Goal: Task Accomplishment & Management: Manage account settings

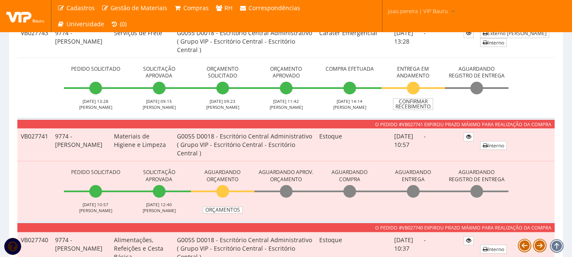
scroll to position [2794, 0]
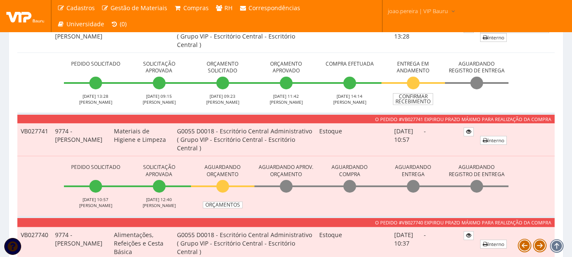
click at [416, 11] on link "Confirmar Recebimento" at bounding box center [413, 5] width 40 height 12
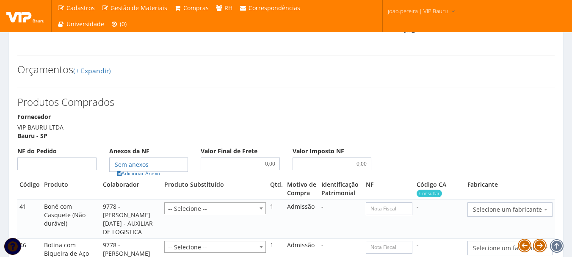
scroll to position [762, 0]
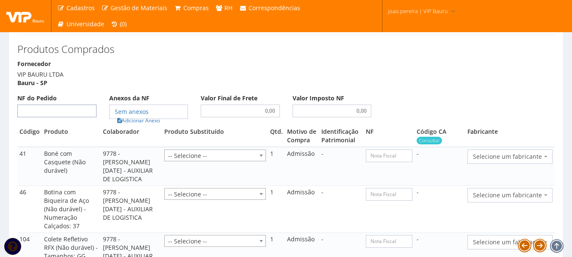
click at [72, 117] on input "NF do Pedido" at bounding box center [56, 111] width 79 height 13
type input "00"
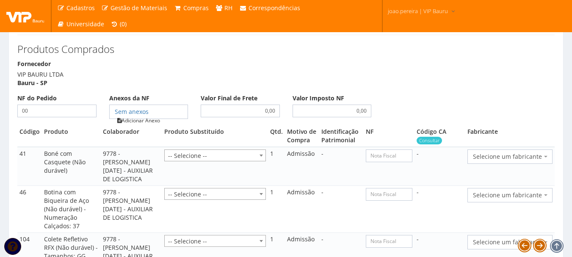
type input "00"
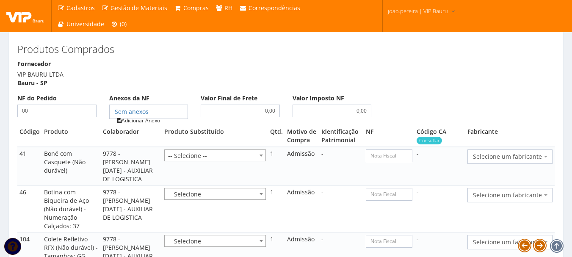
type input "00"
click at [131, 125] on link "Adicionar Anexo" at bounding box center [139, 120] width 48 height 9
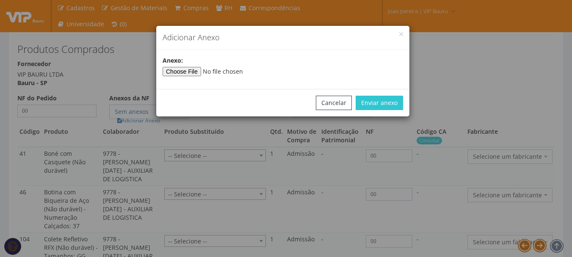
click at [180, 77] on div "Anexo:" at bounding box center [282, 69] width 253 height 26
click at [184, 72] on input"] "file" at bounding box center [220, 71] width 115 height 9
type input"] "C:\fakepath\PEDIDOS SEM NOTA FISCAL ESTOQUE.docx"
click at [377, 98] on button "Enviar anexo" at bounding box center [379, 103] width 47 height 14
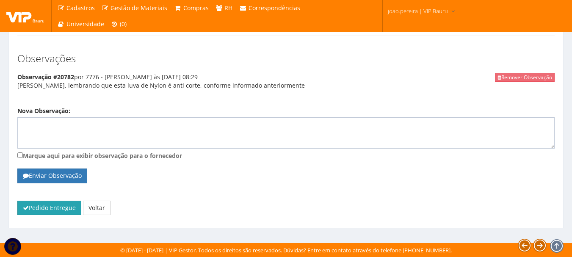
scroll to position [1479, 0]
click at [57, 205] on button "Pedido Entregue" at bounding box center [49, 208] width 64 height 14
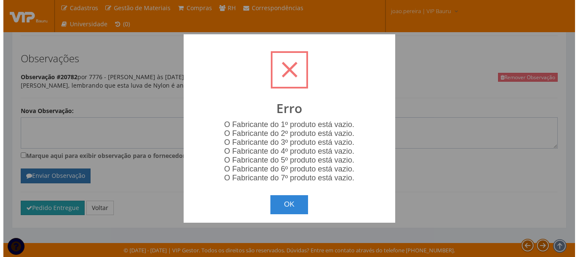
scroll to position [1377, 0]
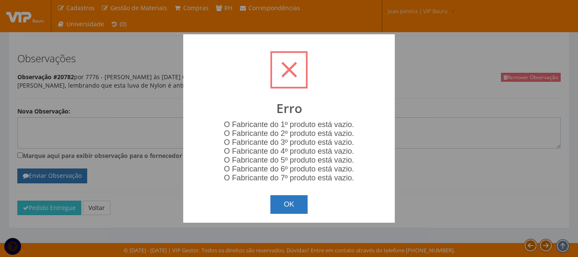
click at [293, 206] on button "OK" at bounding box center [289, 204] width 38 height 19
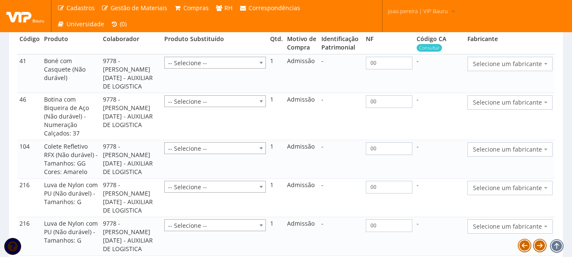
scroll to position [793, 0]
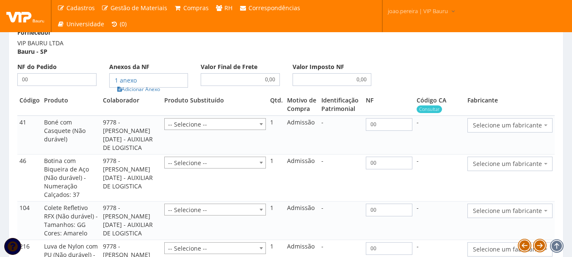
click at [548, 132] on span "Selecione um fabricante" at bounding box center [509, 125] width 85 height 14
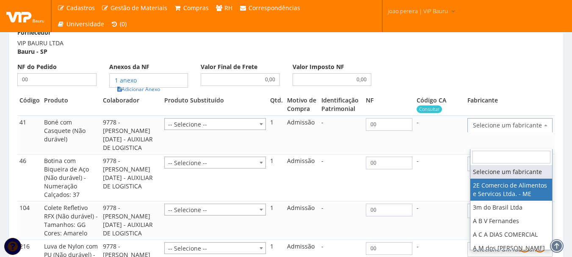
select select "339"
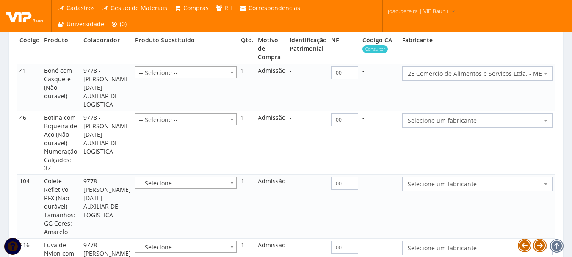
scroll to position [878, 0]
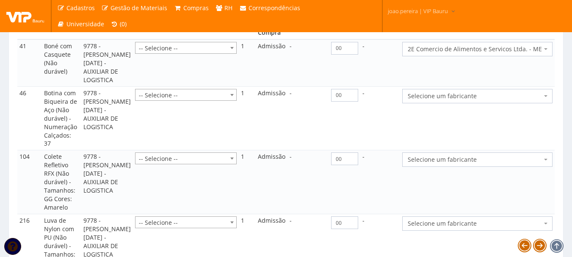
click at [534, 100] on span "Selecione um fabricante" at bounding box center [475, 96] width 134 height 8
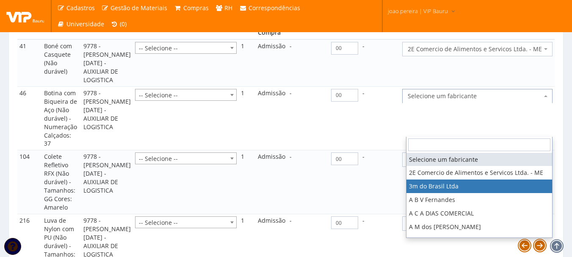
select select "19"
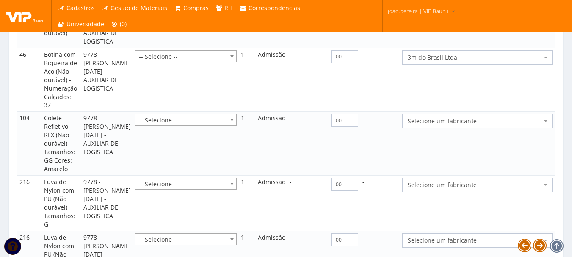
scroll to position [963, 0]
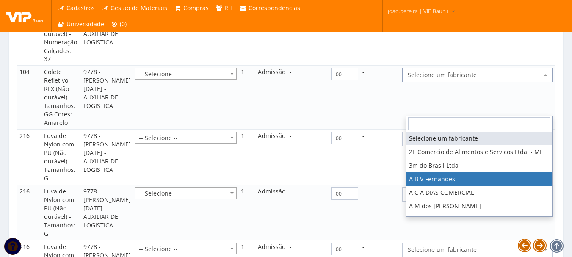
select select "975"
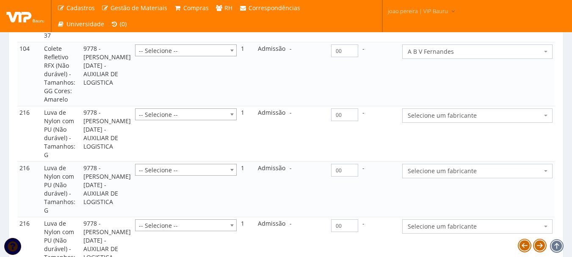
scroll to position [1005, 0]
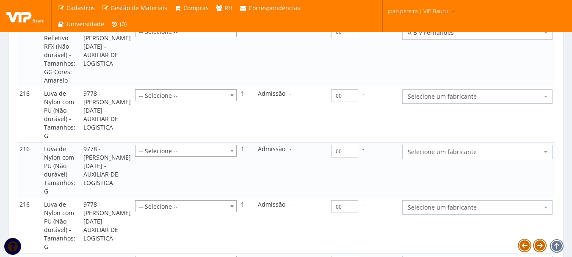
click at [511, 101] on span "Selecione um fabricante" at bounding box center [475, 96] width 134 height 8
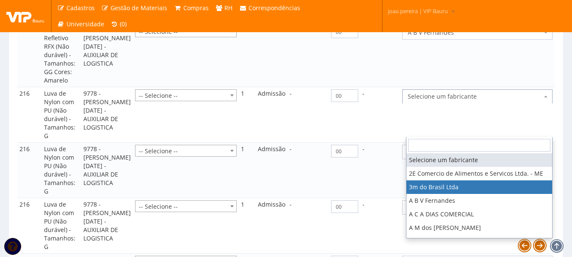
select select "19"
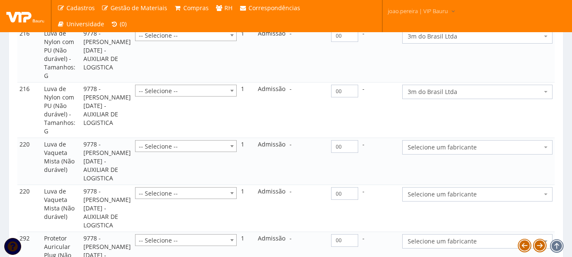
scroll to position [1132, 0]
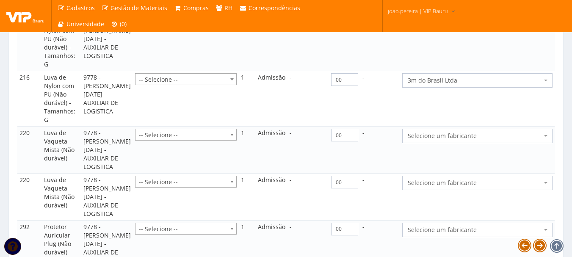
click at [504, 71] on td "Selecione um fabricante 2E Comercio de Alimentos e Servicos Ltda. - ME 3m do Br…" at bounding box center [477, 43] width 154 height 55
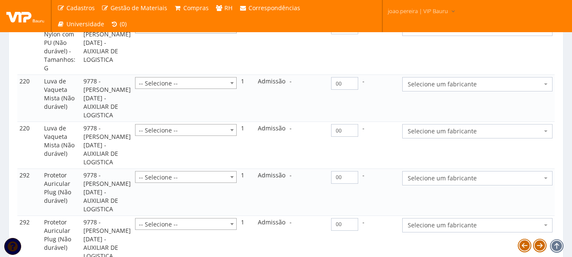
scroll to position [1259, 0]
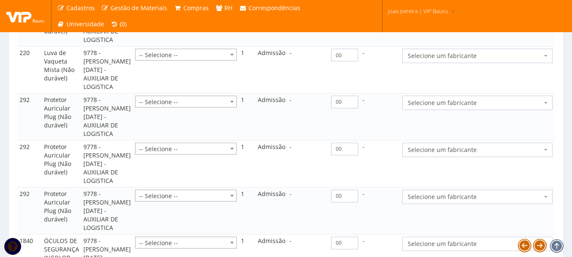
click at [497, 13] on span "Selecione um fabricante" at bounding box center [475, 9] width 134 height 8
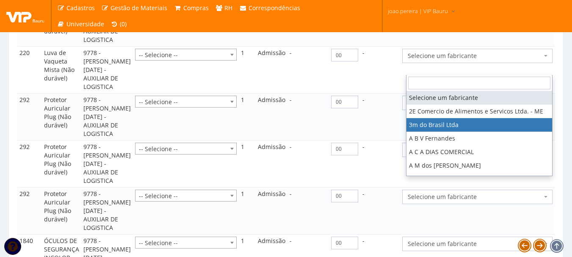
select select "19"
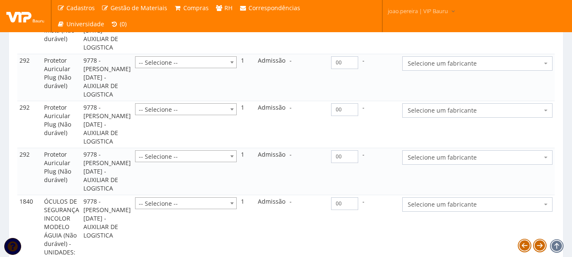
scroll to position [1343, 0]
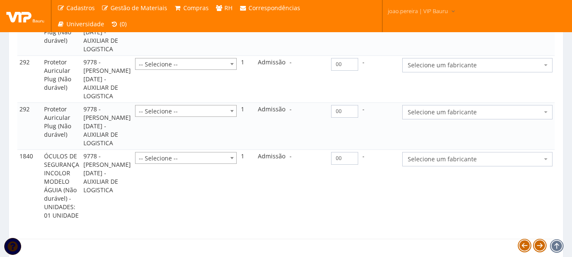
click at [484, 22] on span "Selecione um fabricante" at bounding box center [475, 18] width 134 height 8
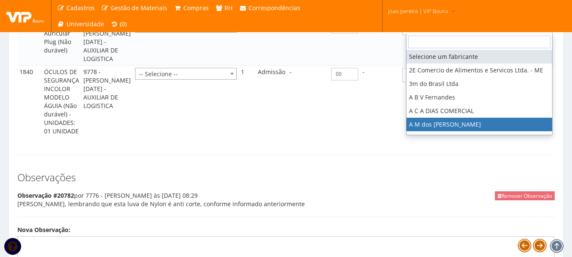
scroll to position [1428, 0]
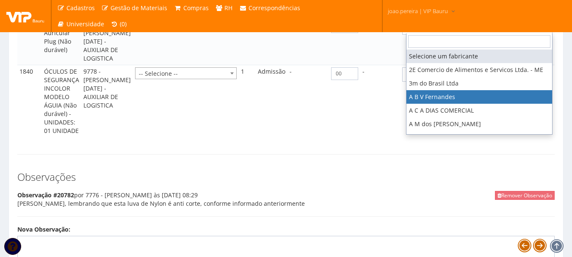
select select "975"
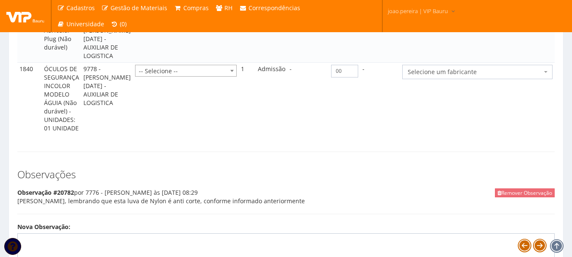
scroll to position [1470, 0]
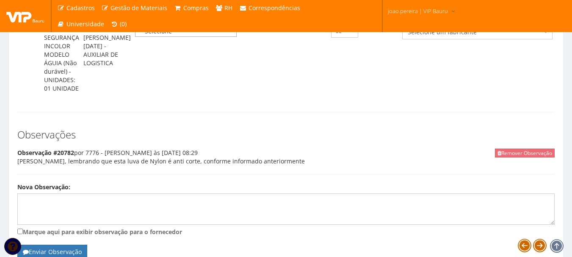
click at [476, 36] on span "Selecione um fabricante" at bounding box center [475, 32] width 134 height 8
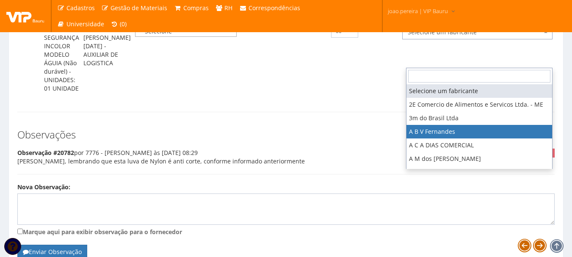
select select "975"
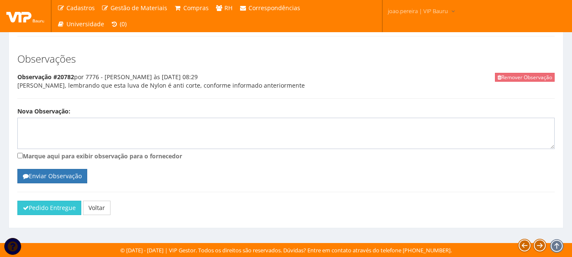
scroll to position [1690, 0]
drag, startPoint x: 45, startPoint y: 215, endPoint x: 307, endPoint y: 33, distance: 318.9
click at [44, 215] on button "Pedido Entregue" at bounding box center [49, 208] width 64 height 14
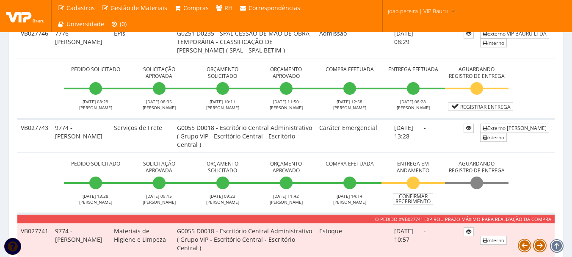
scroll to position [2709, 0]
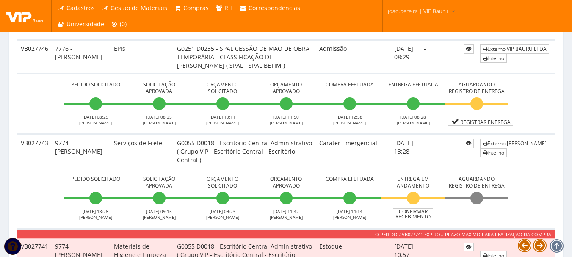
click at [414, 31] on link "Confirmar Recebimento" at bounding box center [413, 25] width 40 height 12
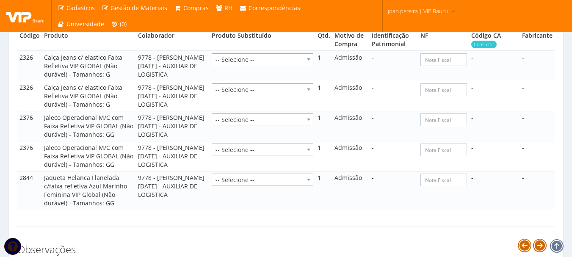
scroll to position [462, 0]
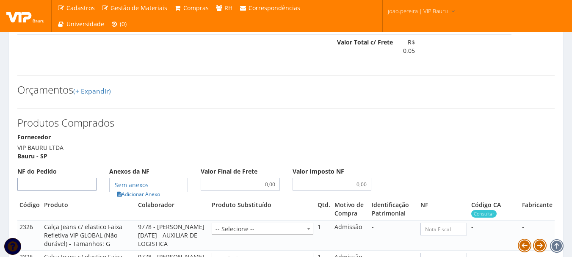
click at [70, 190] on input "NF do Pedido" at bounding box center [56, 184] width 79 height 13
type input "00"
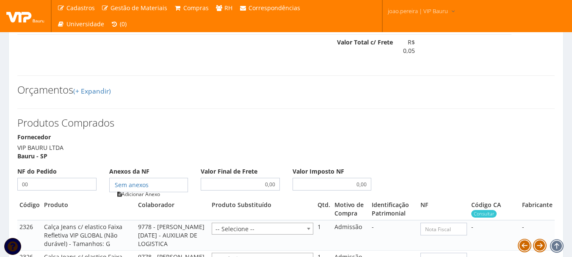
type input "00"
click at [154, 199] on link "Adicionar Anexo" at bounding box center [139, 194] width 48 height 9
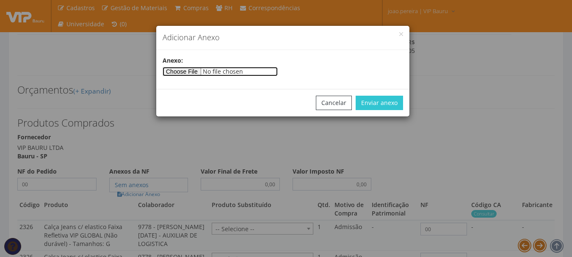
click at [187, 73] on input"] "file" at bounding box center [220, 71] width 115 height 9
type input"] "C:\fakepath\PEDIDOS SEM NOTA FISCAL ESTOQUE.docx"
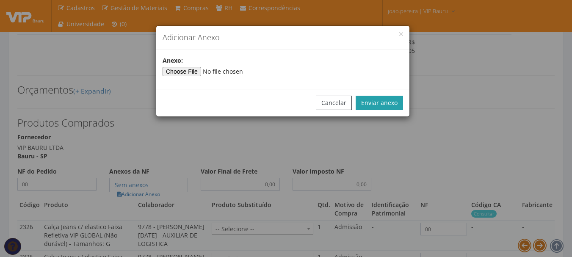
click at [385, 105] on button "Enviar anexo" at bounding box center [379, 103] width 47 height 14
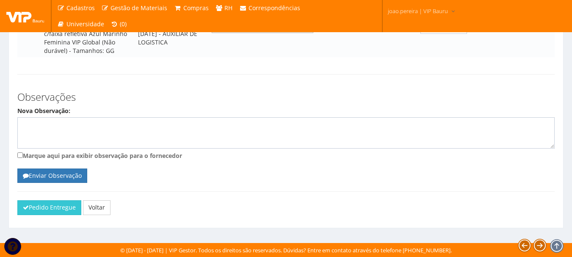
scroll to position [800, 0]
click at [55, 209] on button "Pedido Entregue" at bounding box center [49, 207] width 64 height 14
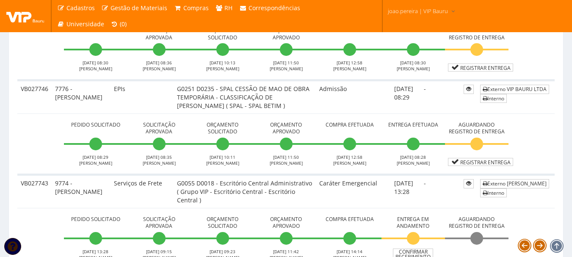
scroll to position [2667, 0]
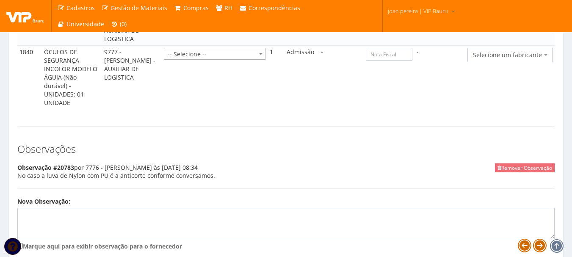
scroll to position [1386, 0]
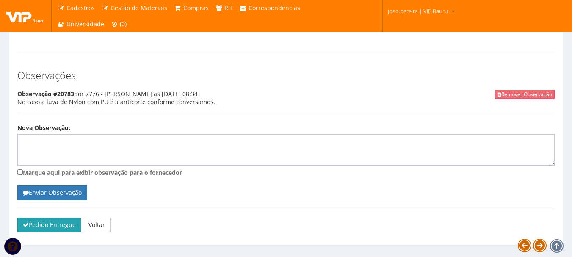
click at [50, 218] on button "Pedido Entregue" at bounding box center [49, 225] width 64 height 14
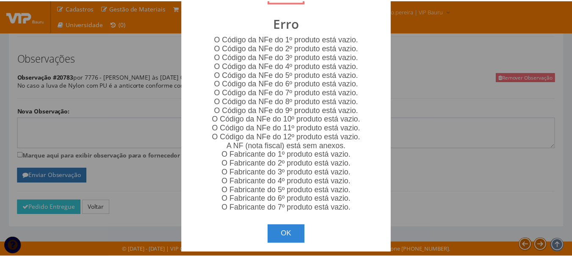
scroll to position [55, 0]
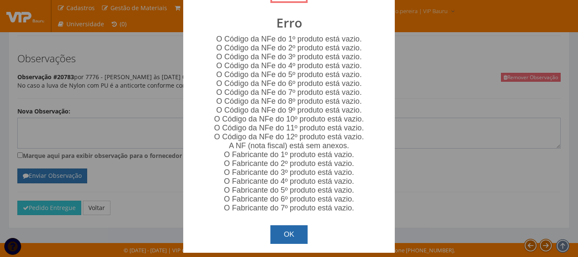
click at [300, 233] on button "OK" at bounding box center [289, 234] width 38 height 19
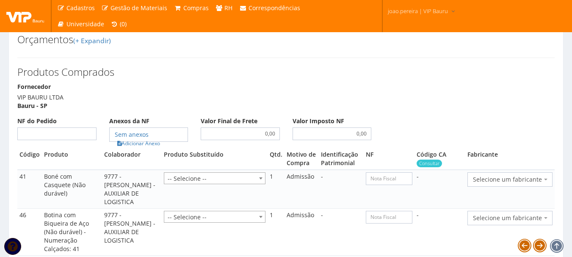
scroll to position [785, 0]
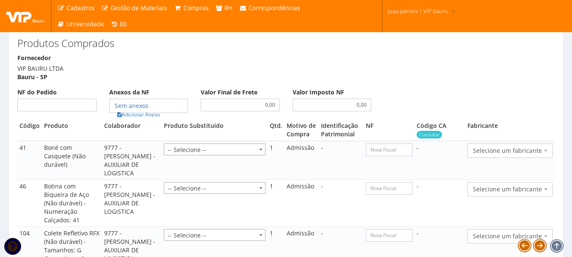
click at [535, 149] on span "Selecione um fabricante" at bounding box center [507, 150] width 69 height 8
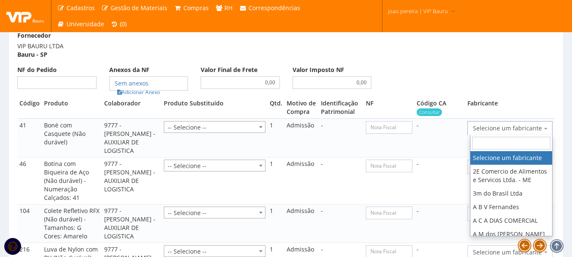
scroll to position [827, 0]
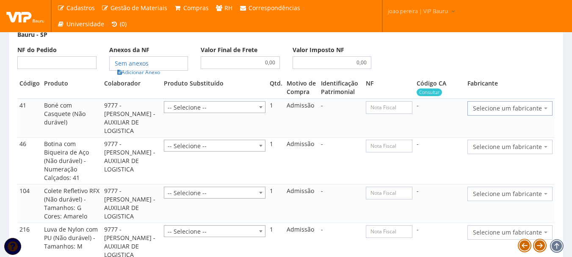
click at [527, 115] on body "Cadastros Clientes Unidades Subclientes Unidades de Subclientes Projetos Gestão…" at bounding box center [286, 3] width 572 height 1660
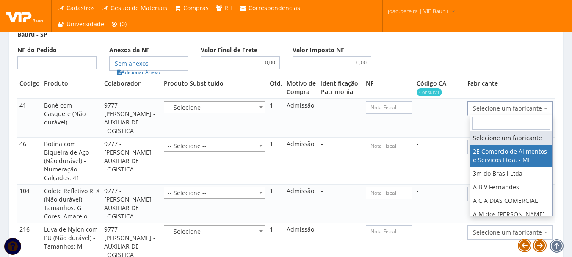
select select "339"
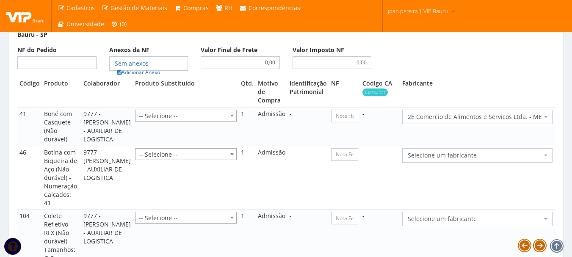
click at [524, 160] on span "Selecione um fabricante" at bounding box center [475, 155] width 134 height 8
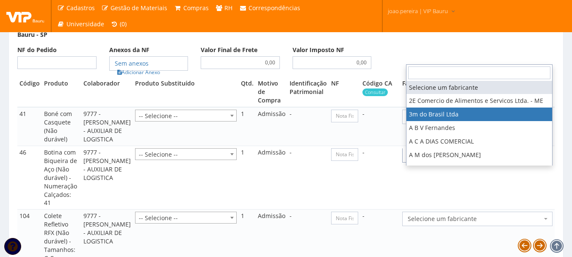
select select "19"
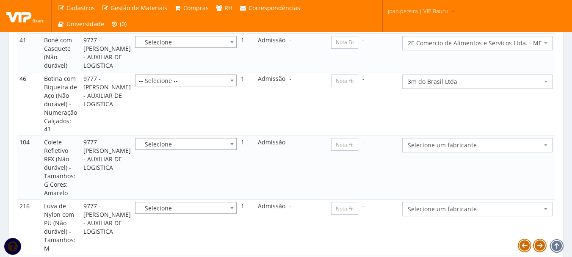
scroll to position [912, 0]
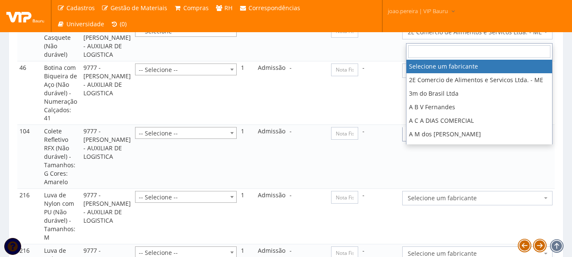
click at [511, 138] on span "Selecione um fabricante" at bounding box center [475, 134] width 134 height 8
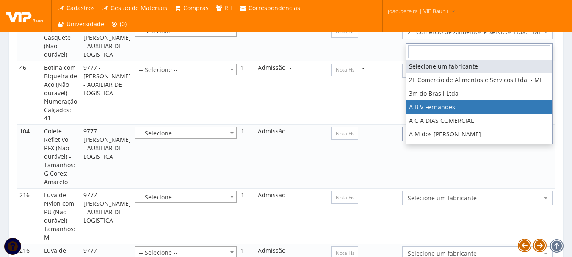
select select "975"
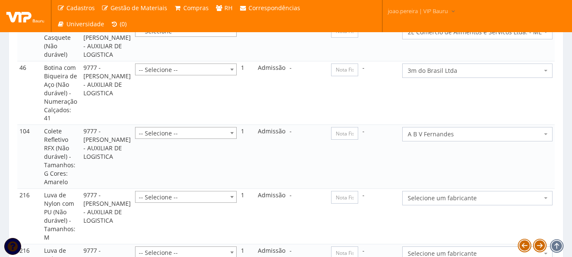
scroll to position [996, 0]
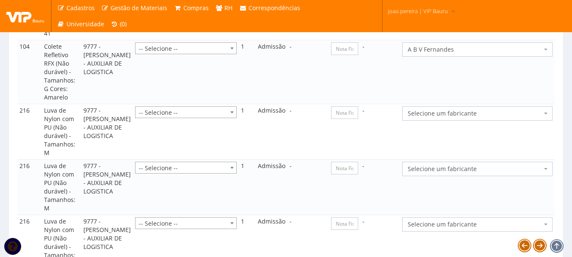
click at [497, 121] on span "Selecione um fabricante" at bounding box center [477, 113] width 150 height 14
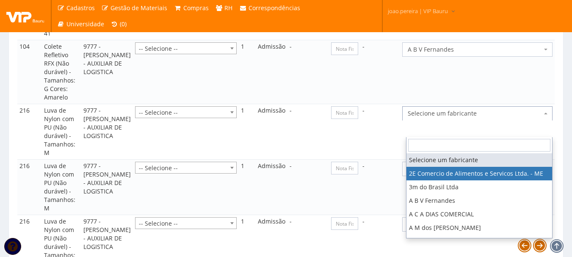
select select "339"
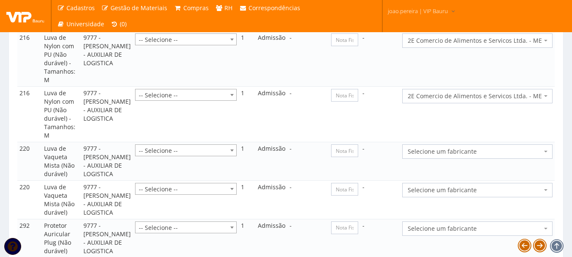
scroll to position [1166, 0]
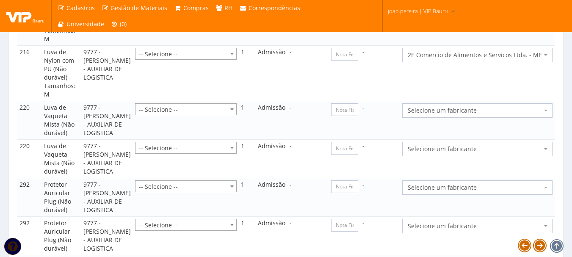
click at [492, 135] on td "Selecione um fabricante 2E Comercio de Alimentos e Servicos Ltda. - ME 3m do Br…" at bounding box center [477, 120] width 154 height 39
click at [494, 115] on span "Selecione um fabricante" at bounding box center [475, 110] width 134 height 8
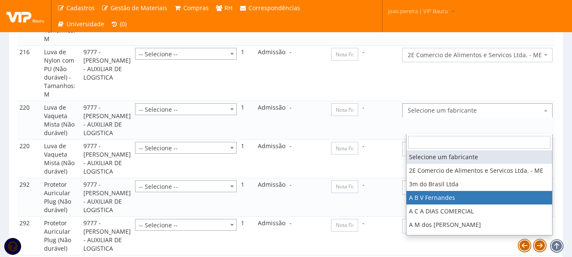
select select "975"
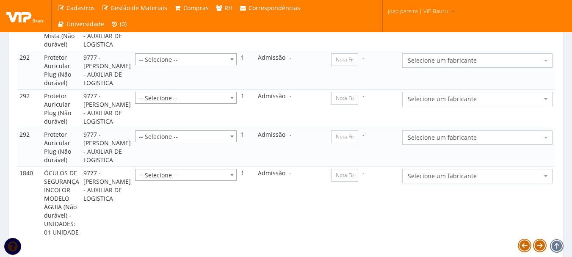
click at [474, 65] on span "Selecione um fabricante" at bounding box center [475, 60] width 134 height 8
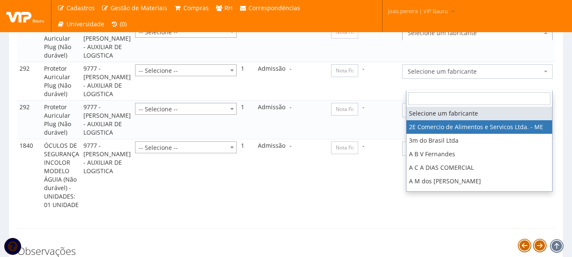
scroll to position [1335, 0]
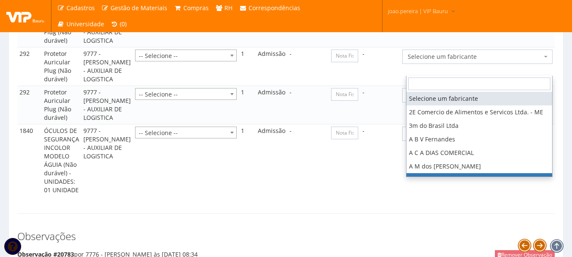
drag, startPoint x: 450, startPoint y: 174, endPoint x: 450, endPoint y: 168, distance: 5.9
select select "1119"
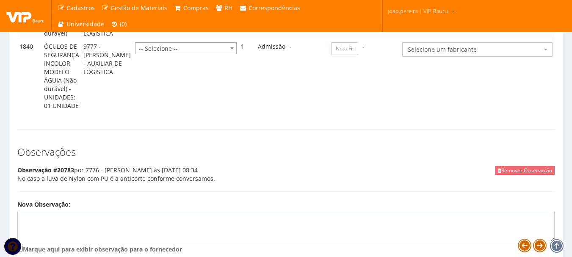
scroll to position [1420, 0]
click at [454, 53] on span "Selecione um fabricante" at bounding box center [475, 49] width 134 height 8
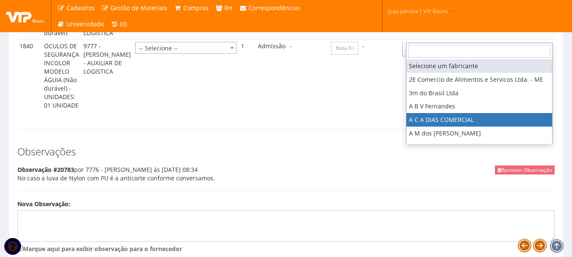
select select "635"
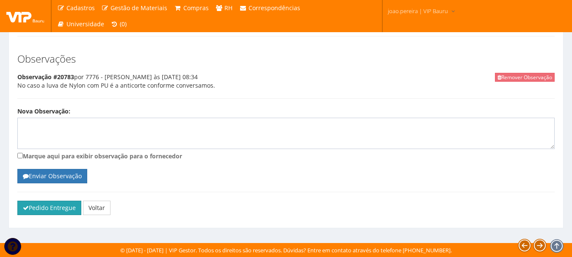
scroll to position [1614, 0]
click at [35, 209] on button "Pedido Entregue" at bounding box center [49, 208] width 64 height 14
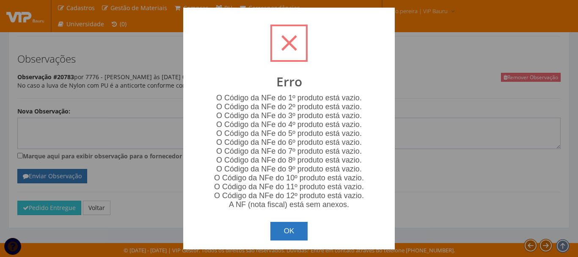
click at [295, 223] on button "OK" at bounding box center [289, 231] width 38 height 19
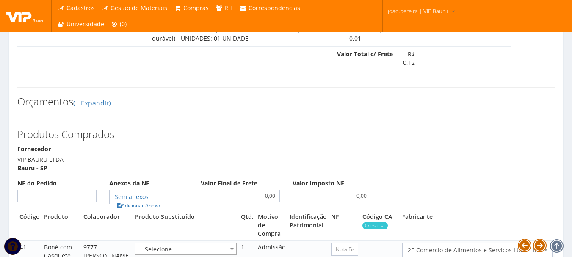
scroll to position [683, 0]
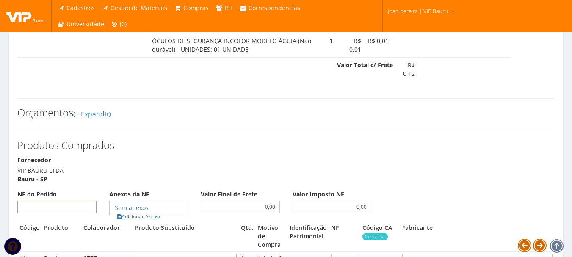
click at [71, 210] on input "NF do Pedido" at bounding box center [56, 207] width 79 height 13
type input "00"
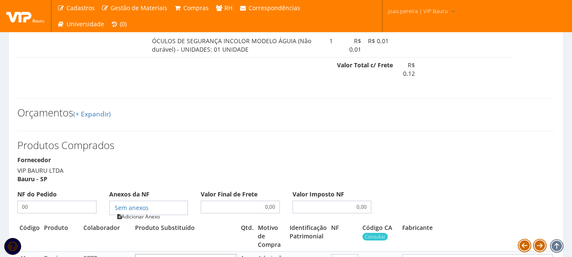
type input "00"
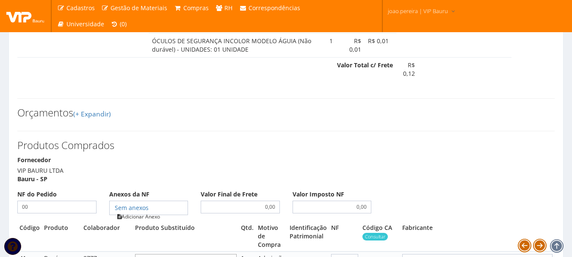
type input "00"
click at [148, 215] on link "Adicionar Anexo" at bounding box center [139, 216] width 48 height 9
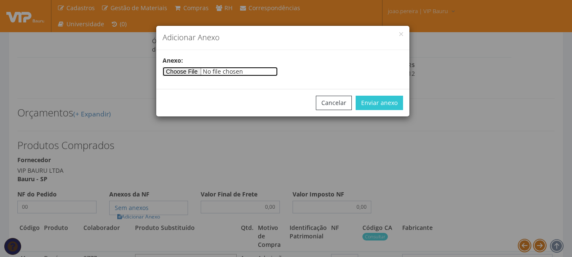
click at [190, 69] on input"] "file" at bounding box center [220, 71] width 115 height 9
type input"] "C:\fakepath\PEDIDOS SEM NOTA FISCAL ESTOQUE.docx"
click at [389, 94] on div "Cancelar Enviar anexo" at bounding box center [282, 103] width 253 height 28
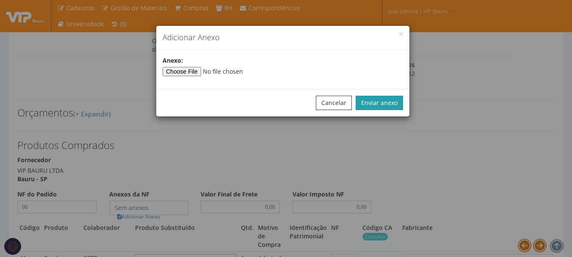
click at [384, 102] on button "Enviar anexo" at bounding box center [379, 103] width 47 height 14
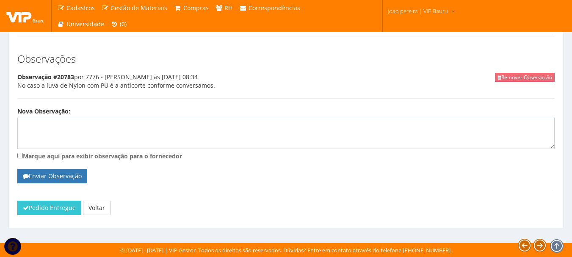
scroll to position [1614, 0]
click at [55, 203] on button "Pedido Entregue" at bounding box center [49, 208] width 64 height 14
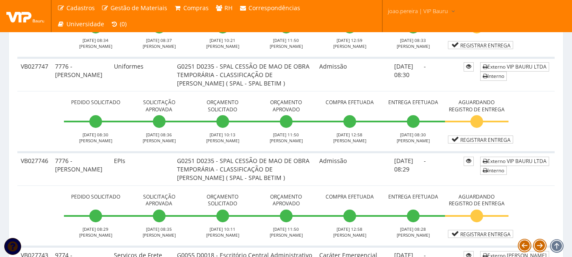
scroll to position [2582, 0]
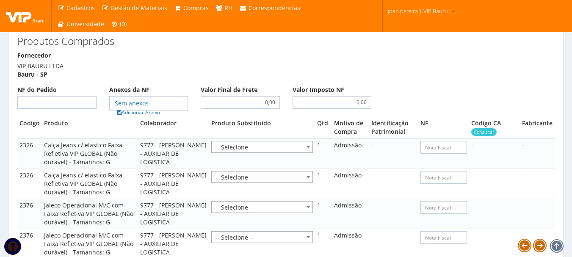
scroll to position [593, 0]
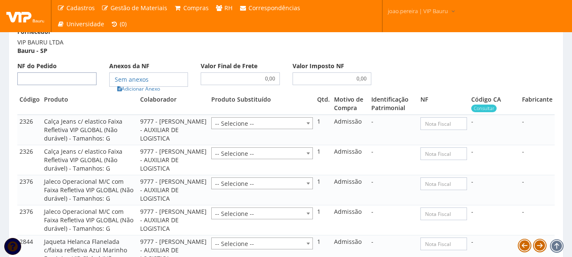
click at [58, 72] on input "NF do Pedido" at bounding box center [56, 78] width 79 height 13
type input "00"
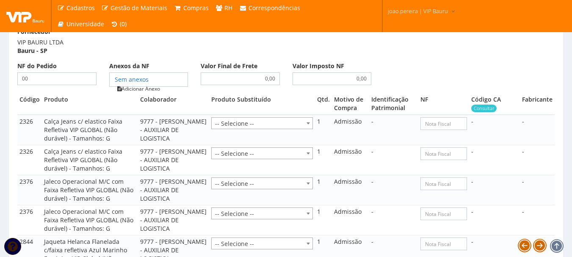
type input "00"
click at [137, 84] on link "Adicionar Anexo" at bounding box center [139, 88] width 48 height 9
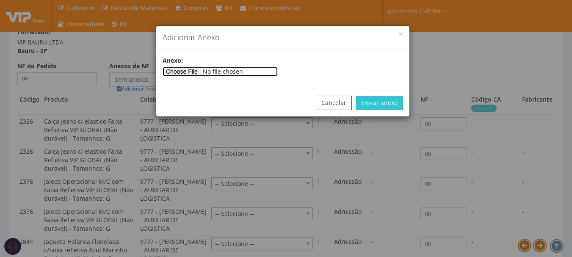
click at [201, 73] on input"] "file" at bounding box center [220, 71] width 115 height 9
type input"] "C:\fakepath\PEDIDOS SEM NOTA FISCAL ESTOQUE.docx"
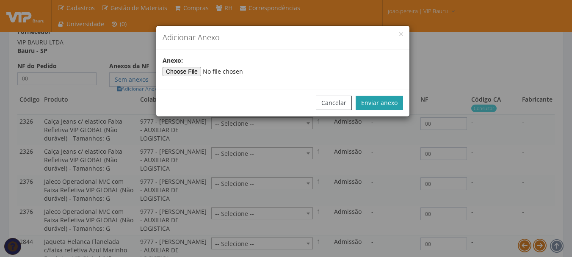
click at [371, 100] on button "Enviar anexo" at bounding box center [379, 103] width 47 height 14
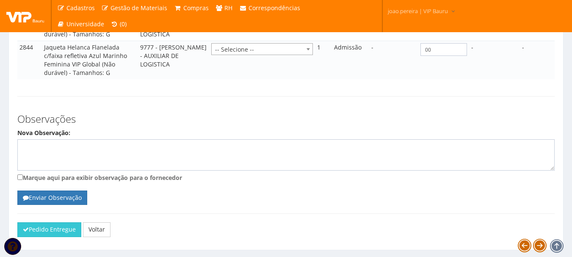
scroll to position [800, 0]
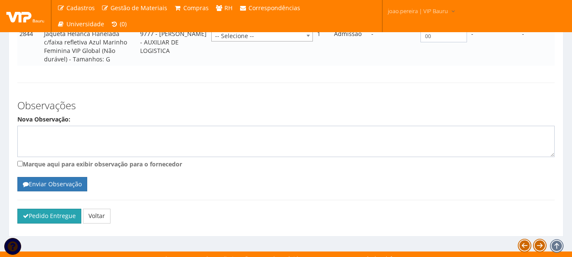
click at [52, 211] on button "Pedido Entregue" at bounding box center [49, 216] width 64 height 14
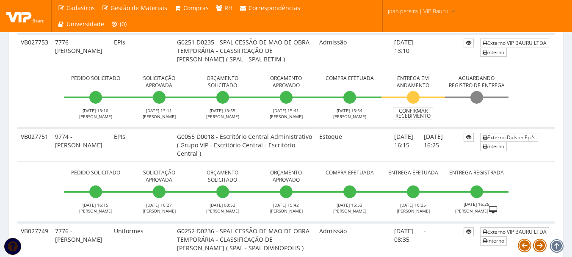
scroll to position [2328, 0]
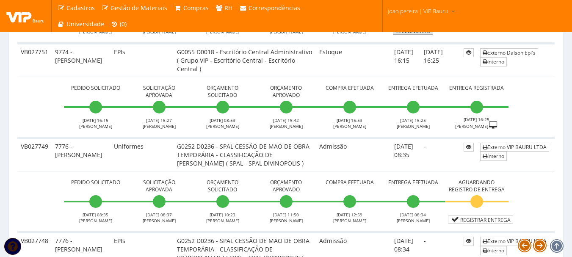
click at [420, 35] on link "Confirmar Recebimento" at bounding box center [413, 29] width 40 height 12
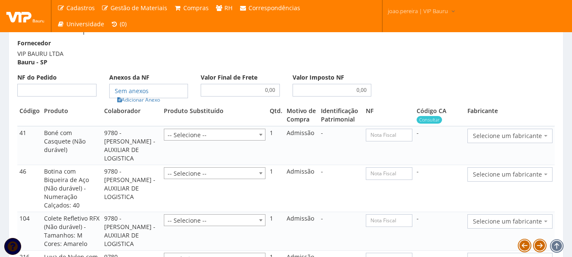
scroll to position [804, 0]
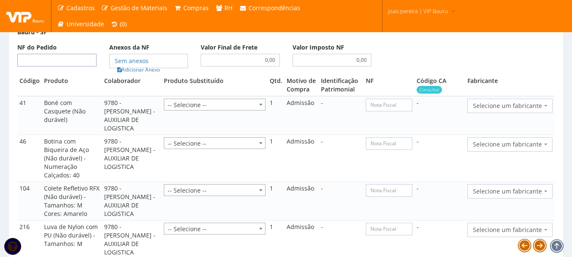
click at [63, 66] on input "NF do Pedido" at bounding box center [56, 60] width 79 height 13
type input "00"
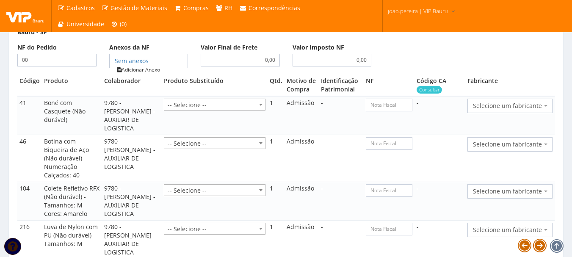
type input "00"
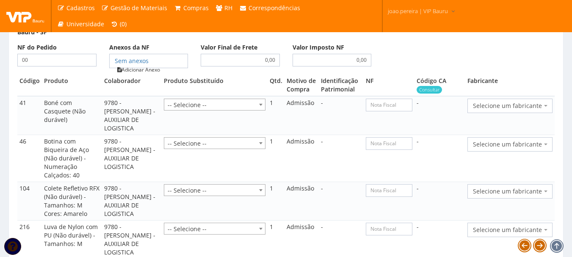
type input "00"
click at [150, 74] on link "Adicionar Anexo" at bounding box center [139, 69] width 48 height 9
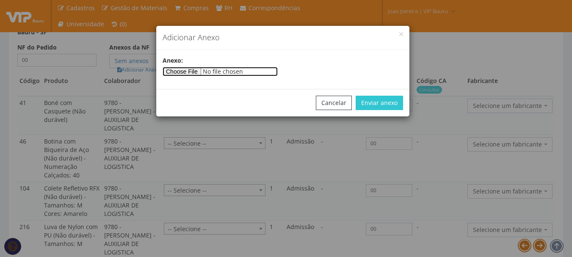
click at [204, 74] on input"] "file" at bounding box center [220, 71] width 115 height 9
type input"] "C:\fakepath\PEDIDOS SEM NOTA FISCAL ESTOQUE.docx"
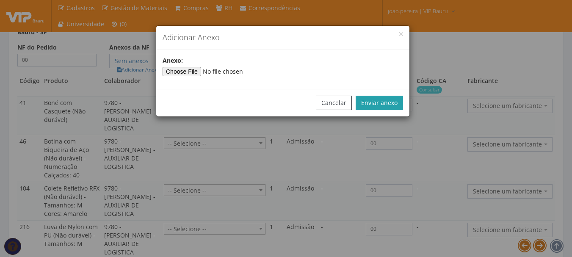
click at [380, 107] on button "Enviar anexo" at bounding box center [379, 103] width 47 height 14
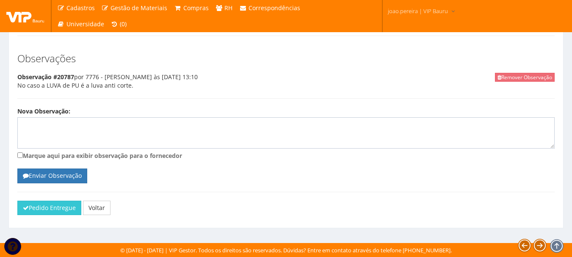
scroll to position [1479, 0]
click at [33, 210] on button "Pedido Entregue" at bounding box center [49, 208] width 64 height 14
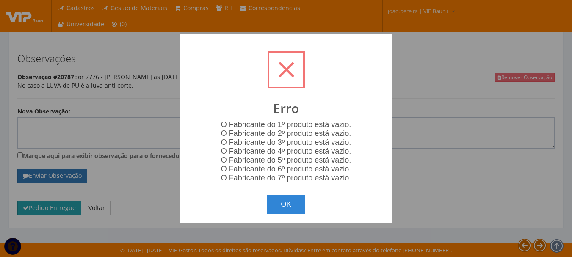
scroll to position [1470, 0]
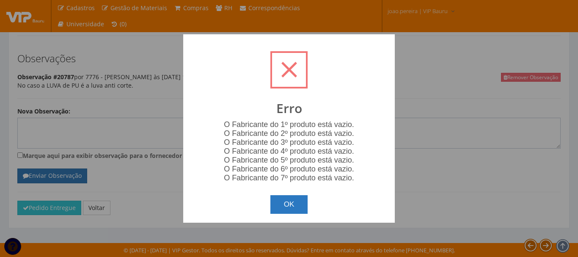
click at [291, 207] on button "OK" at bounding box center [289, 204] width 38 height 19
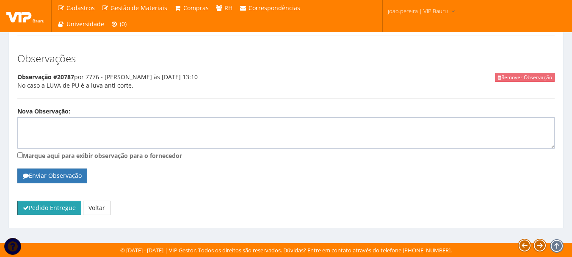
scroll to position [1479, 0]
click at [33, 205] on button "Pedido Entregue" at bounding box center [49, 208] width 64 height 14
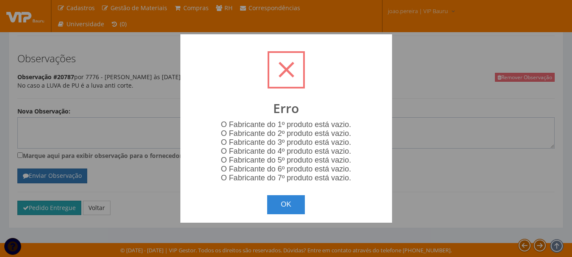
scroll to position [1470, 0]
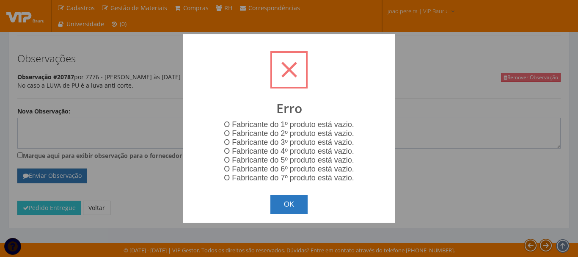
click at [289, 199] on button "OK" at bounding box center [289, 204] width 38 height 19
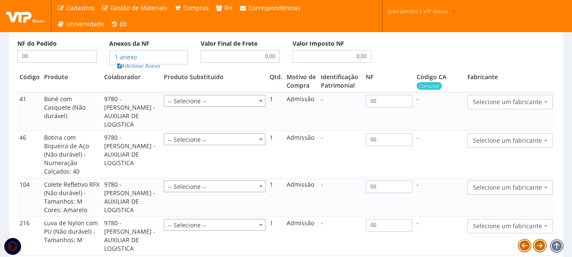
scroll to position [793, 0]
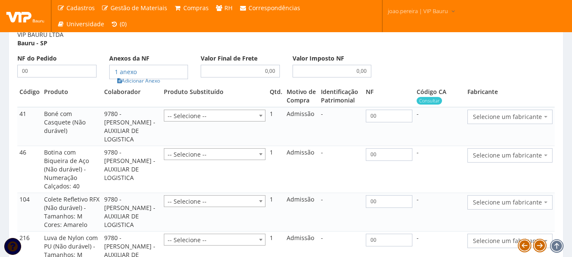
click at [541, 121] on span "Selecione um fabricante" at bounding box center [507, 117] width 69 height 8
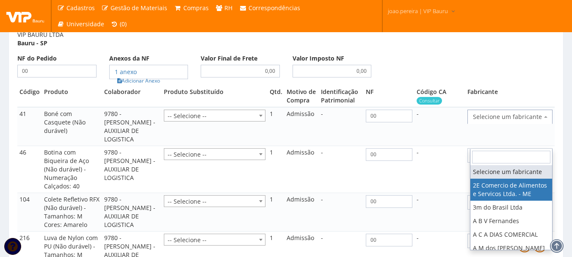
select select "339"
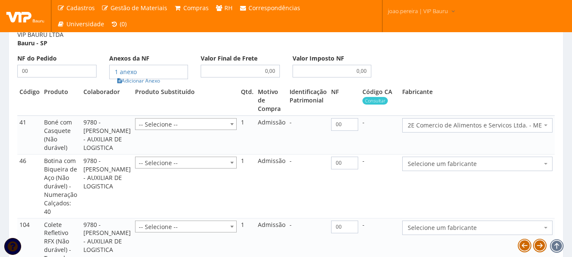
scroll to position [920, 0]
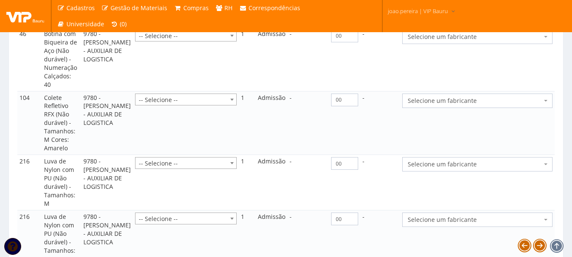
click at [496, 41] on span "Selecione um fabricante" at bounding box center [475, 37] width 134 height 8
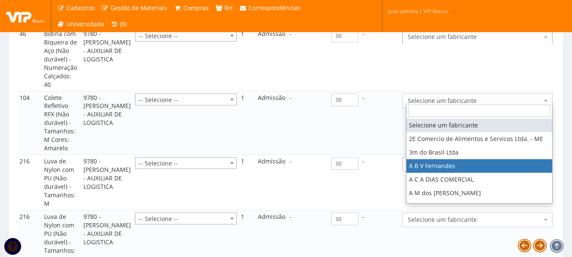
select select "975"
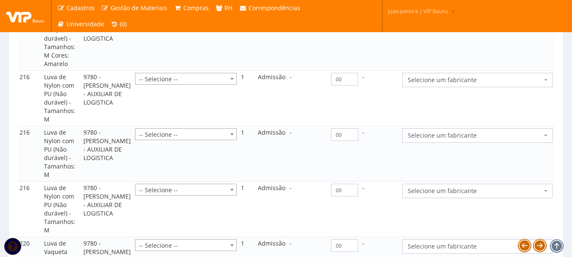
scroll to position [1005, 0]
click at [484, 20] on span "Selecione um fabricante" at bounding box center [475, 16] width 134 height 8
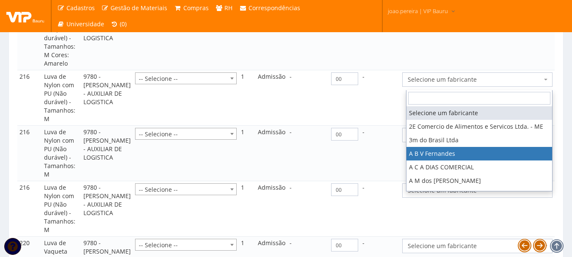
select select "975"
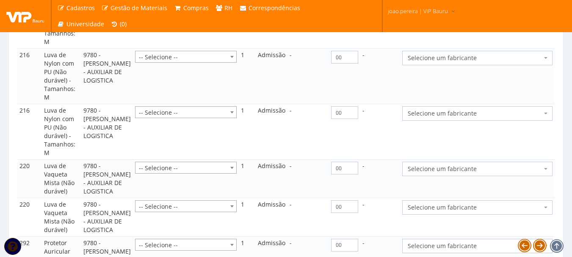
scroll to position [1090, 0]
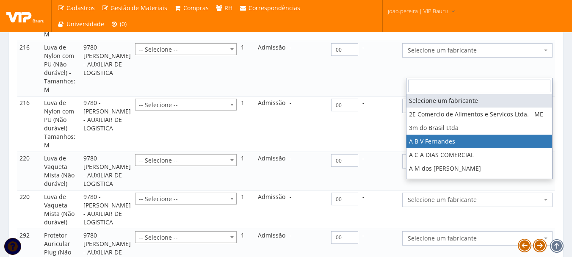
select select "975"
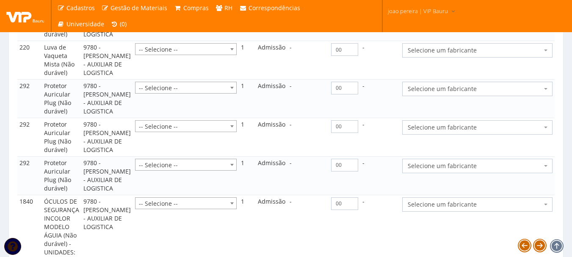
scroll to position [1259, 0]
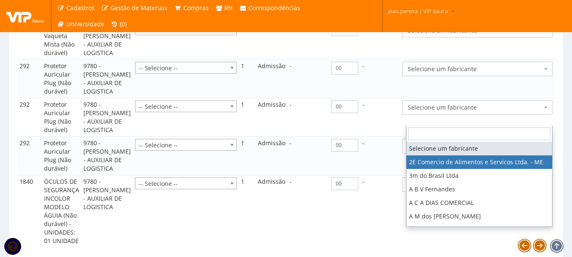
select select "339"
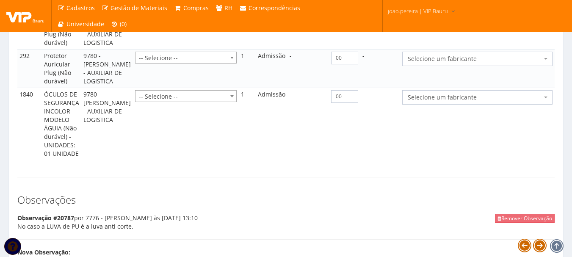
scroll to position [1386, 0]
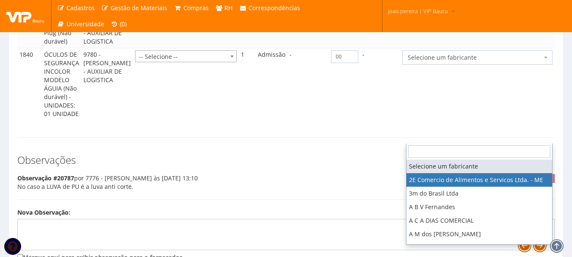
select select "339"
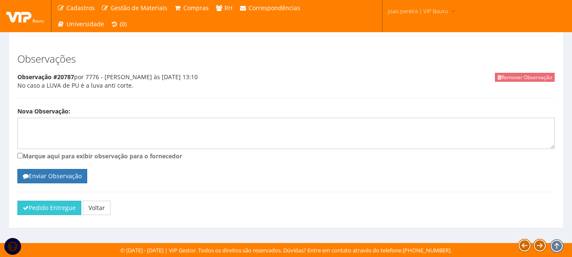
scroll to position [1555, 0]
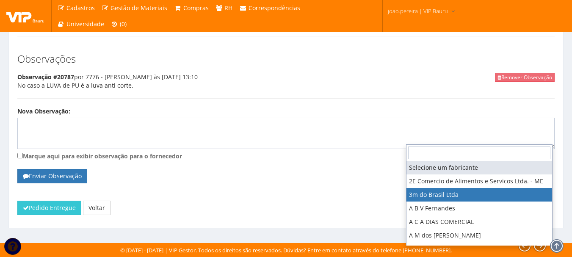
select select "19"
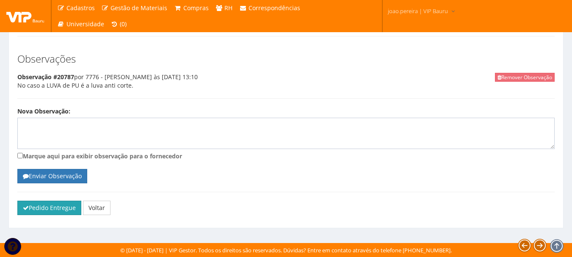
scroll to position [1783, 0]
click at [39, 214] on button "Pedido Entregue" at bounding box center [49, 208] width 64 height 14
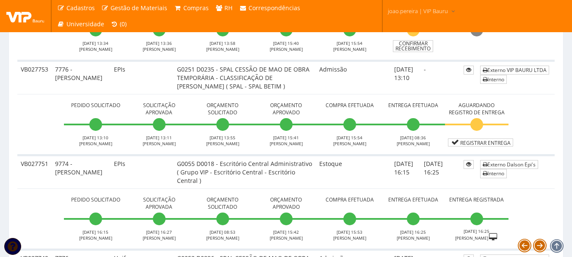
scroll to position [2201, 0]
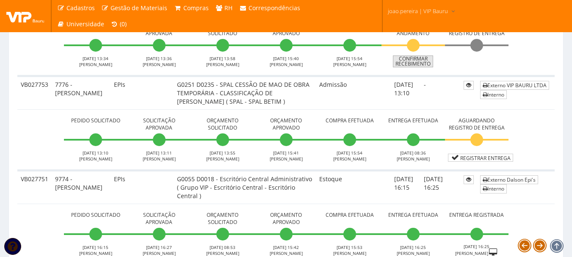
click at [413, 67] on link "Confirmar Recebimento" at bounding box center [413, 61] width 40 height 12
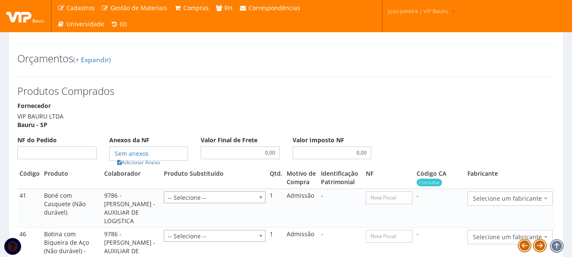
scroll to position [762, 0]
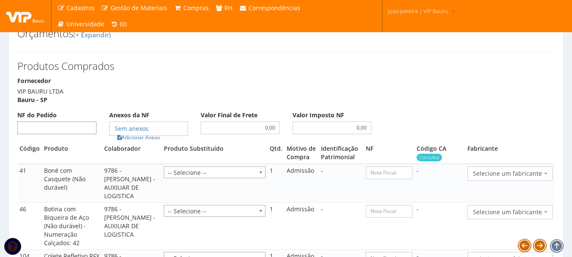
click at [60, 133] on input "NF do Pedido" at bounding box center [56, 127] width 79 height 13
type input "00"
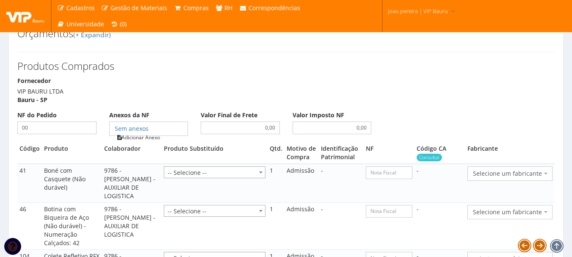
type input "00"
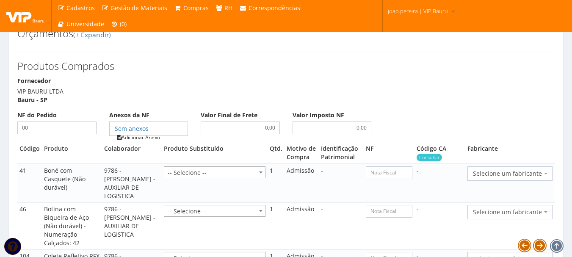
type input "00"
click at [141, 136] on link "Adicionar Anexo" at bounding box center [139, 137] width 48 height 9
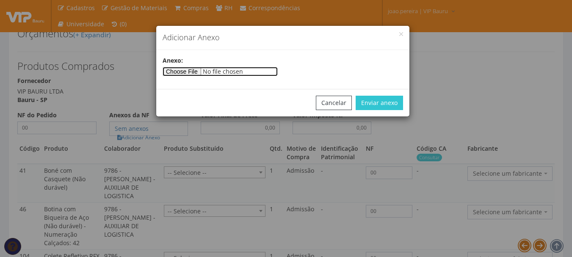
click at [206, 72] on input"] "file" at bounding box center [220, 71] width 115 height 9
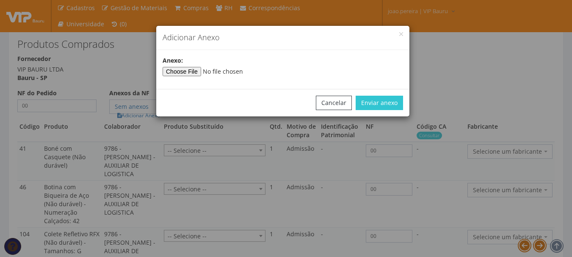
scroll to position [804, 0]
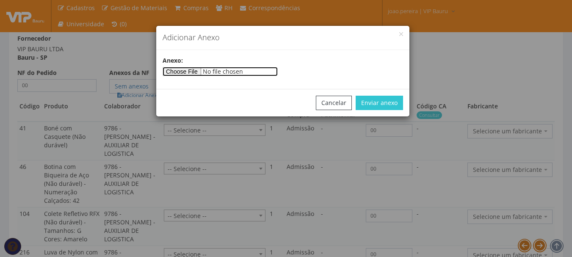
type input"] "C:\fakepath\PEDIDOS SEM NOTA FISCAL ESTOQUE.docx"
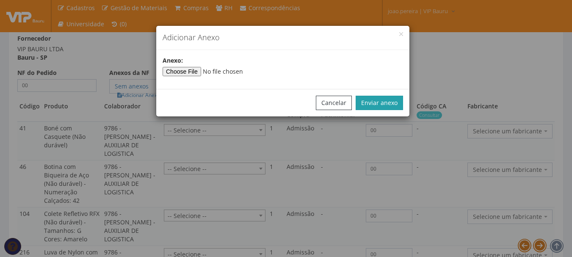
click at [386, 97] on button "Enviar anexo" at bounding box center [379, 103] width 47 height 14
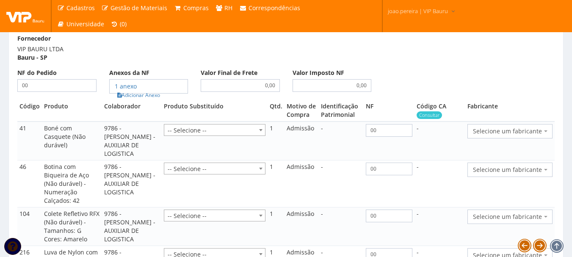
click at [549, 129] on span "Selecione um fabricante" at bounding box center [509, 131] width 85 height 14
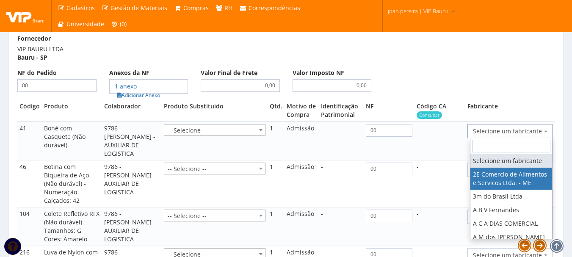
select select "339"
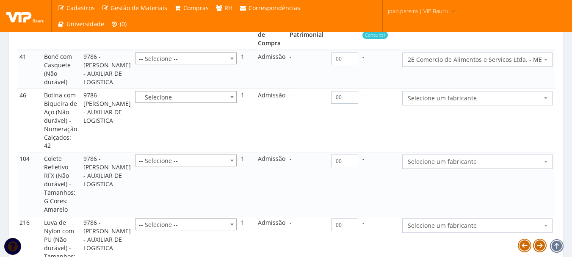
scroll to position [889, 0]
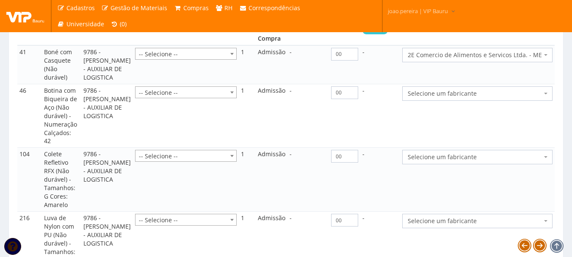
click at [551, 101] on span "Selecione um fabricante" at bounding box center [477, 93] width 150 height 14
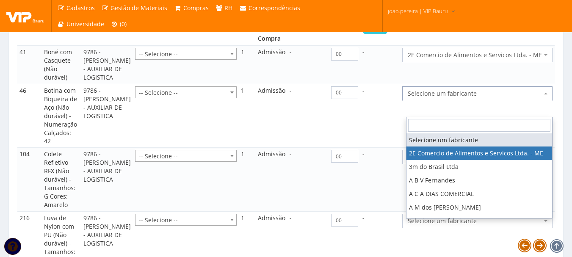
select select "339"
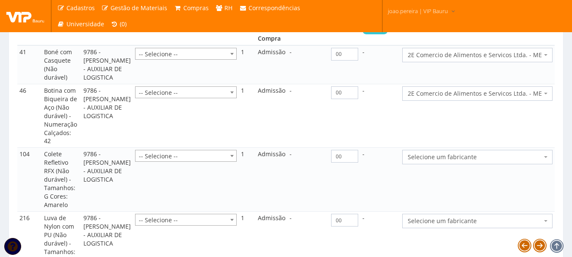
click at [517, 161] on span "Selecione um fabricante" at bounding box center [475, 157] width 134 height 8
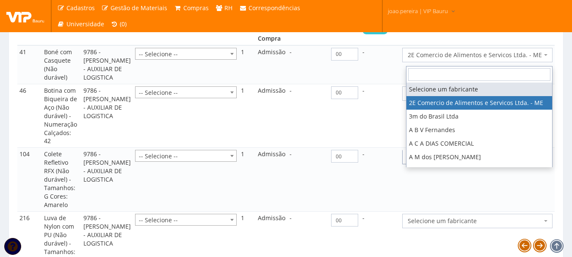
select select "339"
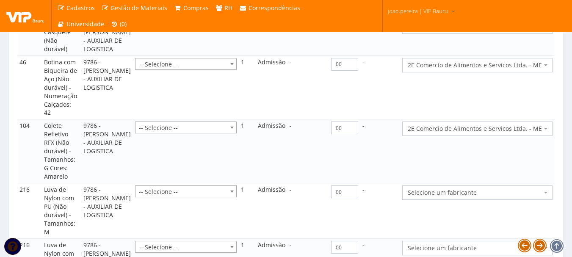
scroll to position [931, 0]
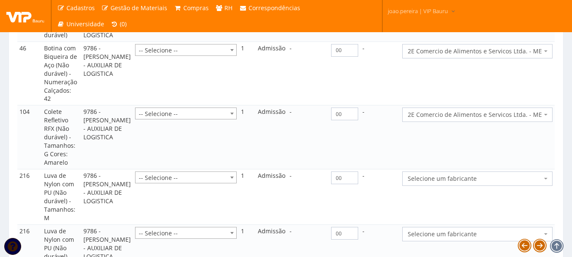
click at [511, 183] on span "Selecione um fabricante" at bounding box center [475, 178] width 134 height 8
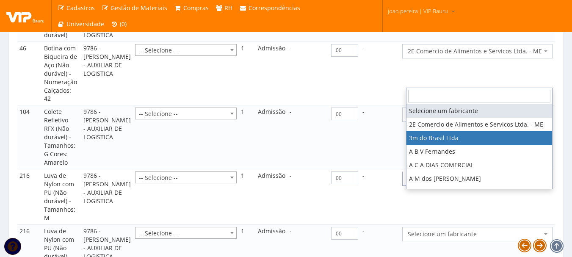
select select "19"
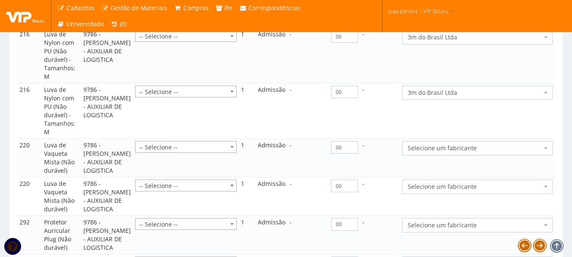
scroll to position [1143, 0]
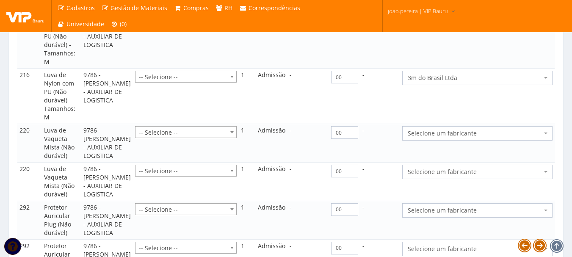
click at [467, 141] on span "Selecione um fabricante" at bounding box center [477, 133] width 150 height 14
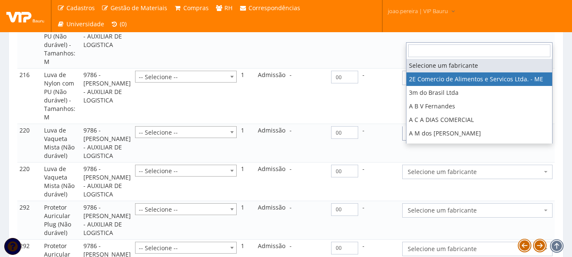
select select "339"
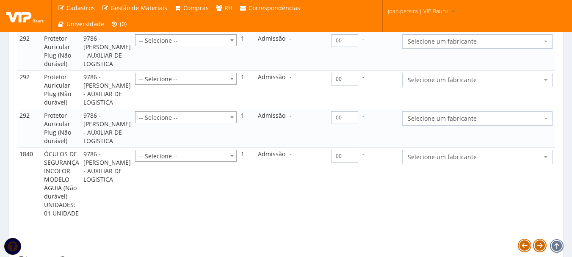
scroll to position [1312, 0]
click at [535, 45] on span "Selecione um fabricante" at bounding box center [475, 41] width 134 height 8
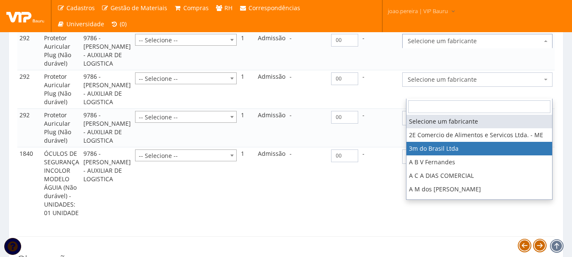
select select "19"
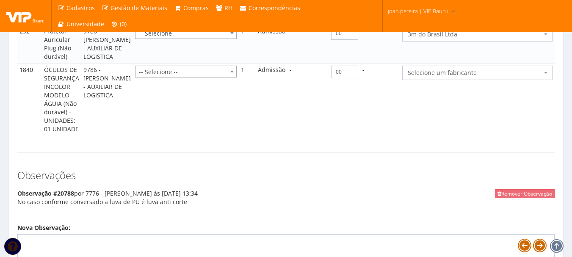
scroll to position [1481, 0]
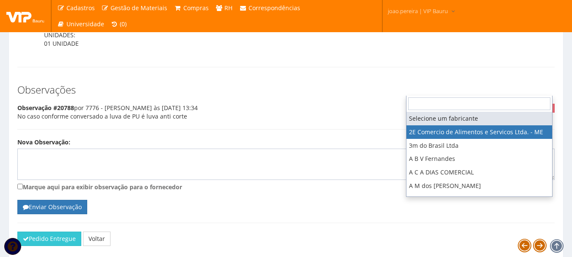
select select "339"
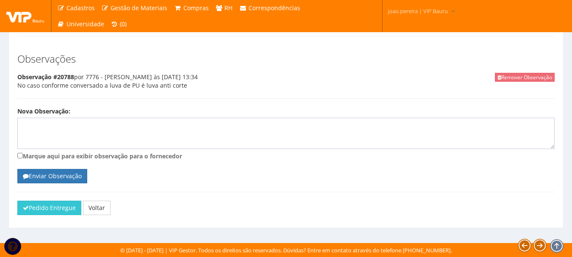
scroll to position [1608, 0]
click at [35, 212] on button "Pedido Entregue" at bounding box center [49, 208] width 64 height 14
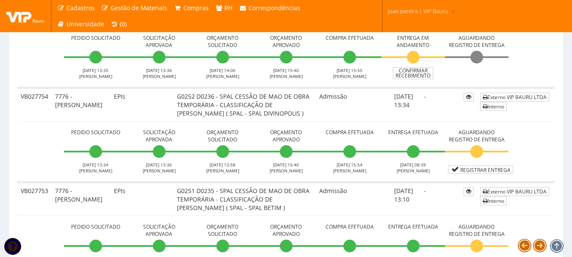
scroll to position [2074, 0]
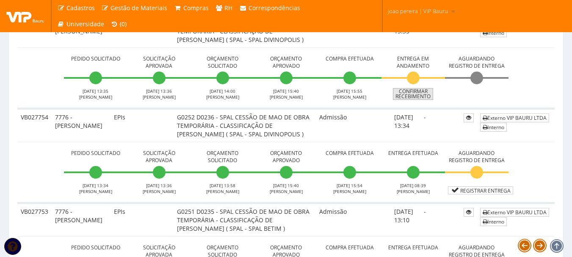
click at [423, 100] on link "Confirmar Recebimento" at bounding box center [413, 94] width 40 height 12
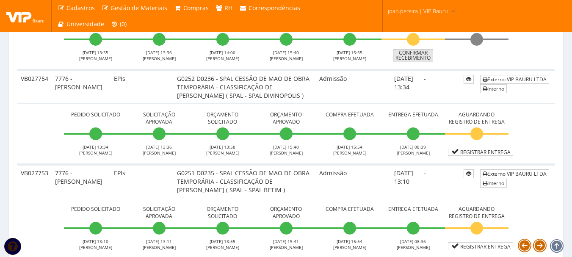
scroll to position [2159, 0]
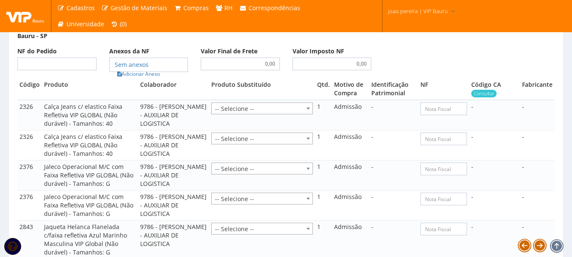
scroll to position [593, 0]
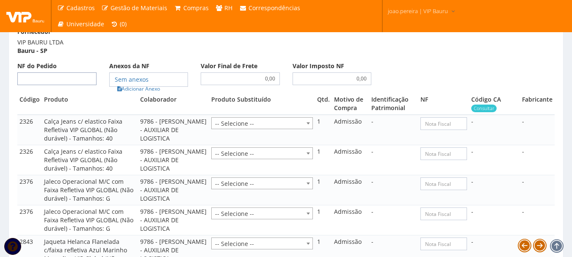
click at [52, 72] on input "NF do Pedido" at bounding box center [56, 78] width 79 height 13
type input "00"
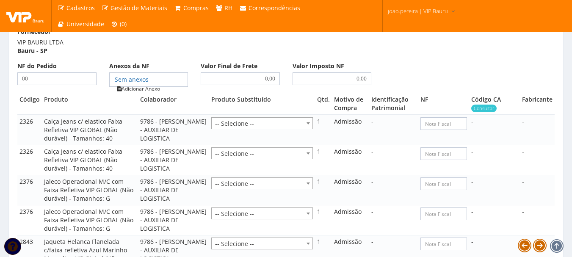
type input "00"
click at [138, 84] on link "Adicionar Anexo" at bounding box center [139, 88] width 48 height 9
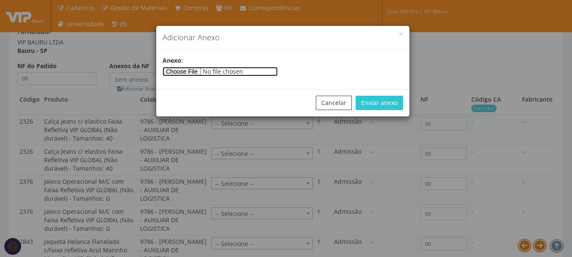
click at [207, 75] on input"] "file" at bounding box center [220, 71] width 115 height 9
type input"] "C:\fakepath\PEDIDOS SEM NOTA FISCAL ESTOQUE.docx"
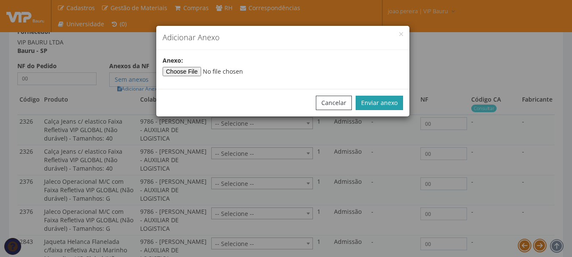
click at [388, 107] on button "Enviar anexo" at bounding box center [379, 103] width 47 height 14
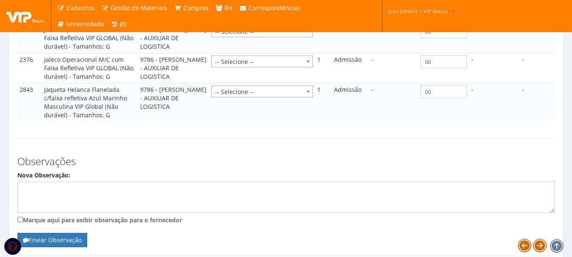
scroll to position [800, 0]
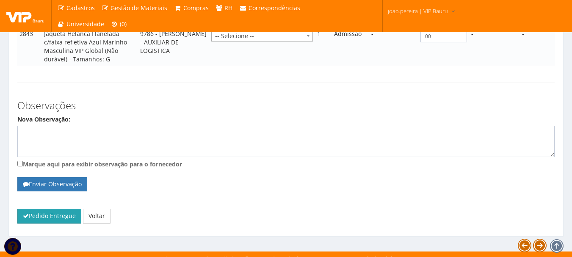
click at [48, 209] on button "Pedido Entregue" at bounding box center [49, 216] width 64 height 14
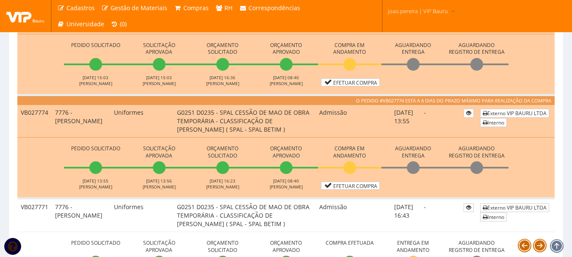
scroll to position [339, 0]
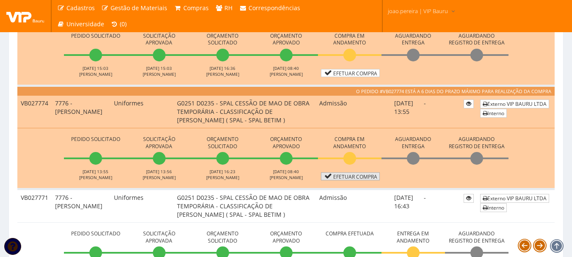
click at [354, 180] on link "Efetuar Compra" at bounding box center [350, 176] width 59 height 8
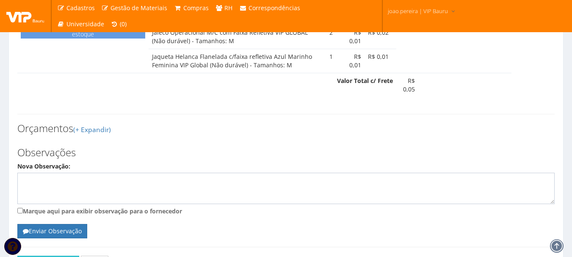
scroll to position [495, 0]
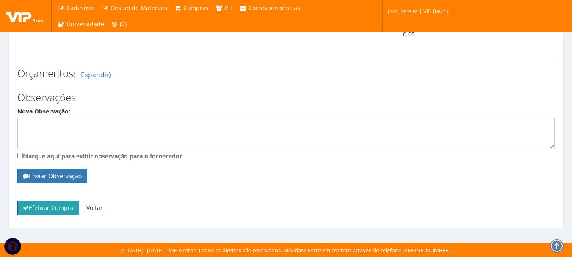
drag, startPoint x: 57, startPoint y: 210, endPoint x: 313, endPoint y: 27, distance: 314.9
click at [57, 210] on button "Efetuar Compra" at bounding box center [48, 208] width 62 height 14
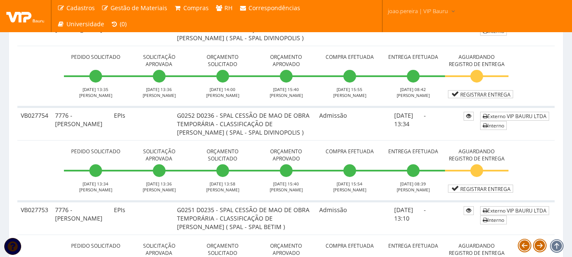
scroll to position [2032, 0]
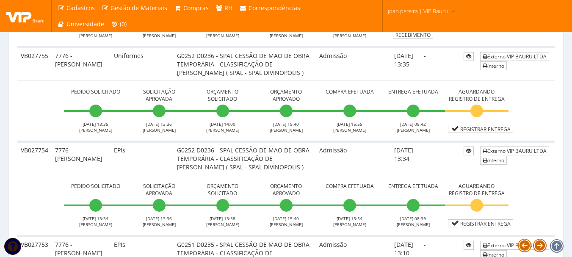
click at [420, 39] on li "Entrega em Andamento Confirmar Recebimento" at bounding box center [412, 15] width 63 height 47
click at [420, 39] on link "Confirmar Recebimento" at bounding box center [413, 33] width 40 height 12
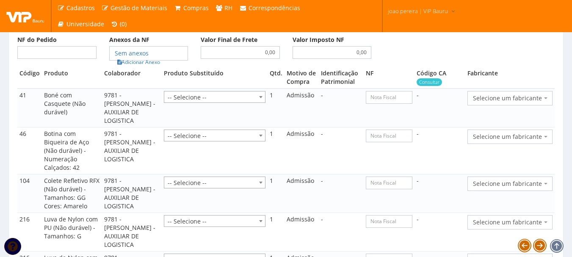
scroll to position [847, 0]
click at [69, 45] on input "NF do Pedido" at bounding box center [56, 51] width 79 height 13
type input "00"
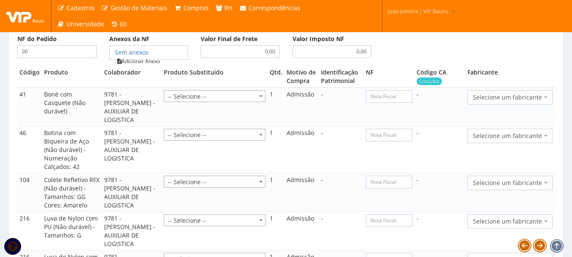
type input "00"
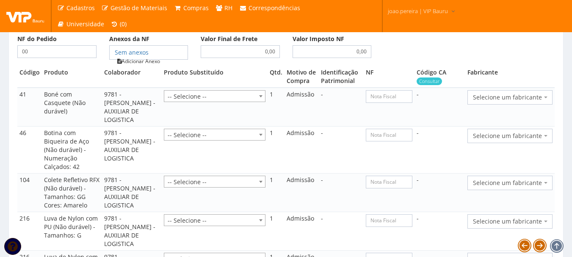
type input "00"
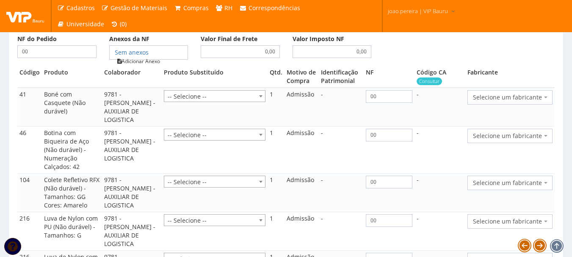
click at [151, 57] on link "Adicionar Anexo" at bounding box center [139, 61] width 48 height 9
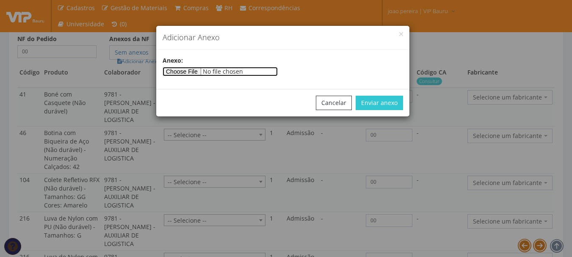
click at [181, 72] on input"] "file" at bounding box center [220, 71] width 115 height 9
type input"] "C:\fakepath\PEDIDOS SEM NOTA FISCAL ESTOQUE.docx"
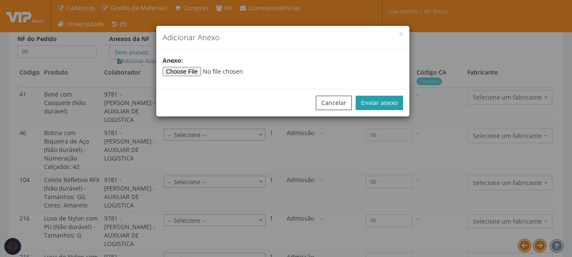
click at [388, 108] on button "Enviar anexo" at bounding box center [379, 103] width 47 height 14
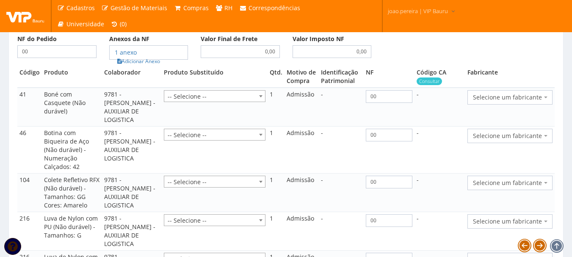
drag, startPoint x: 548, startPoint y: 97, endPoint x: 547, endPoint y: 93, distance: 4.8
click at [548, 97] on td "Selecione um fabricante 2E Comercio de Alimentos e Servicos Ltda. - ME 3m do Br…" at bounding box center [509, 107] width 89 height 39
click at [546, 91] on span at bounding box center [547, 97] width 2 height 14
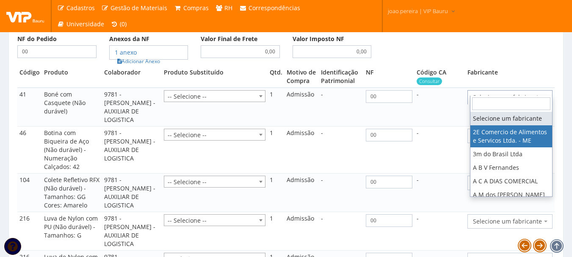
select select "339"
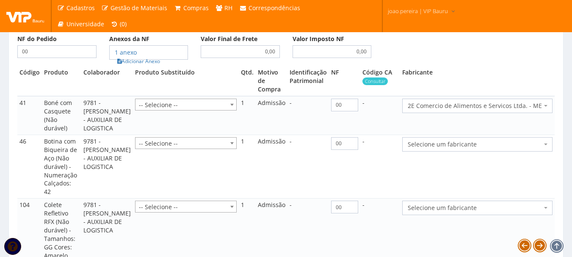
click at [535, 149] on span "Selecione um fabricante" at bounding box center [475, 144] width 134 height 8
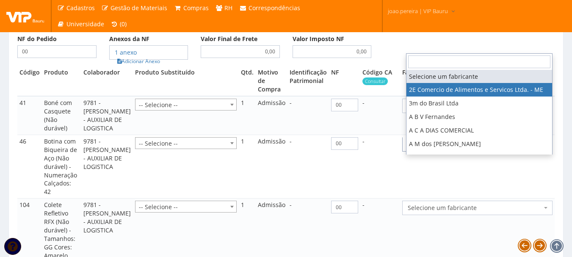
select select "339"
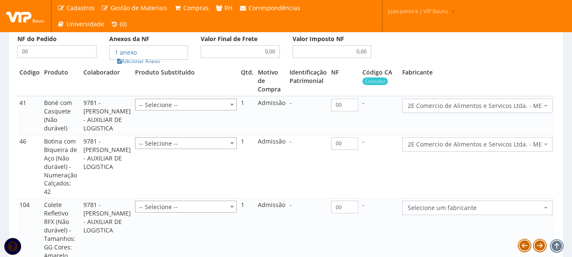
click at [508, 212] on span "Selecione um fabricante" at bounding box center [475, 208] width 134 height 8
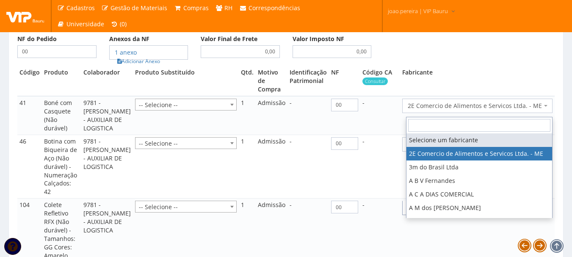
select select "339"
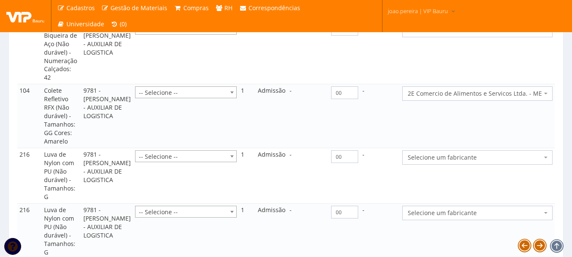
scroll to position [974, 0]
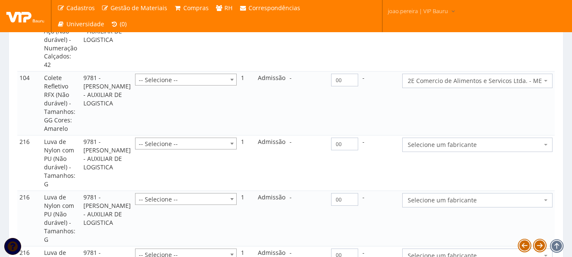
click at [488, 149] on span "Selecione um fabricante" at bounding box center [475, 145] width 134 height 8
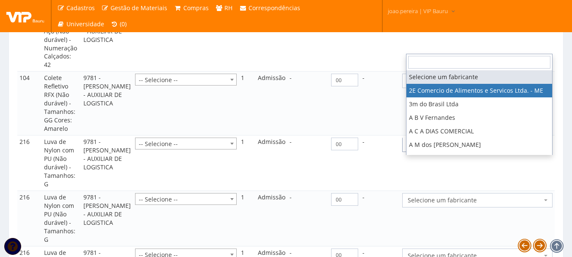
select select "339"
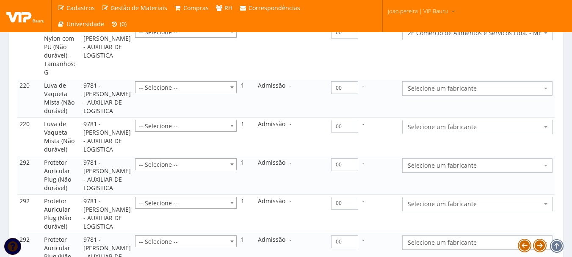
scroll to position [1228, 0]
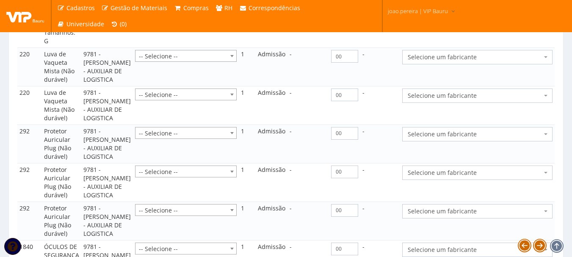
click at [471, 86] on td "Selecione um fabricante 2E Comercio de Alimentos e Servicos Ltda. - ME 3m do Br…" at bounding box center [477, 67] width 154 height 39
click at [471, 61] on span "Selecione um fabricante" at bounding box center [475, 57] width 134 height 8
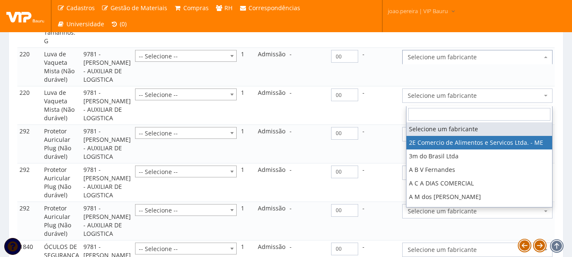
select select "339"
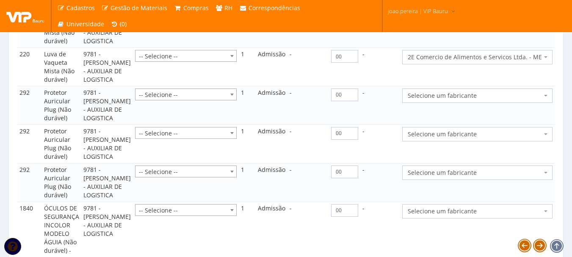
scroll to position [1354, 0]
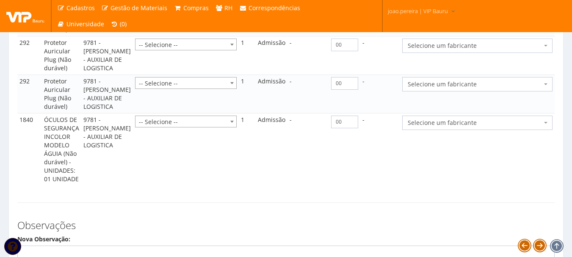
click at [463, 11] on span "Selecione um fabricante" at bounding box center [475, 7] width 134 height 8
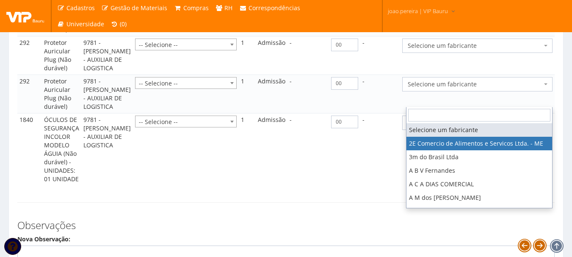
select select "339"
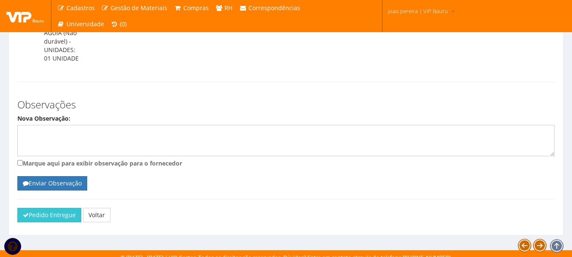
scroll to position [1524, 0]
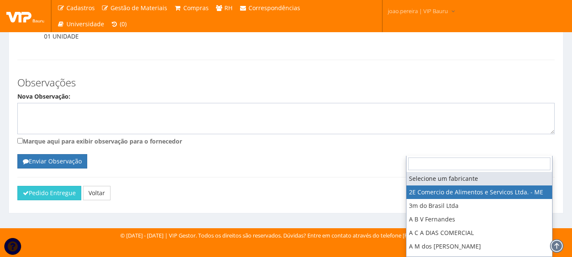
select select "339"
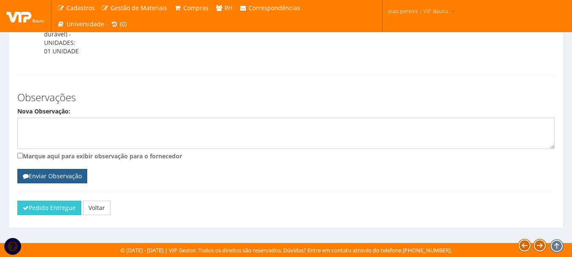
scroll to position [1652, 0]
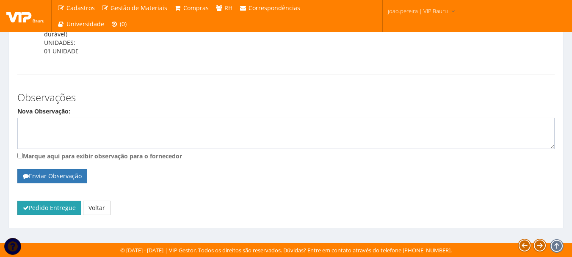
click at [42, 213] on button "Pedido Entregue" at bounding box center [49, 208] width 64 height 14
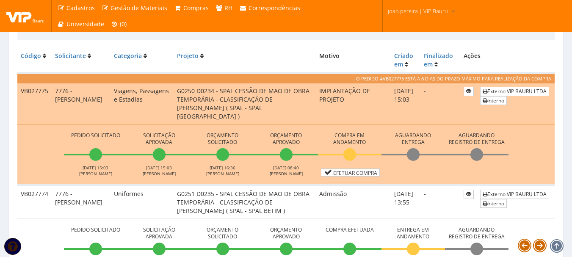
scroll to position [254, 0]
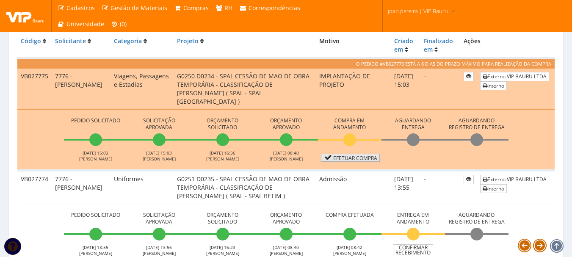
click at [361, 159] on link "Efetuar Compra" at bounding box center [350, 158] width 59 height 8
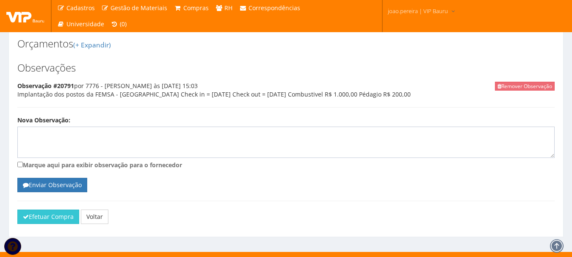
scroll to position [622, 0]
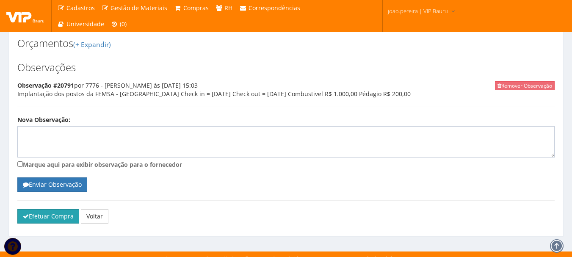
click at [46, 209] on button "Efetuar Compra" at bounding box center [48, 216] width 62 height 14
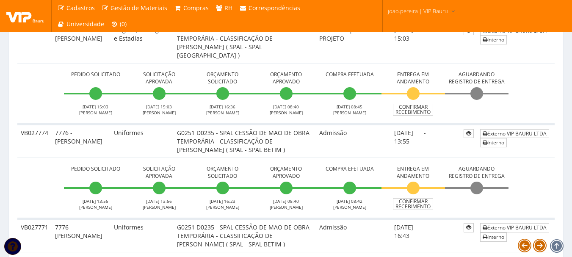
scroll to position [212, 0]
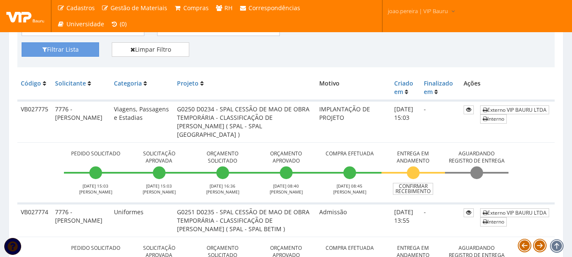
click at [503, 105] on td "Externo VIP BAURU LTDA Interno" at bounding box center [516, 122] width 78 height 42
click at [504, 108] on link "Externo VIP BAURU LTDA" at bounding box center [514, 109] width 69 height 9
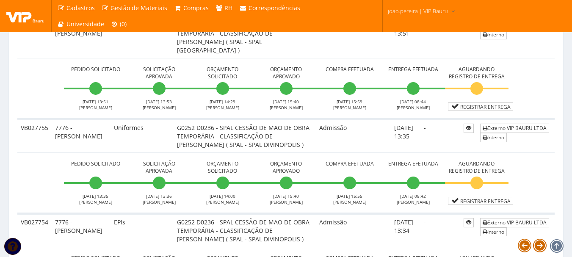
scroll to position [1905, 0]
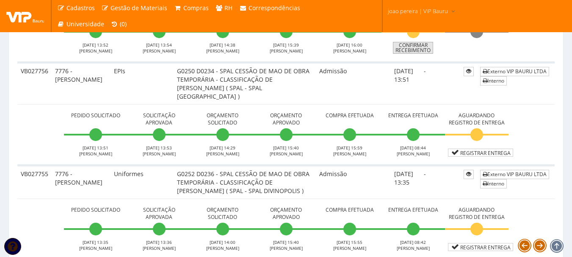
click at [425, 54] on link "Confirmar Recebimento" at bounding box center [413, 48] width 40 height 12
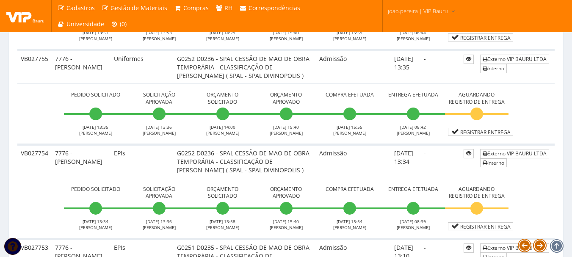
scroll to position [2032, 0]
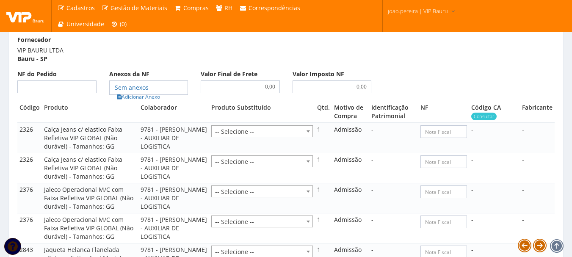
scroll to position [593, 0]
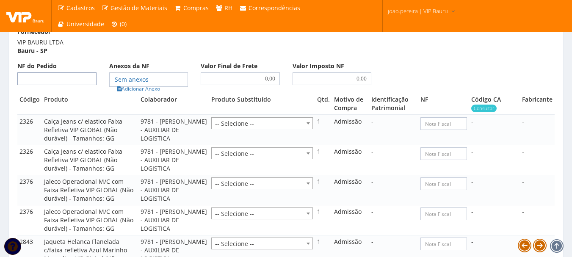
click at [61, 72] on input "NF do Pedido" at bounding box center [56, 78] width 79 height 13
type input "00"
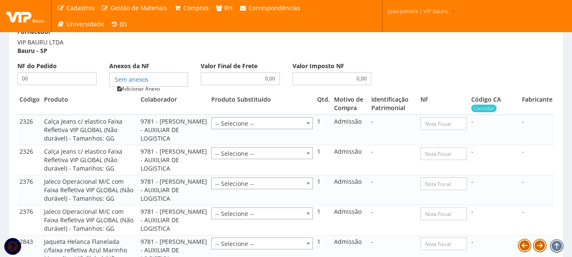
type input "00"
click at [148, 84] on link "Adicionar Anexo" at bounding box center [139, 88] width 48 height 9
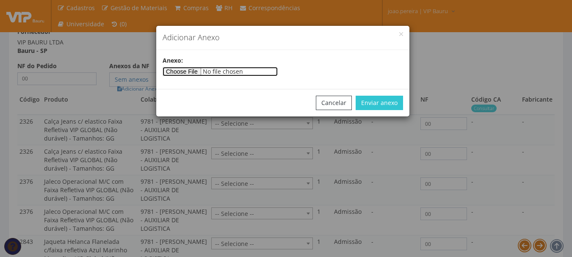
click at [201, 70] on input"] "file" at bounding box center [220, 71] width 115 height 9
type input"] "C:\fakepath\PEDIDOS SEM NOTA FISCAL ESTOQUE.docx"
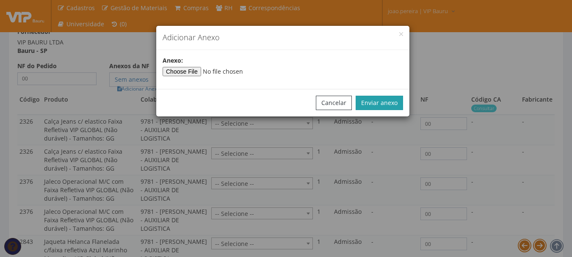
click at [390, 108] on button "Enviar anexo" at bounding box center [379, 103] width 47 height 14
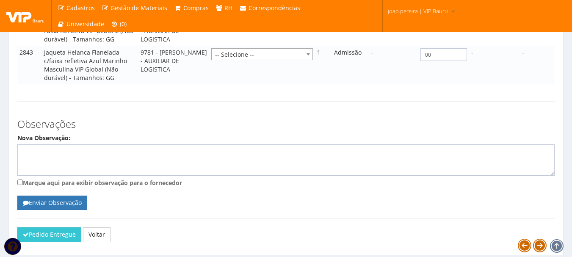
scroll to position [800, 0]
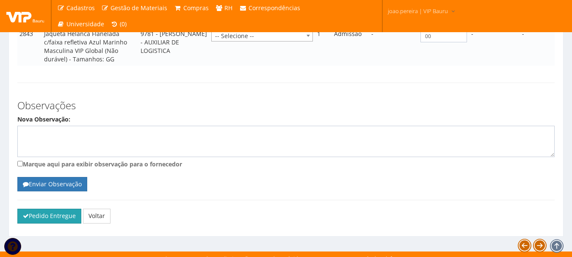
click at [48, 209] on button "Pedido Entregue" at bounding box center [49, 216] width 64 height 14
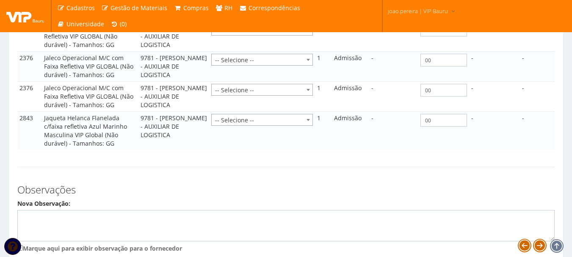
scroll to position [716, 0]
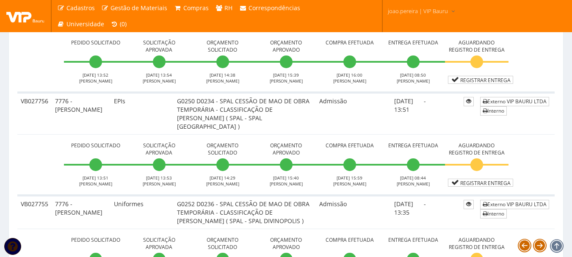
scroll to position [1778, 0]
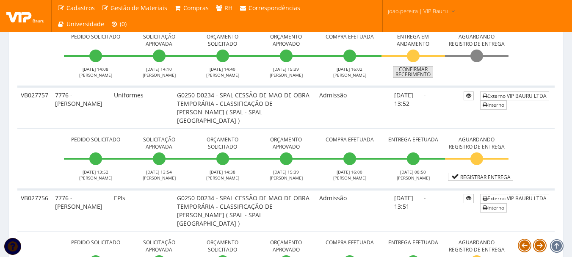
click at [422, 78] on link "Confirmar Recebimento" at bounding box center [413, 72] width 40 height 12
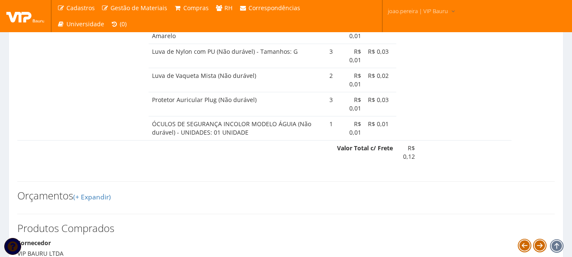
scroll to position [720, 0]
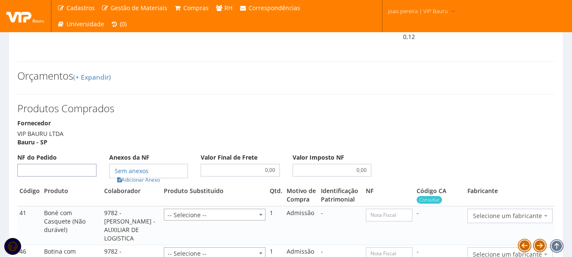
click at [71, 172] on input "NF do Pedido" at bounding box center [56, 170] width 79 height 13
type input "00"
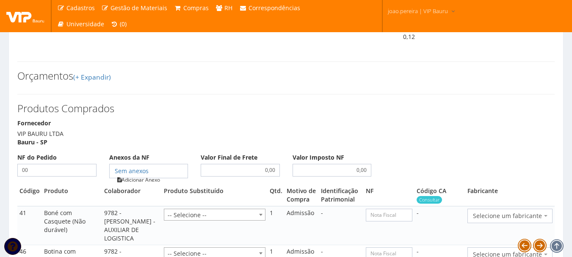
type input "00"
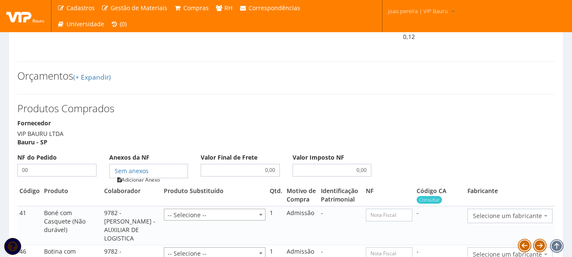
type input "00"
click at [145, 183] on link "Adicionar Anexo" at bounding box center [139, 179] width 48 height 9
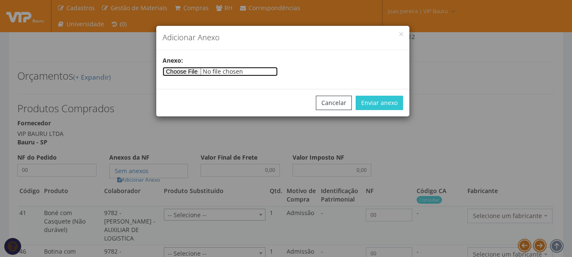
click at [196, 72] on input"] "file" at bounding box center [220, 71] width 115 height 9
type input"] "C:\fakepath\PEDIDOS SEM NOTA FISCAL ESTOQUE.docx"
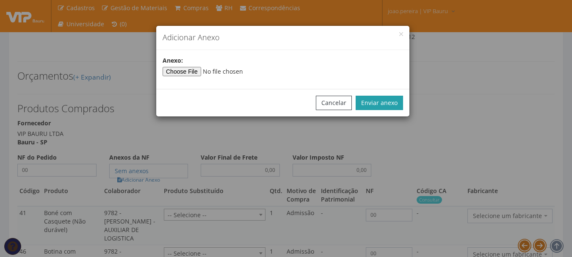
click at [389, 102] on button "Enviar anexo" at bounding box center [379, 103] width 47 height 14
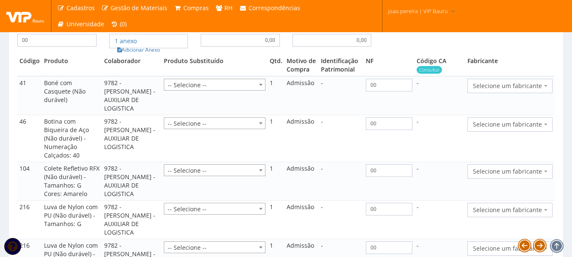
scroll to position [847, 0]
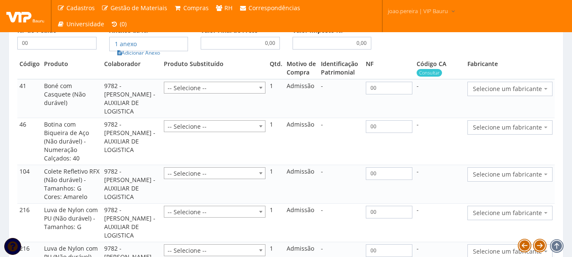
click at [550, 89] on span "Selecione um fabricante" at bounding box center [509, 89] width 85 height 14
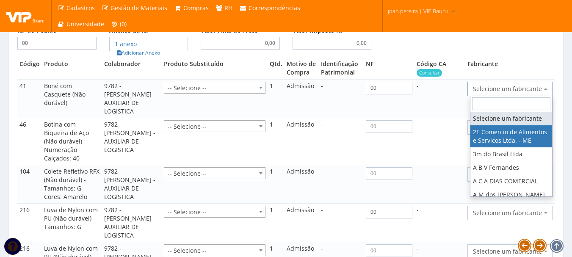
select select "339"
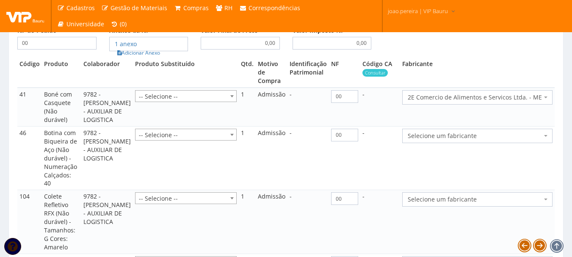
scroll to position [889, 0]
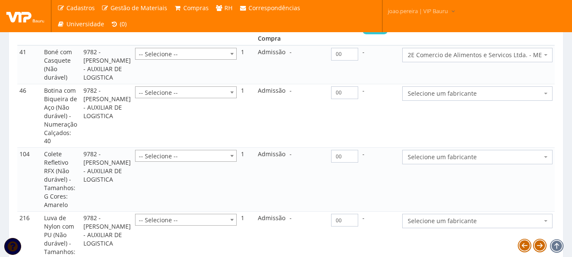
click at [516, 98] on span "Selecione um fabricante" at bounding box center [475, 93] width 134 height 8
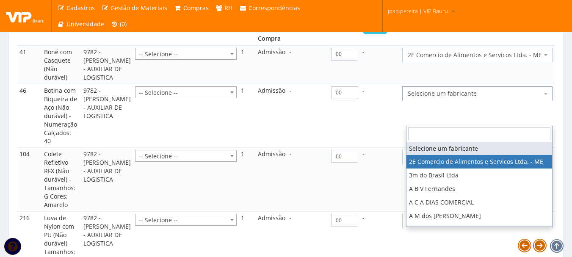
select select "339"
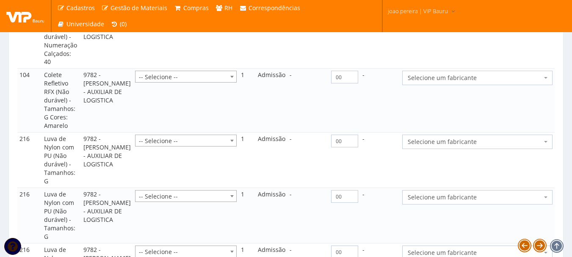
scroll to position [974, 0]
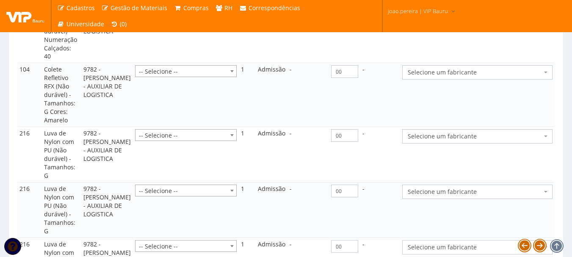
click at [510, 80] on span "Selecione um fabricante" at bounding box center [477, 72] width 150 height 14
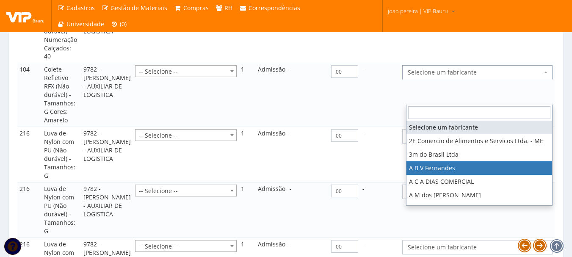
select select "975"
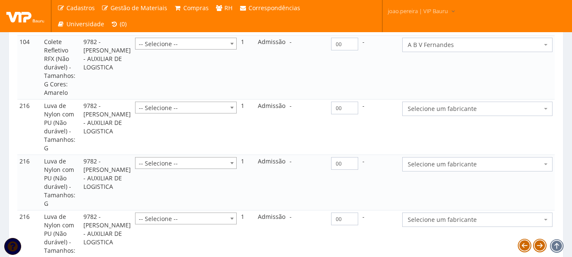
scroll to position [1016, 0]
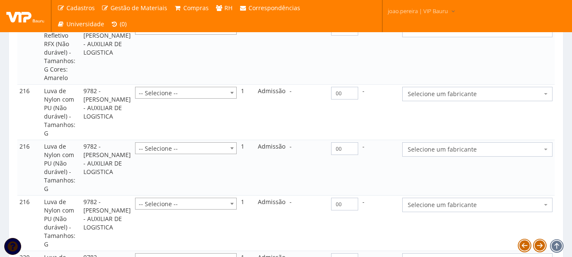
click at [498, 127] on td "Selecione um fabricante 2E Comercio de Alimentos e Servicos Ltda. - ME 3m do Br…" at bounding box center [477, 112] width 154 height 55
click at [487, 101] on span "Selecione um fabricante" at bounding box center [477, 94] width 150 height 14
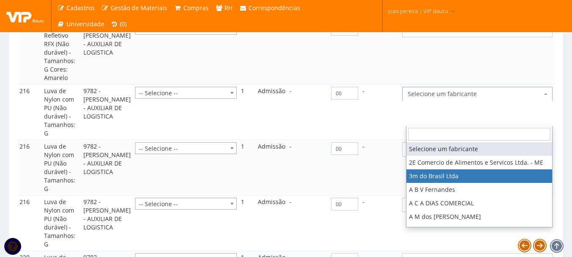
select select "19"
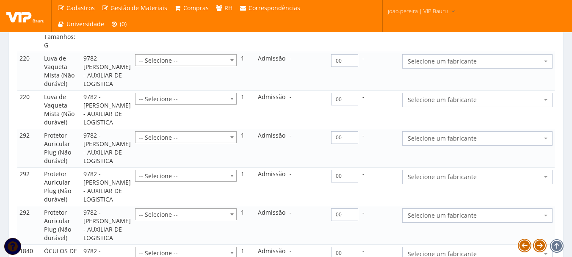
scroll to position [1228, 0]
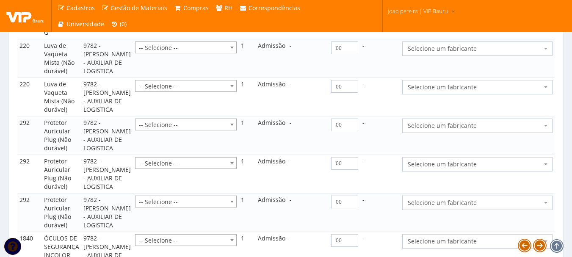
click at [470, 53] on span "Selecione um fabricante" at bounding box center [475, 48] width 134 height 8
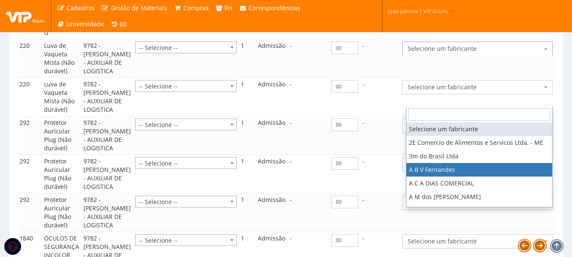
select select "975"
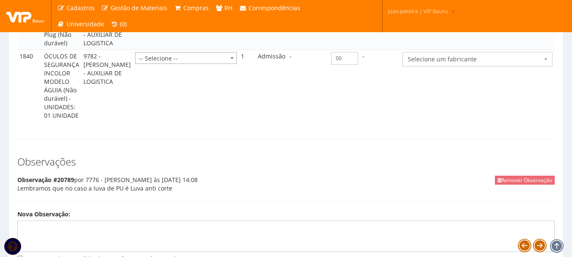
scroll to position [1354, 0]
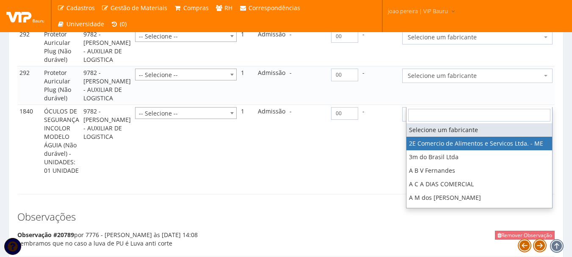
select select "19"
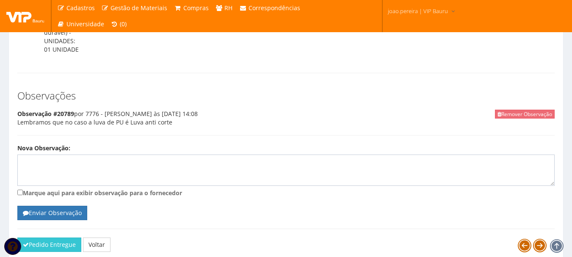
scroll to position [1524, 0]
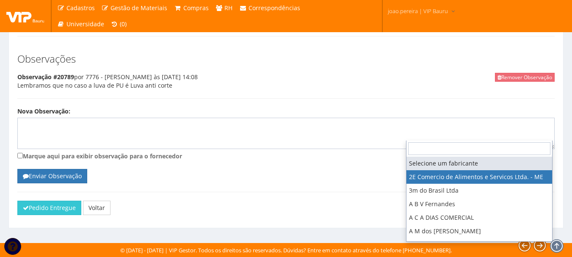
select select "339"
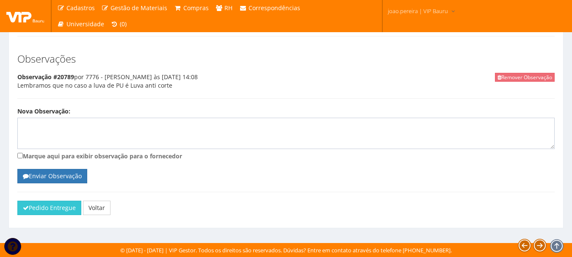
scroll to position [1690, 0]
click at [53, 206] on button "Pedido Entregue" at bounding box center [49, 208] width 64 height 14
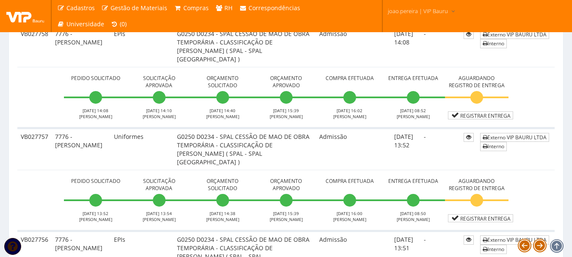
scroll to position [1735, 0]
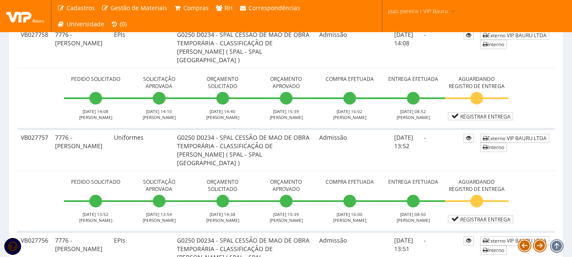
click at [412, 17] on link "Confirmar Recebimento" at bounding box center [413, 12] width 40 height 12
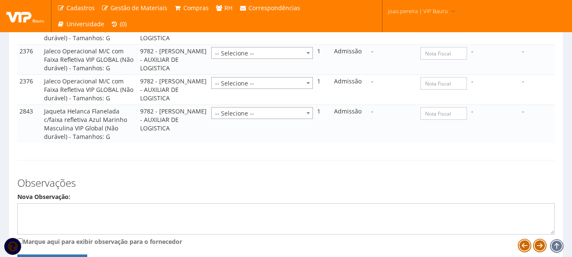
scroll to position [800, 0]
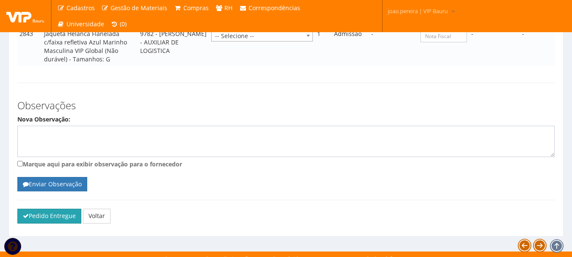
click at [42, 210] on button "Pedido Entregue" at bounding box center [49, 216] width 64 height 14
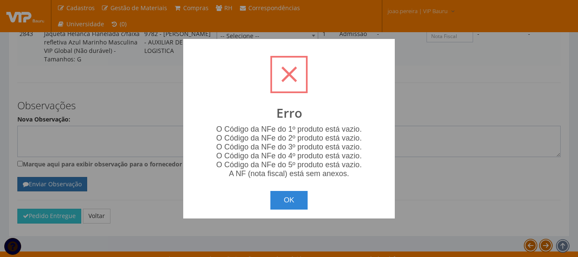
click at [265, 200] on div "OK Cancel" at bounding box center [289, 197] width 195 height 25
click at [295, 199] on button "OK" at bounding box center [289, 200] width 38 height 19
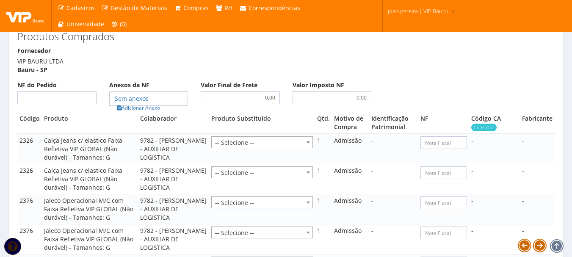
scroll to position [462, 0]
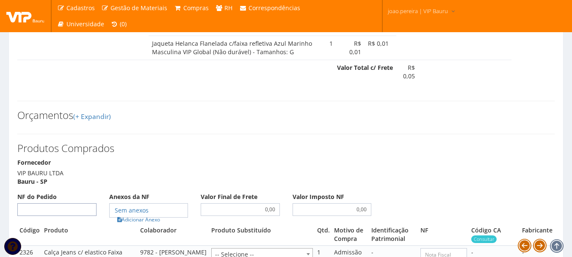
click at [59, 203] on input "NF do Pedido" at bounding box center [56, 209] width 79 height 13
type input "00"
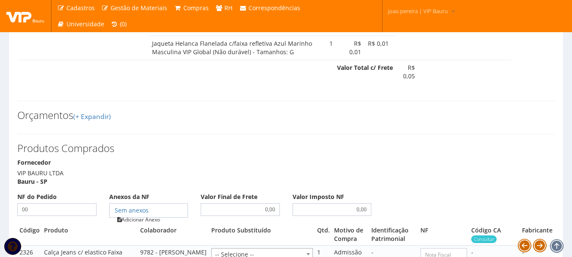
type input "00"
click at [149, 215] on link "Adicionar Anexo" at bounding box center [139, 219] width 48 height 9
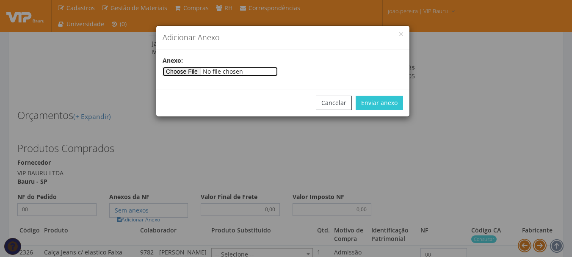
click at [200, 74] on input"] "file" at bounding box center [220, 71] width 115 height 9
type input"] "C:\fakepath\PEDIDOS SEM NOTA FISCAL ESTOQUE.docx"
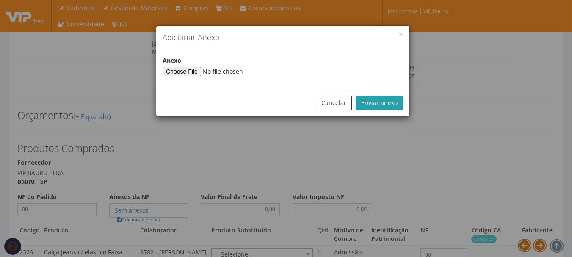
click at [381, 104] on button "Enviar anexo" at bounding box center [379, 103] width 47 height 14
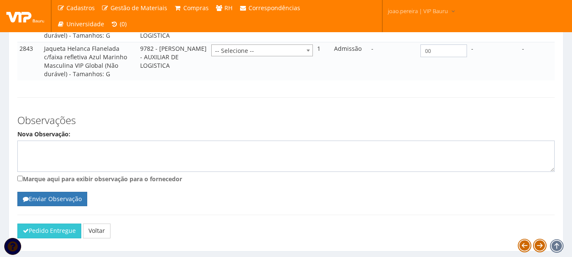
scroll to position [800, 0]
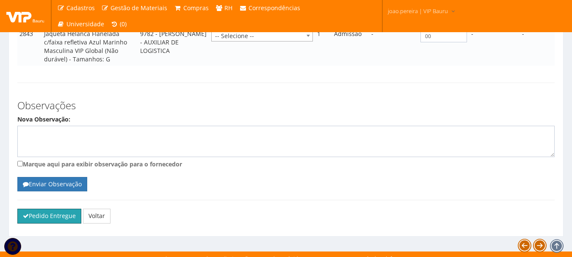
drag, startPoint x: 46, startPoint y: 210, endPoint x: 324, endPoint y: 33, distance: 329.6
click at [41, 215] on button "Pedido Entregue" at bounding box center [49, 216] width 64 height 14
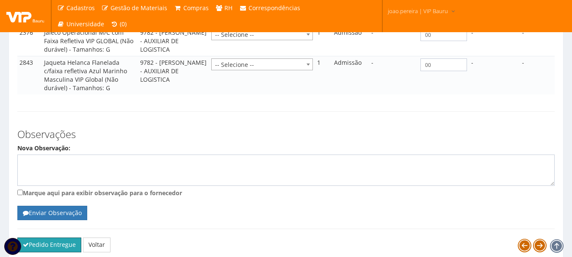
scroll to position [758, 0]
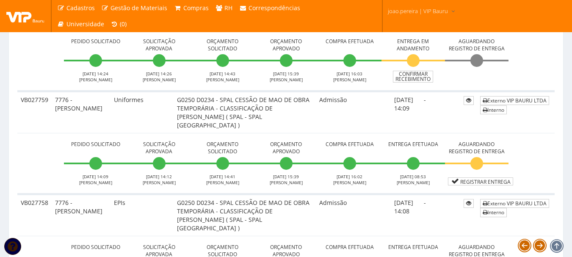
scroll to position [1566, 0]
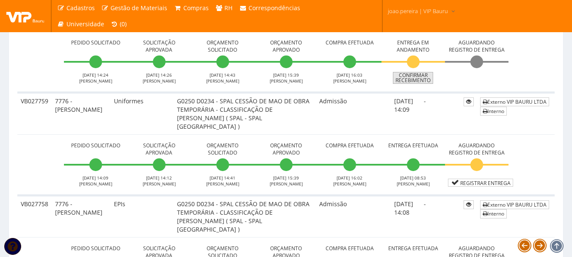
click at [414, 84] on link "Confirmar Recebimento" at bounding box center [413, 78] width 40 height 12
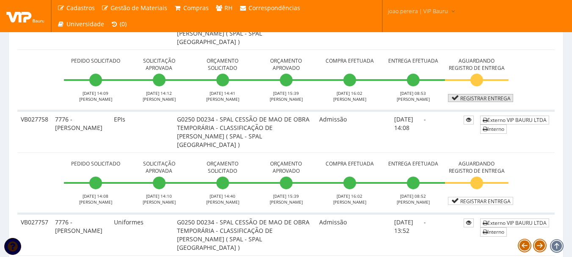
scroll to position [1608, 0]
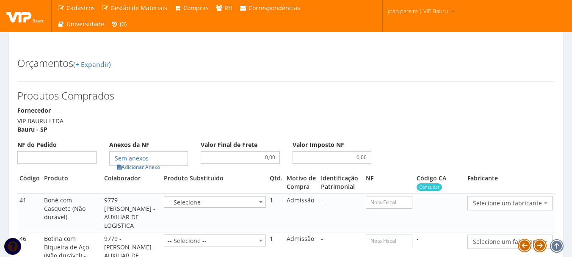
scroll to position [804, 0]
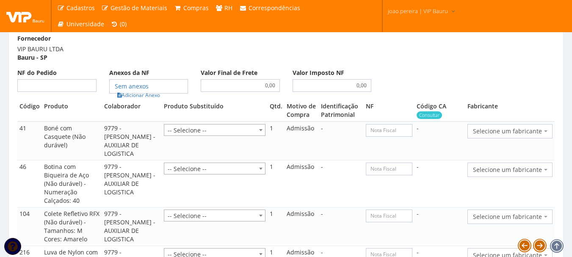
click at [539, 132] on span "Selecione um fabricante" at bounding box center [507, 131] width 69 height 8
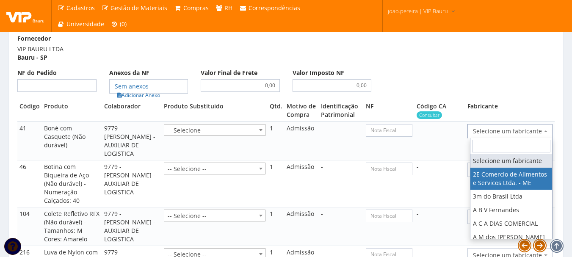
select select "339"
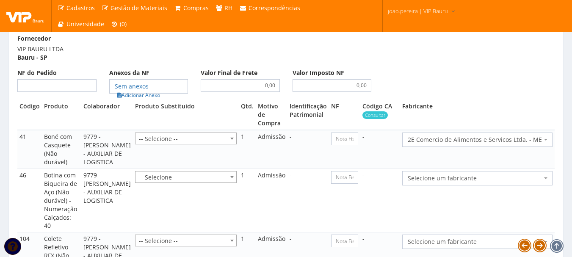
click at [495, 182] on span "Selecione um fabricante" at bounding box center [475, 178] width 134 height 8
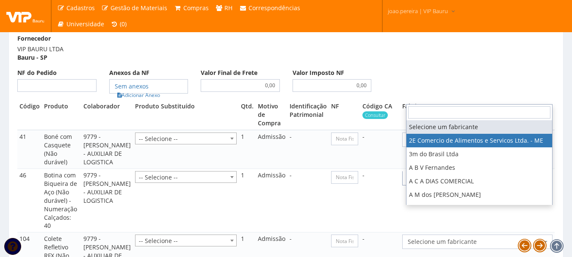
select select "339"
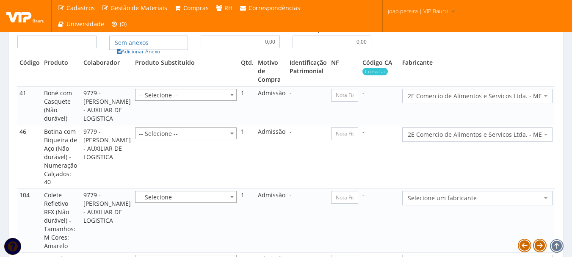
scroll to position [889, 0]
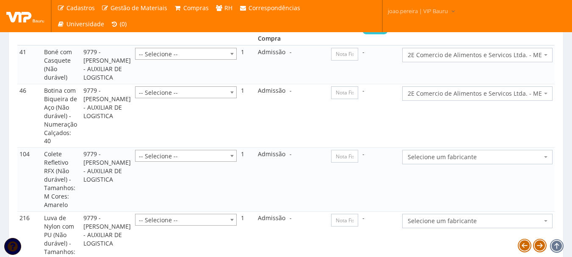
click at [484, 161] on span "Selecione um fabricante" at bounding box center [475, 157] width 134 height 8
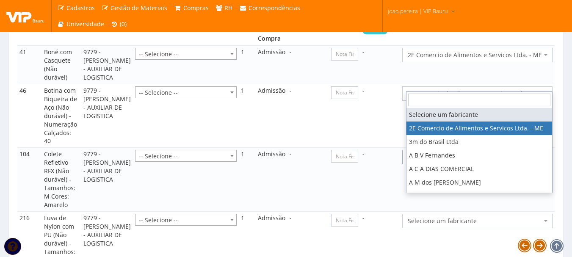
select select "339"
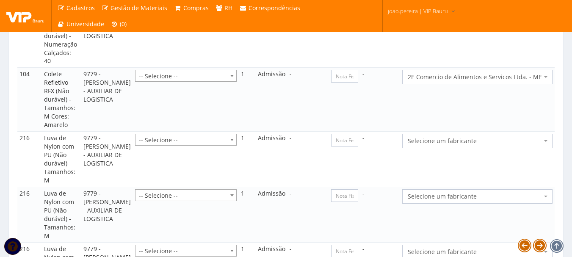
scroll to position [974, 0]
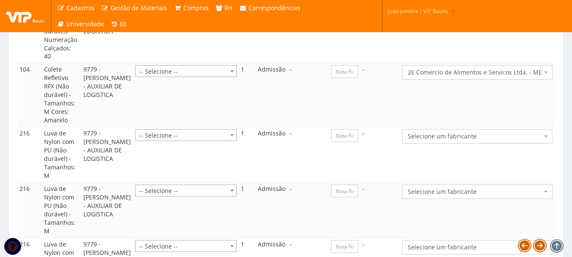
click at [458, 141] on span "Selecione um fabricante" at bounding box center [475, 136] width 134 height 8
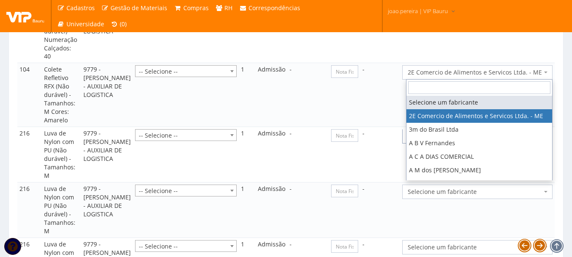
select select "339"
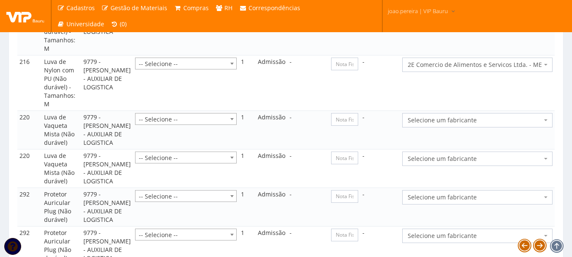
scroll to position [1228, 0]
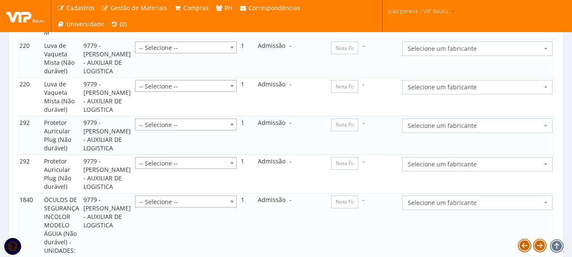
click at [465, 53] on span "Selecione um fabricante" at bounding box center [475, 48] width 134 height 8
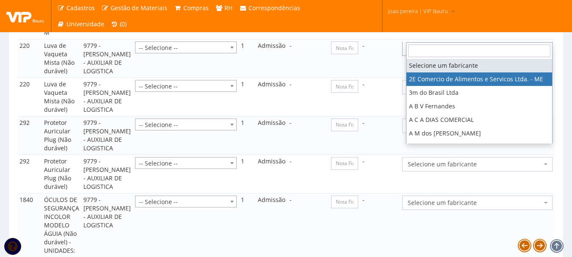
select select "339"
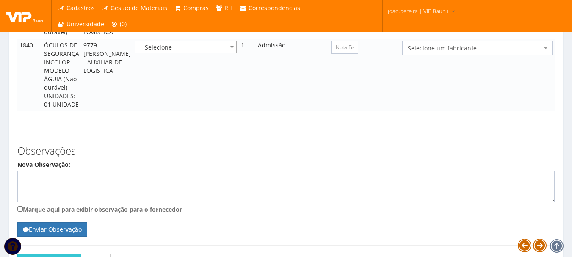
scroll to position [1397, 0]
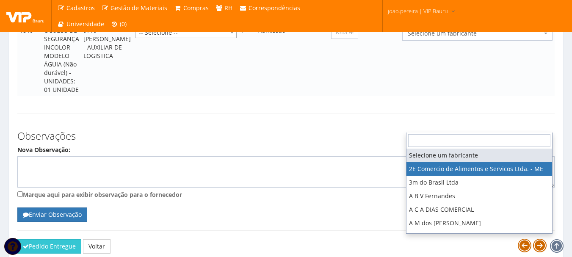
select select "339"
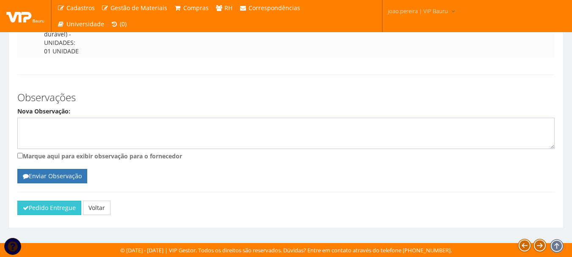
scroll to position [1566, 0]
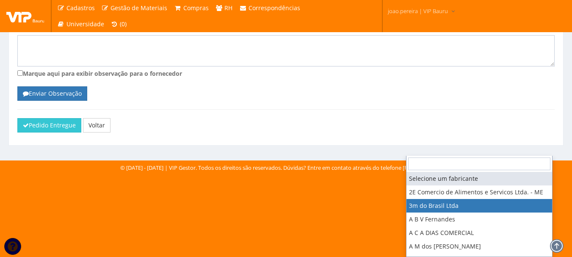
select select "19"
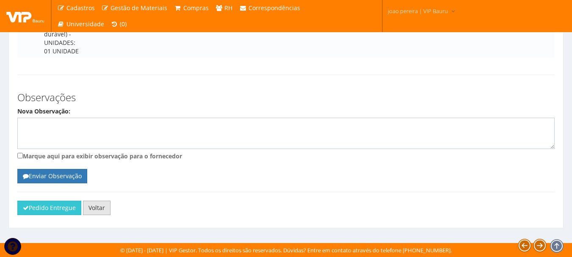
scroll to position [1672, 0]
click at [46, 213] on button "Pedido Entregue" at bounding box center [49, 208] width 64 height 14
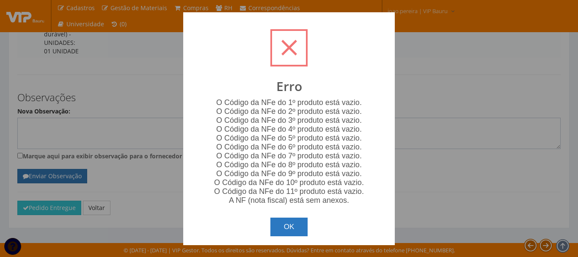
click at [287, 231] on button "OK" at bounding box center [289, 227] width 38 height 19
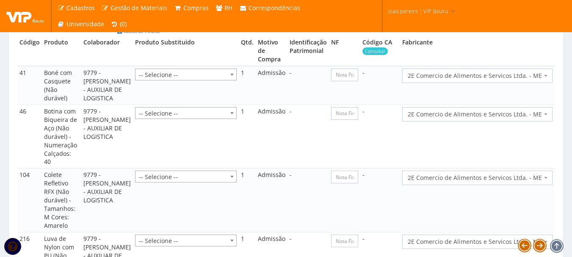
scroll to position [699, 0]
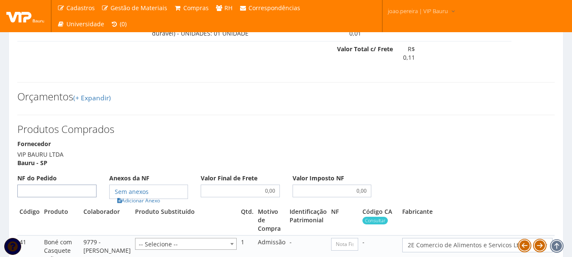
click at [72, 186] on input "NF do Pedido" at bounding box center [56, 191] width 79 height 13
type input "00"
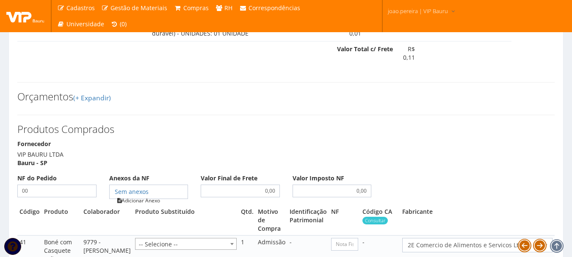
type input "00"
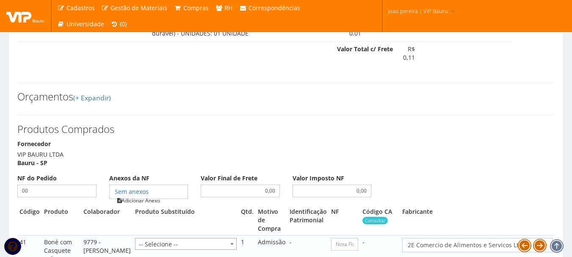
type input "00"
click at [159, 202] on link "Adicionar Anexo" at bounding box center [139, 200] width 48 height 9
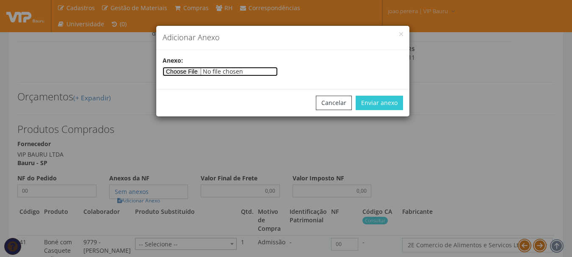
click at [199, 74] on input"] "file" at bounding box center [220, 71] width 115 height 9
type input"] "C:\fakepath\PEDIDOS SEM NOTA FISCAL ESTOQUE.docx"
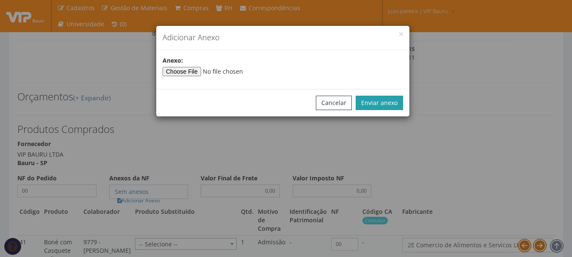
click at [380, 105] on button "Enviar anexo" at bounding box center [379, 103] width 47 height 14
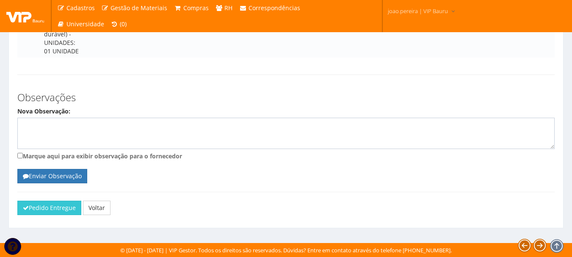
scroll to position [1672, 0]
click at [52, 202] on button "Pedido Entregue" at bounding box center [49, 208] width 64 height 14
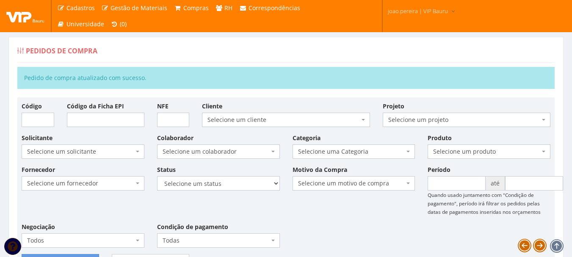
click at [330, 220] on div "Fornecedor Selecione um fornecedor ******** ******** 1000 MARCAS [GEOGRAPHIC_DA…" at bounding box center [285, 209] width 541 height 89
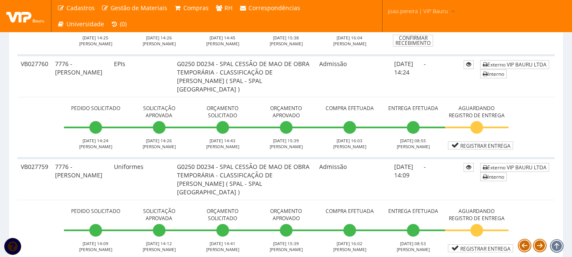
scroll to position [1481, 0]
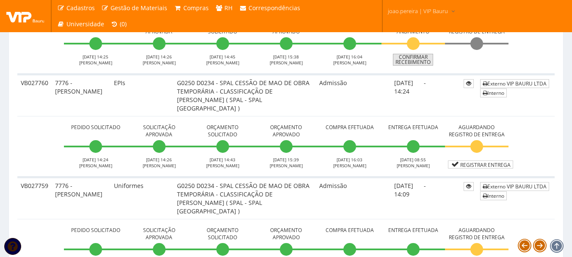
click at [416, 66] on link "Confirmar Recebimento" at bounding box center [413, 60] width 40 height 12
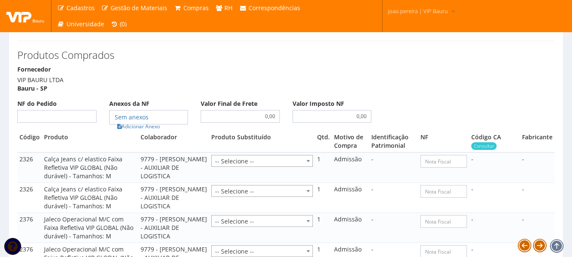
scroll to position [550, 0]
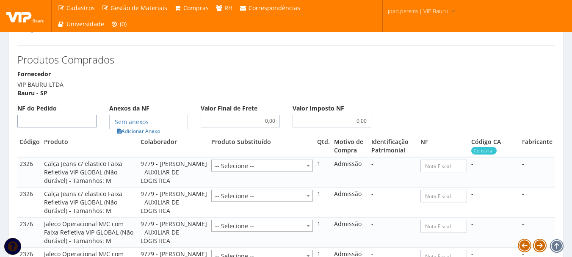
click at [51, 115] on input "NF do Pedido" at bounding box center [56, 121] width 79 height 13
type input "00"
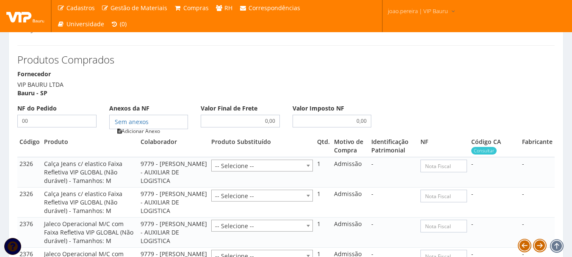
type input "00"
click at [151, 127] on link "Adicionar Anexo" at bounding box center [139, 131] width 48 height 9
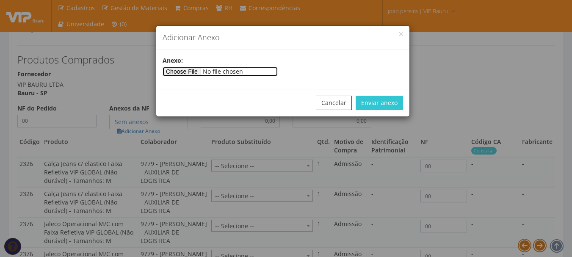
click at [188, 71] on input"] "file" at bounding box center [220, 71] width 115 height 9
type input"] "C:\fakepath\PEDIDOS SEM NOTA FISCAL ESTOQUE.docx"
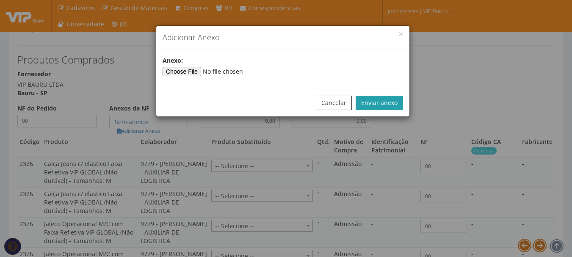
click at [398, 106] on button "Enviar anexo" at bounding box center [379, 103] width 47 height 14
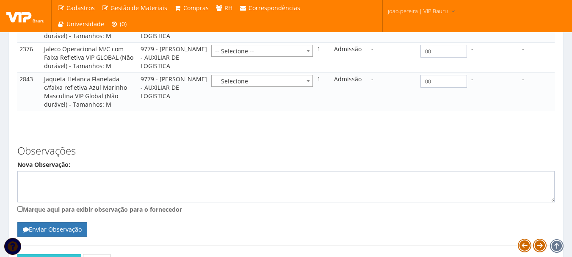
scroll to position [834, 0]
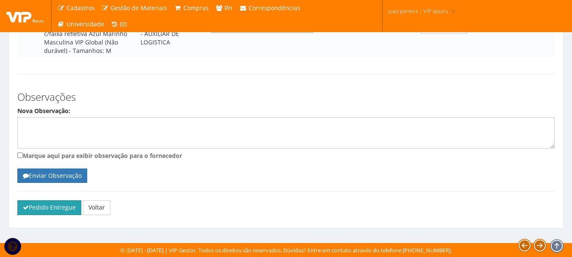
click at [51, 207] on button "Pedido Entregue" at bounding box center [49, 207] width 64 height 14
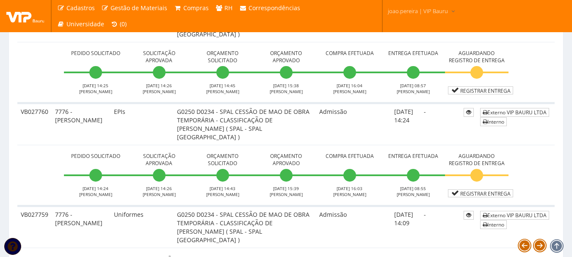
scroll to position [1439, 0]
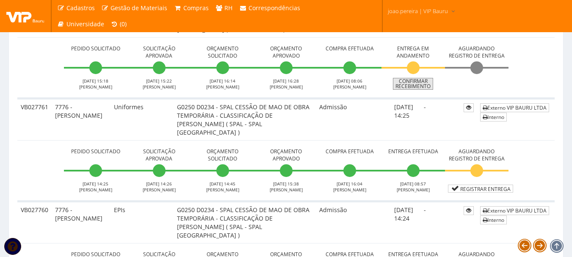
scroll to position [1481, 0]
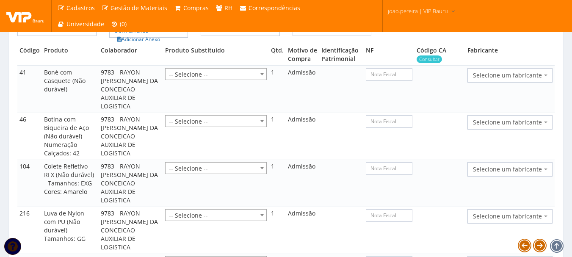
scroll to position [762, 0]
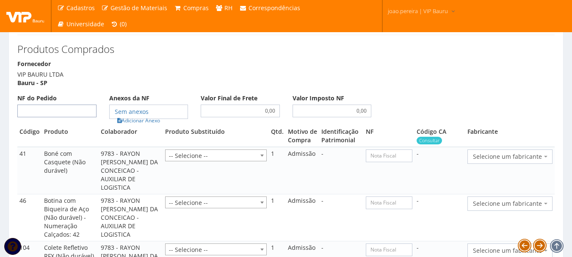
click at [72, 117] on input "NF do Pedido" at bounding box center [56, 111] width 79 height 13
type input "00"
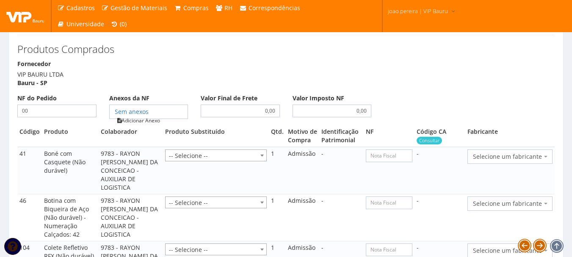
type input "00"
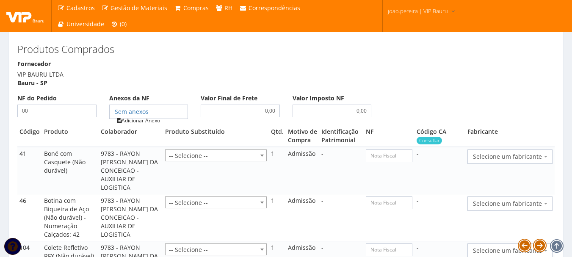
type input "00"
click at [134, 125] on link "Adicionar Anexo" at bounding box center [139, 120] width 48 height 9
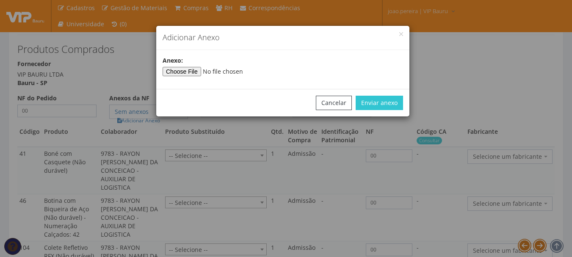
click at [179, 66] on div "Anexo:" at bounding box center [282, 66] width 253 height 20
click at [176, 72] on input"] "file" at bounding box center [220, 71] width 115 height 9
type input"] "C:\fakepath\PEDIDOS SEM NOTA FISCAL ESTOQUE.docx"
click at [389, 95] on div "Cancelar Enviar anexo" at bounding box center [282, 103] width 253 height 28
click at [389, 99] on button "Enviar anexo" at bounding box center [379, 103] width 47 height 14
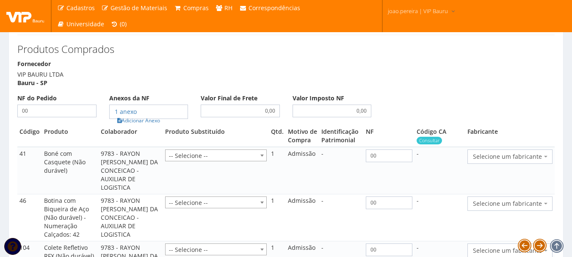
click at [536, 161] on span "Selecione um fabricante" at bounding box center [507, 156] width 69 height 8
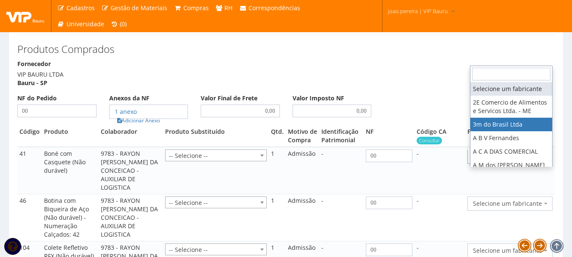
select select "19"
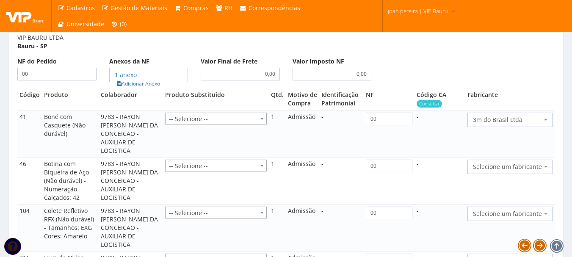
scroll to position [847, 0]
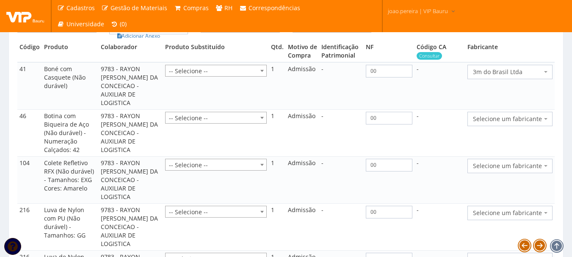
click at [541, 123] on span "Selecione um fabricante" at bounding box center [507, 119] width 69 height 8
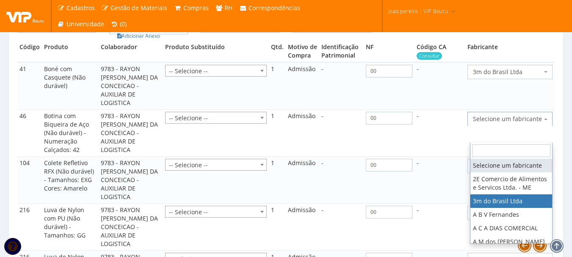
select select "19"
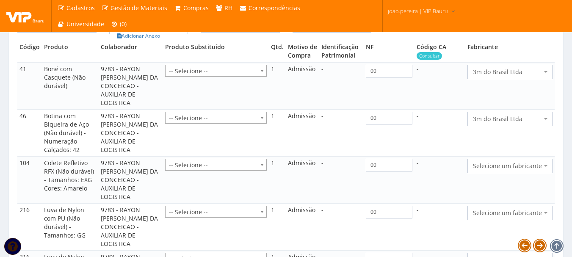
click at [537, 170] on span "Selecione um fabricante" at bounding box center [507, 166] width 69 height 8
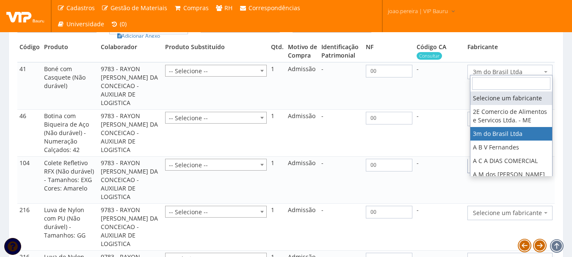
select select "19"
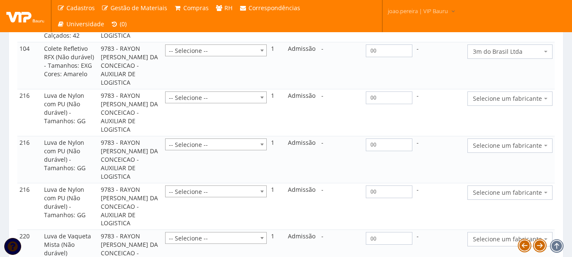
scroll to position [974, 0]
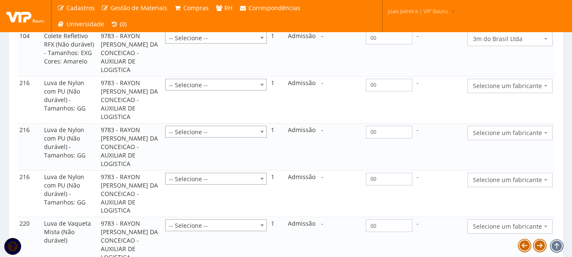
click at [520, 90] on span "Selecione um fabricante" at bounding box center [507, 86] width 69 height 8
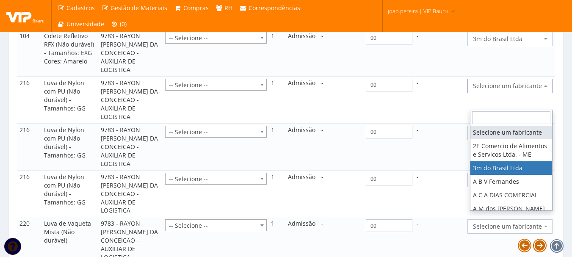
select select "19"
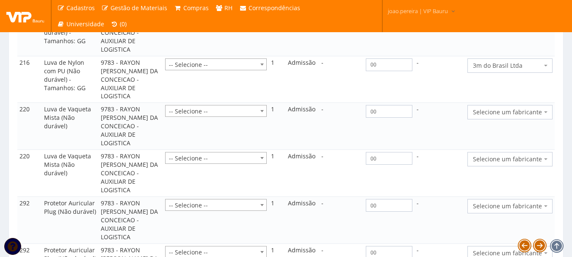
scroll to position [1101, 0]
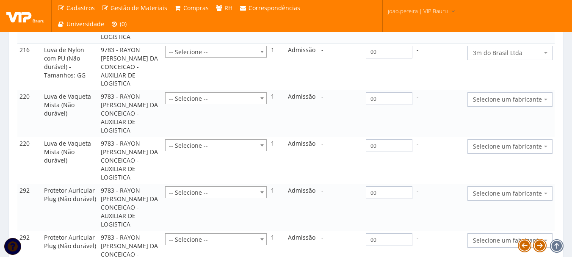
click at [528, 104] on span "Selecione um fabricante" at bounding box center [507, 99] width 69 height 8
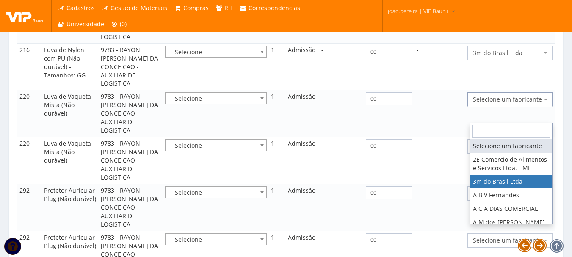
select select "19"
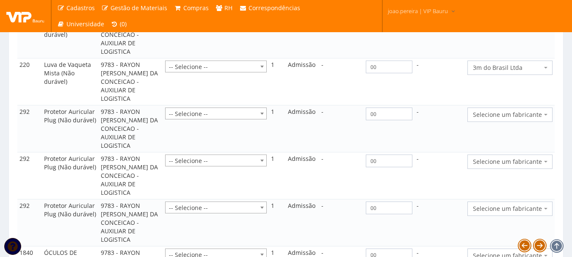
scroll to position [1185, 0]
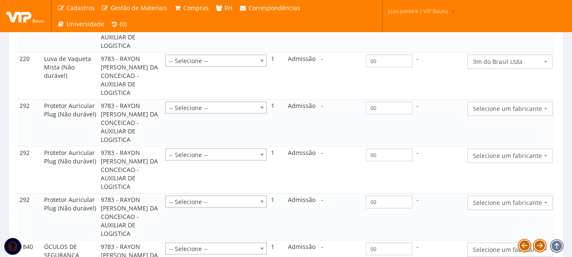
click at [524, 116] on span "Selecione um fabricante" at bounding box center [509, 109] width 85 height 14
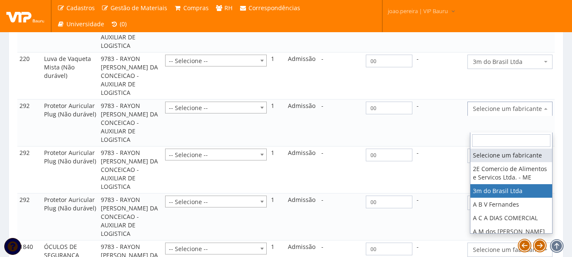
select select "19"
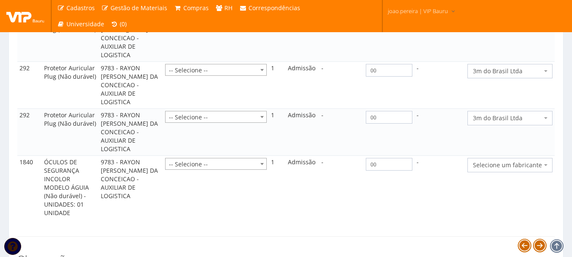
scroll to position [1312, 0]
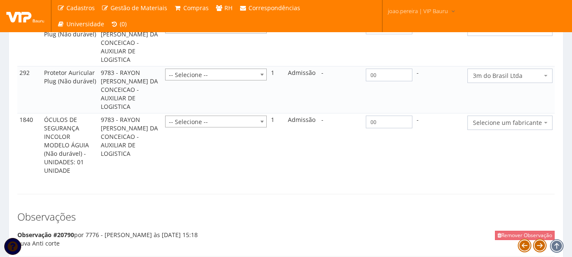
click at [519, 130] on span "Selecione um fabricante" at bounding box center [509, 123] width 85 height 14
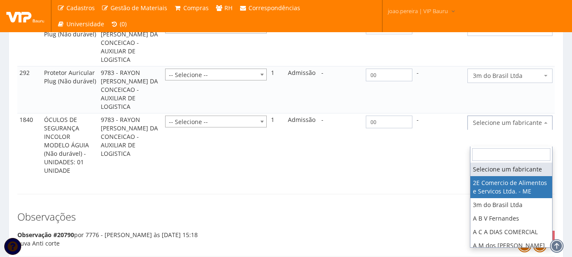
select select "339"
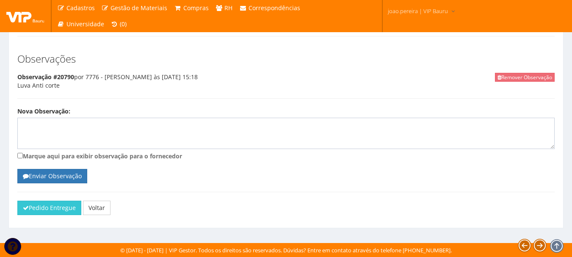
scroll to position [1783, 0]
click at [35, 211] on button "Pedido Entregue" at bounding box center [49, 208] width 64 height 14
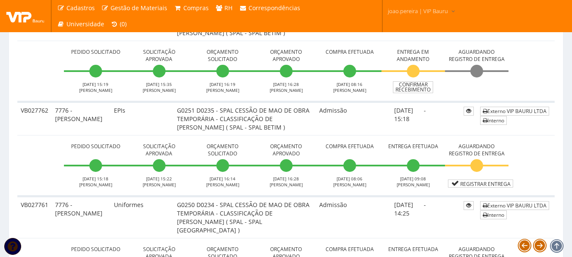
scroll to position [1270, 0]
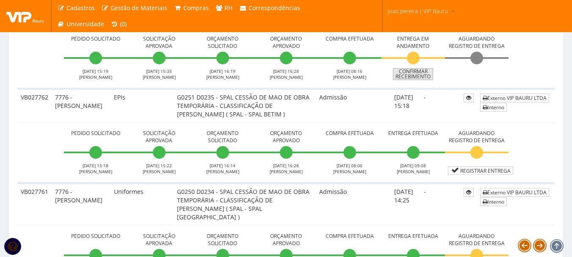
click at [412, 80] on link "Confirmar Recebimento" at bounding box center [413, 74] width 40 height 12
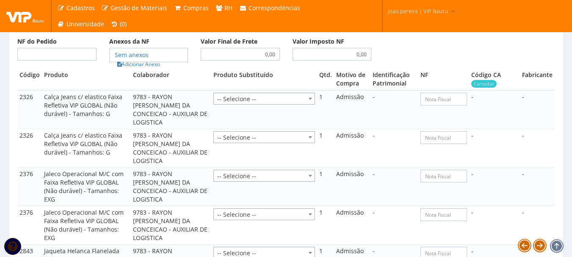
scroll to position [593, 0]
click at [73, 60] on input "NF do Pedido" at bounding box center [56, 53] width 79 height 13
type input "00"
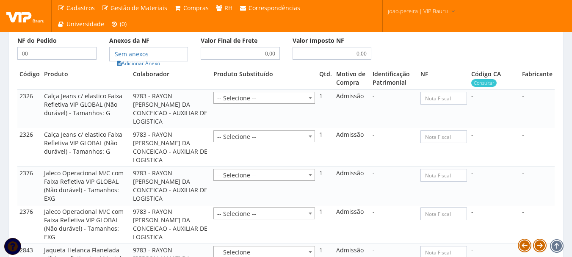
type input "00"
click at [160, 89] on th "Colaborador" at bounding box center [171, 79] width 80 height 22
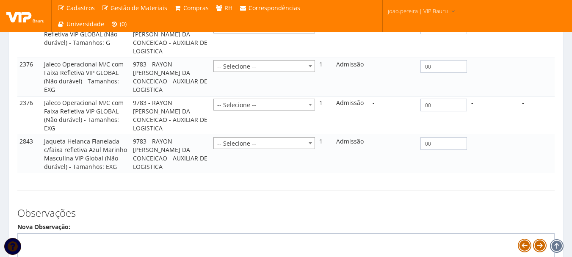
scroll to position [800, 0]
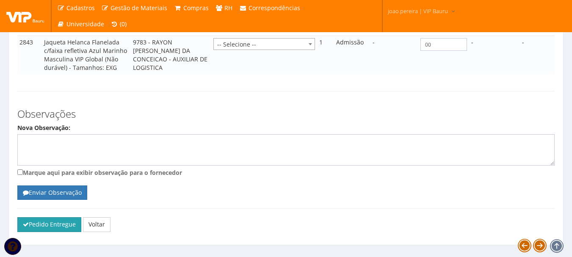
click at [44, 217] on button "Pedido Entregue" at bounding box center [49, 224] width 64 height 14
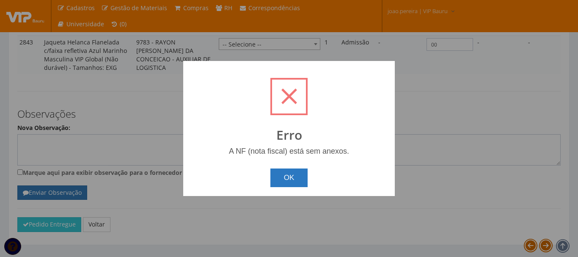
click at [289, 182] on button "OK" at bounding box center [289, 177] width 38 height 19
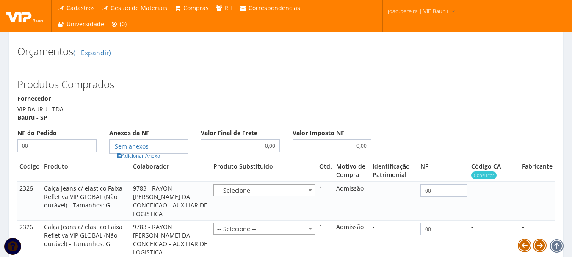
scroll to position [504, 0]
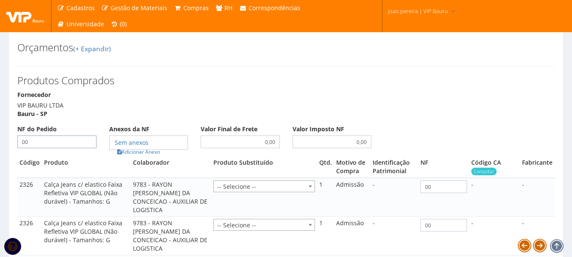
click at [68, 148] on input "00" at bounding box center [56, 141] width 79 height 13
click at [145, 156] on link "Adicionar Anexo" at bounding box center [139, 151] width 48 height 9
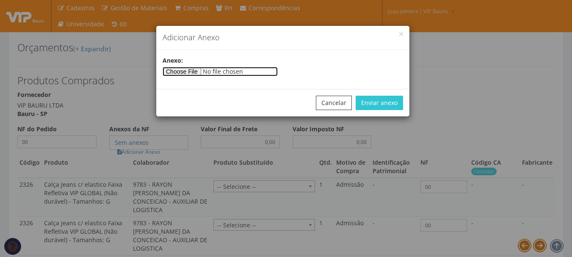
click at [203, 69] on input"] "file" at bounding box center [220, 71] width 115 height 9
type input"] "C:\fakepath\PEDIDOS SEM NOTA FISCAL ESTOQUE.docx"
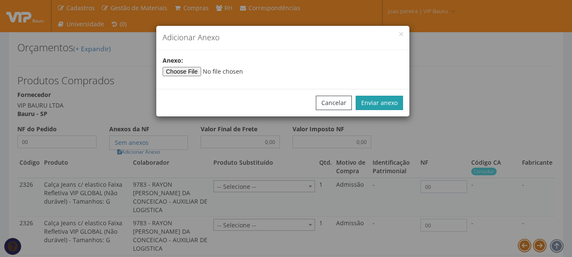
click at [380, 101] on button "Enviar anexo" at bounding box center [379, 103] width 47 height 14
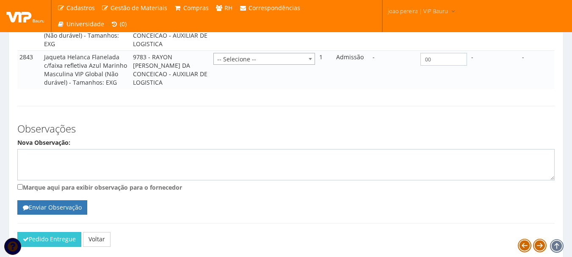
scroll to position [800, 0]
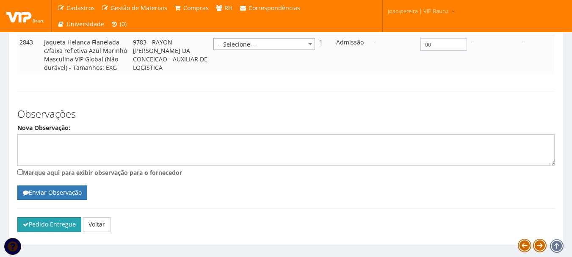
click at [47, 217] on button "Pedido Entregue" at bounding box center [49, 224] width 64 height 14
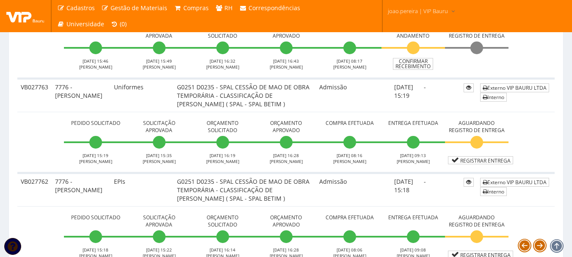
scroll to position [1185, 0]
click at [423, 70] on link "Confirmar Recebimento" at bounding box center [413, 64] width 40 height 12
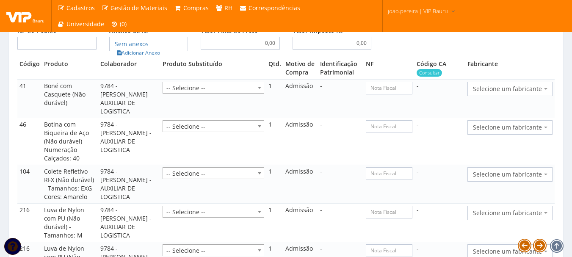
scroll to position [847, 0]
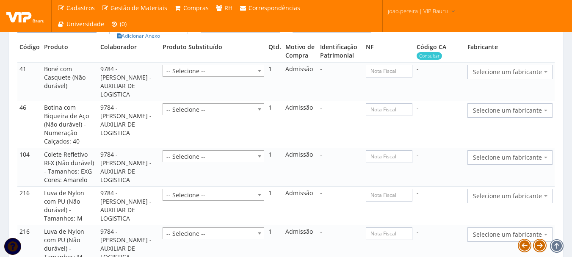
click at [55, 33] on input "NF do Pedido" at bounding box center [56, 26] width 79 height 13
type input "00"
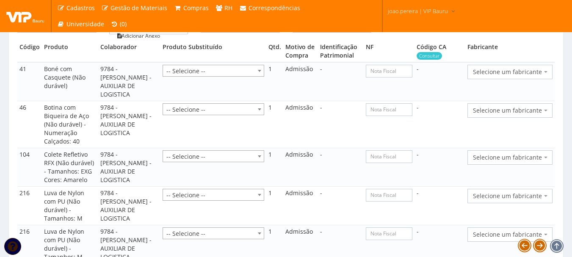
type input "00"
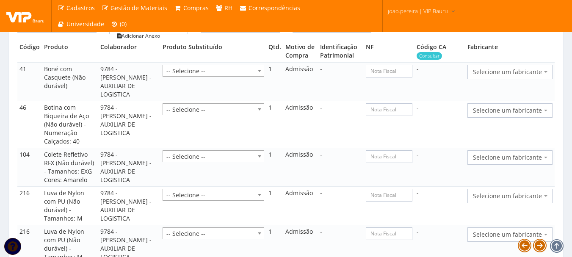
type input "00"
click at [140, 40] on link "Adicionar Anexo" at bounding box center [139, 35] width 48 height 9
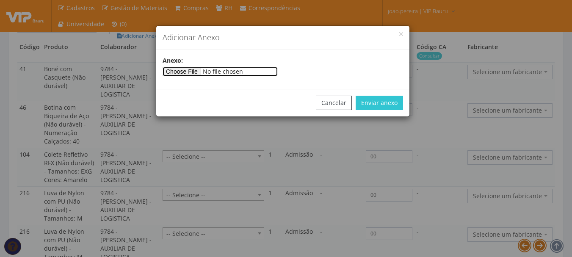
click at [209, 72] on input"] "file" at bounding box center [220, 71] width 115 height 9
type input"] "C:\fakepath\PEDIDOS SEM NOTA FISCAL ESTOQUE.docx"
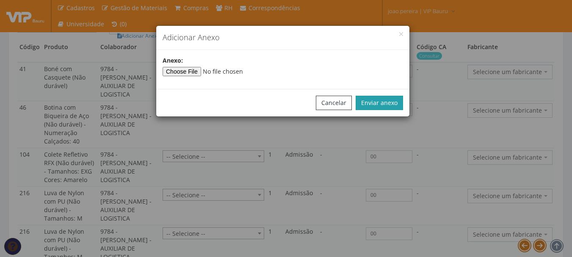
click at [386, 101] on button "Enviar anexo" at bounding box center [379, 103] width 47 height 14
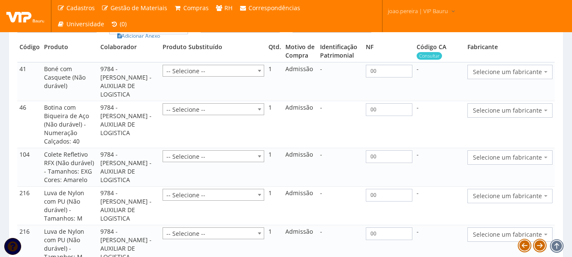
click at [535, 76] on span "Selecione um fabricante" at bounding box center [507, 72] width 69 height 8
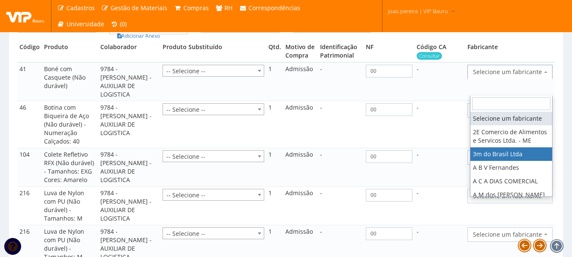
select select "19"
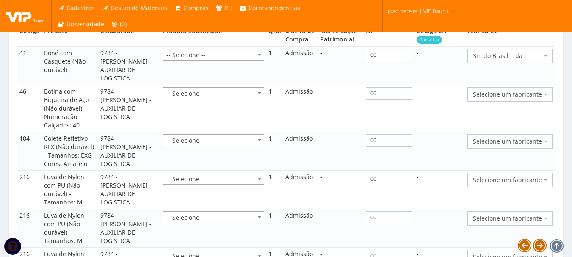
scroll to position [889, 0]
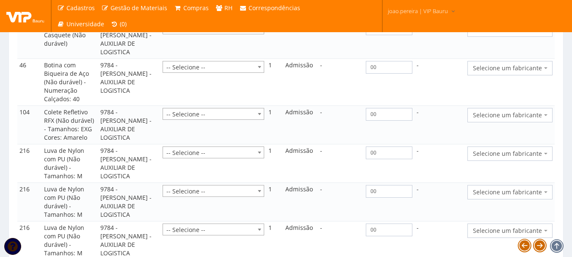
click at [527, 72] on span "Selecione um fabricante" at bounding box center [507, 68] width 69 height 8
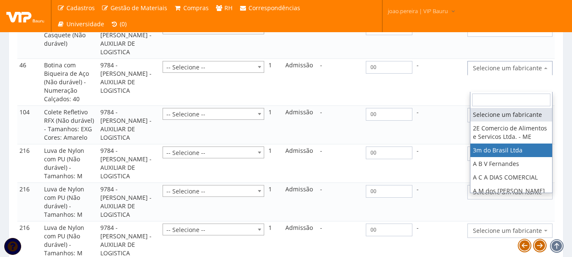
select select "19"
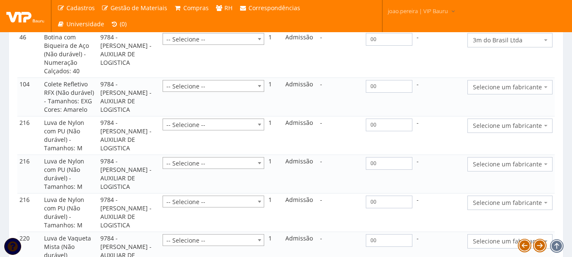
scroll to position [931, 0]
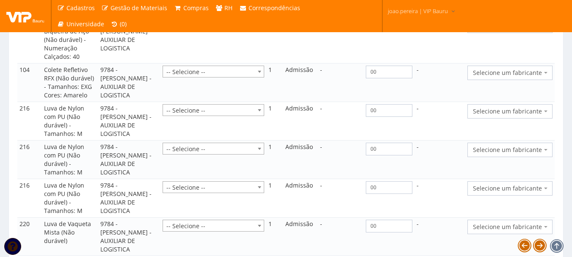
click at [528, 77] on span "Selecione um fabricante" at bounding box center [507, 73] width 69 height 8
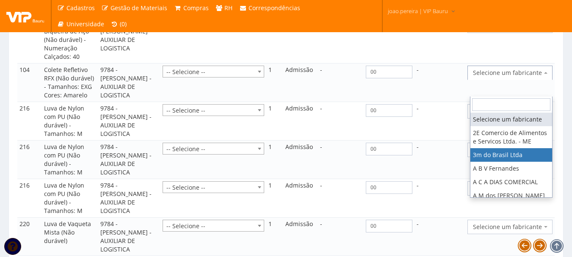
select select "19"
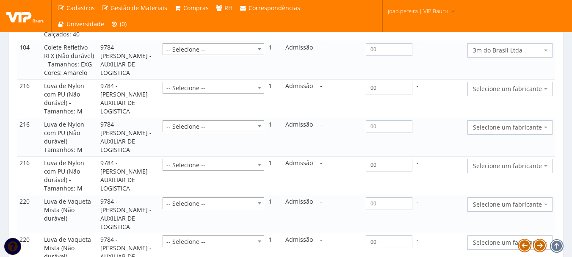
scroll to position [974, 0]
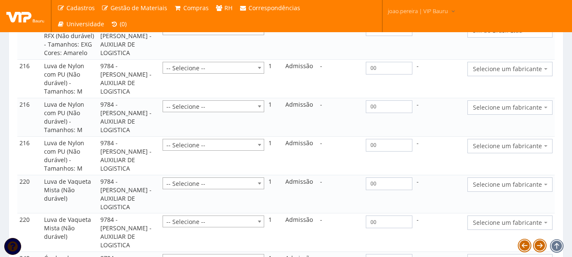
click at [522, 76] on span "Selecione um fabricante" at bounding box center [509, 69] width 85 height 14
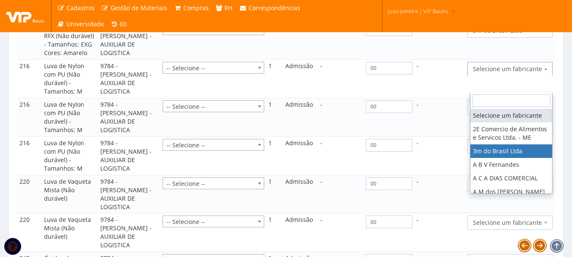
select select "19"
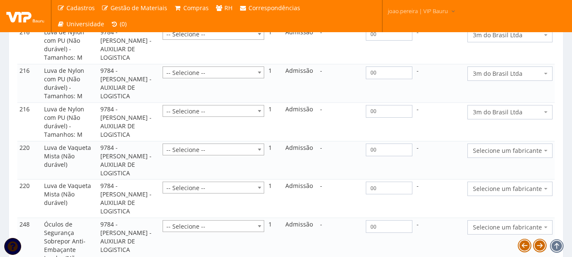
scroll to position [1058, 0]
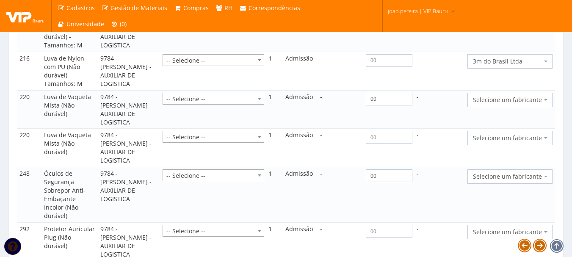
click at [509, 104] on span "Selecione um fabricante" at bounding box center [507, 100] width 69 height 8
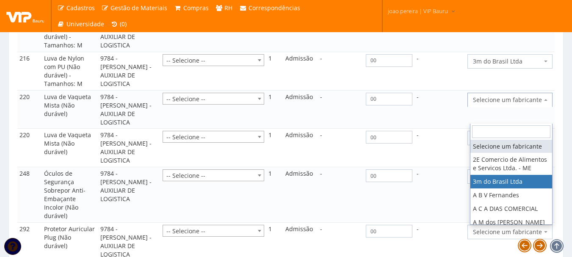
select select "19"
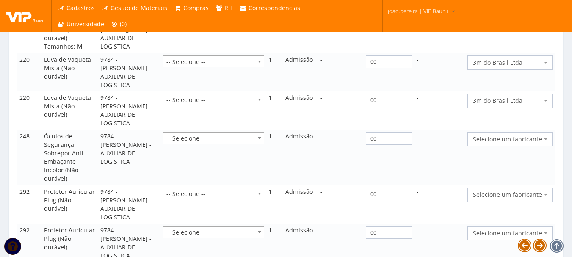
scroll to position [1143, 0]
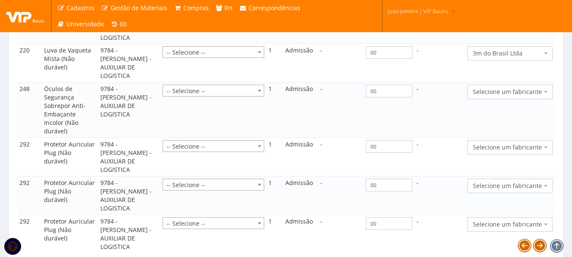
click at [523, 96] on span "Selecione um fabricante" at bounding box center [507, 92] width 69 height 8
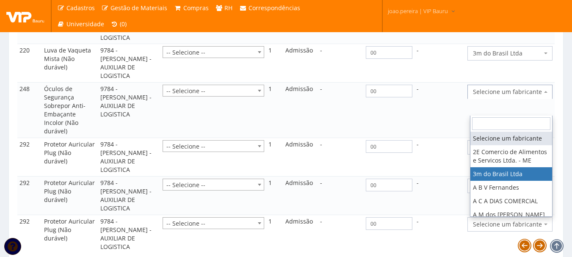
select select "19"
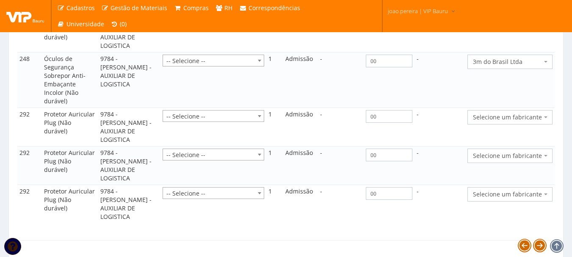
scroll to position [1185, 0]
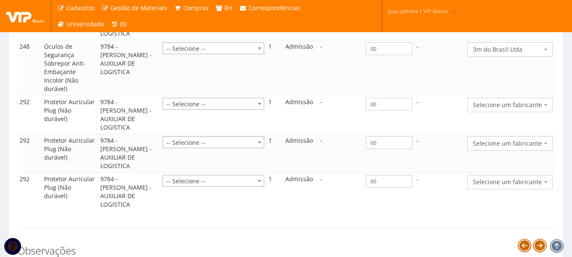
click at [519, 147] on span "Selecione um fabricante" at bounding box center [509, 143] width 85 height 14
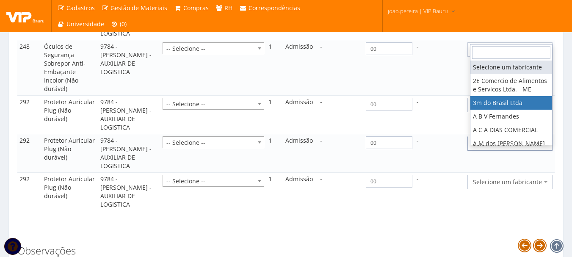
select select "19"
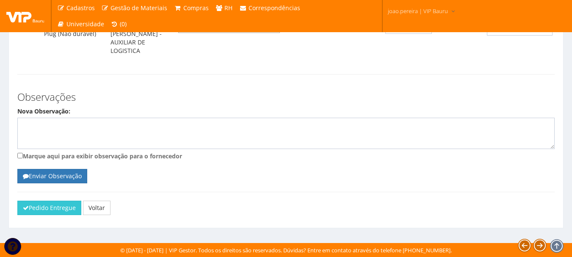
scroll to position [1330, 0]
click at [45, 210] on button "Pedido Entregue" at bounding box center [49, 208] width 64 height 14
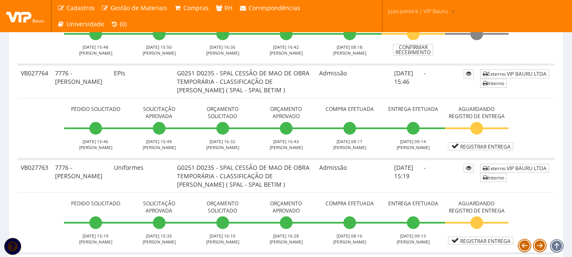
scroll to position [1058, 0]
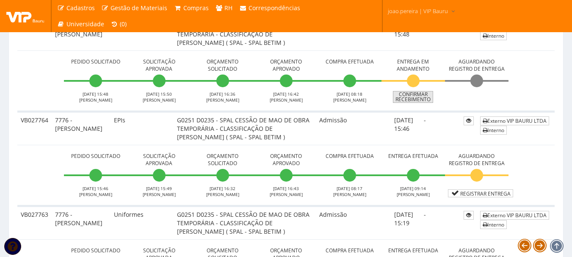
click at [413, 103] on link "Confirmar Recebimento" at bounding box center [413, 97] width 40 height 12
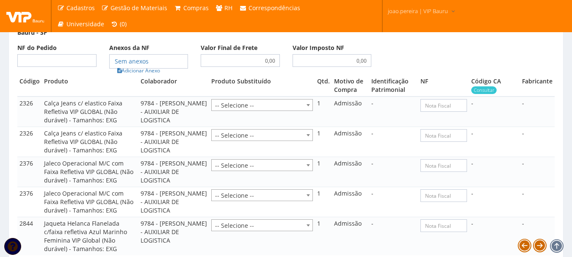
scroll to position [593, 0]
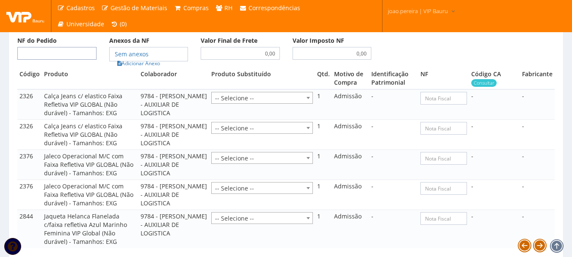
click at [74, 60] on input "NF do Pedido" at bounding box center [56, 53] width 79 height 13
type input "00"
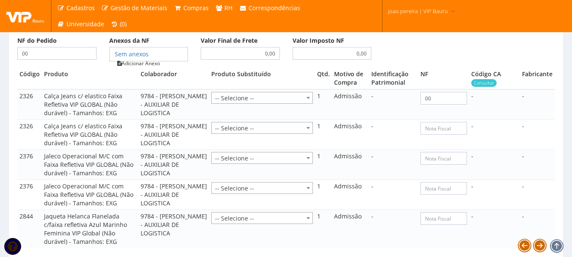
type input "00"
click at [141, 68] on link "Adicionar Anexo" at bounding box center [139, 63] width 48 height 9
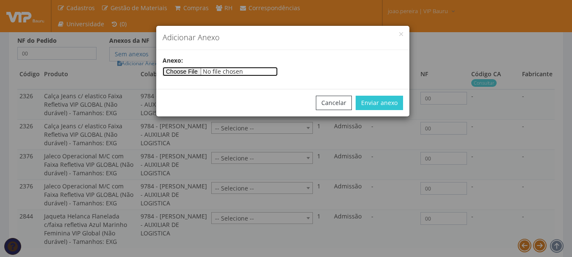
click at [174, 71] on input"] "file" at bounding box center [220, 71] width 115 height 9
type input"] "C:\fakepath\PEDIDOS SEM NOTA FISCAL ESTOQUE.docx"
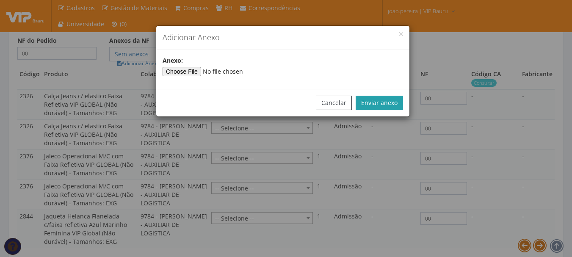
click at [380, 108] on button "Enviar anexo" at bounding box center [379, 103] width 47 height 14
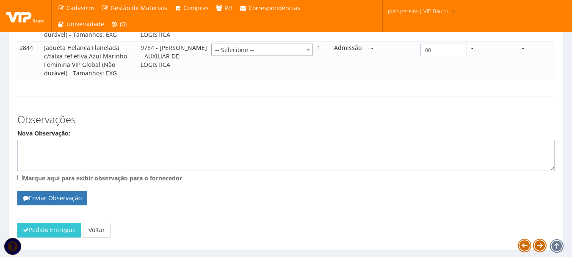
scroll to position [800, 0]
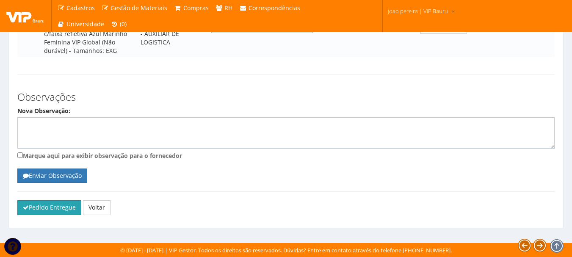
click at [59, 211] on button "Pedido Entregue" at bounding box center [49, 207] width 64 height 14
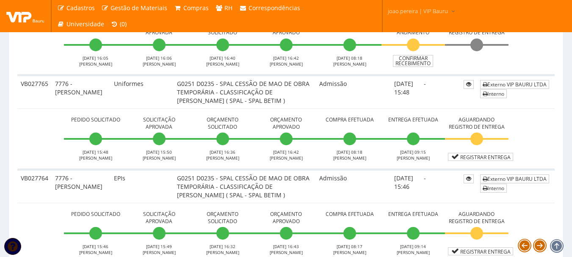
scroll to position [974, 0]
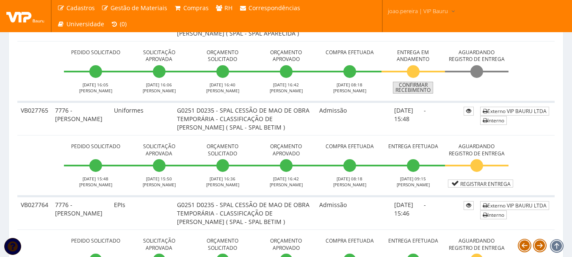
click at [423, 94] on link "Confirmar Recebimento" at bounding box center [413, 88] width 40 height 12
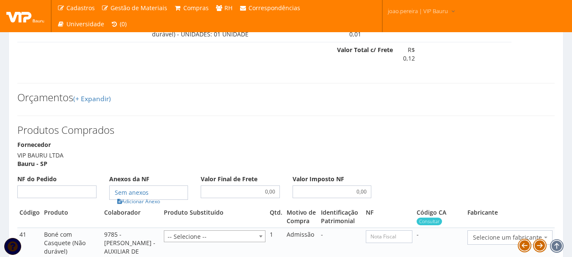
scroll to position [720, 0]
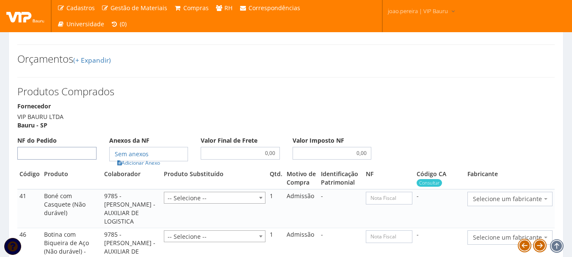
click at [77, 160] on input "NF do Pedido" at bounding box center [56, 153] width 79 height 13
type input "00"
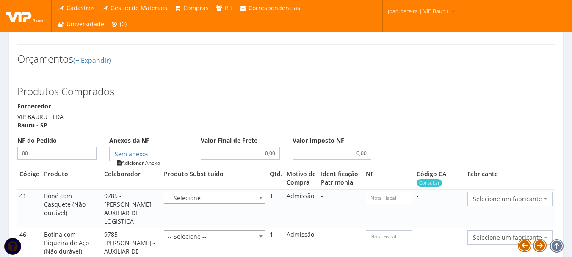
type input "00"
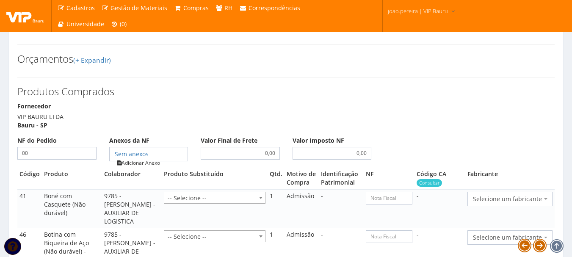
type input "00"
click at [161, 167] on link "Adicionar Anexo" at bounding box center [139, 162] width 48 height 9
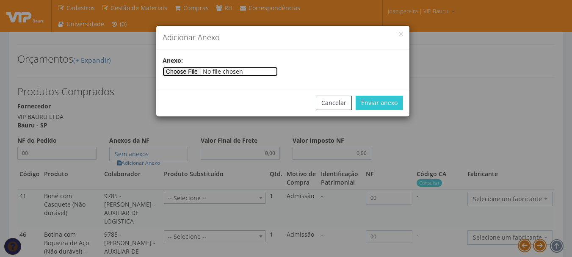
click at [196, 72] on input"] "file" at bounding box center [220, 71] width 115 height 9
type input"] "C:\fakepath\PEDIDOS SEM NOTA FISCAL ESTOQUE.docx"
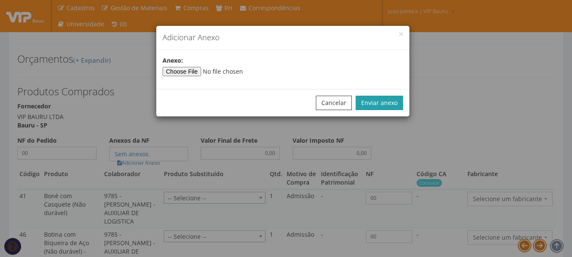
click at [387, 108] on button "Enviar anexo" at bounding box center [379, 103] width 47 height 14
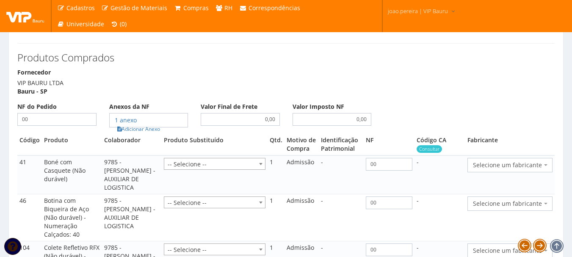
scroll to position [804, 0]
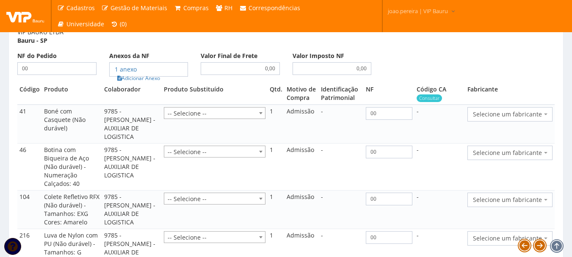
click at [552, 121] on span "Selecione um fabricante" at bounding box center [509, 114] width 85 height 14
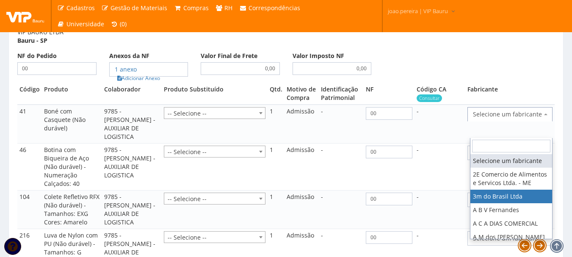
select select "19"
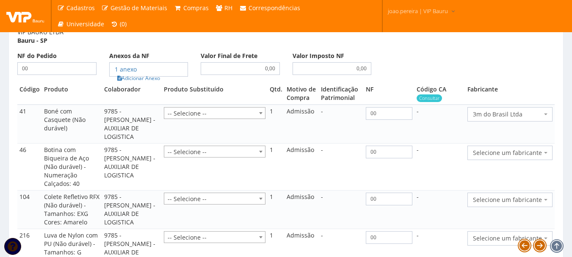
click at [536, 157] on span "Selecione um fabricante" at bounding box center [507, 153] width 69 height 8
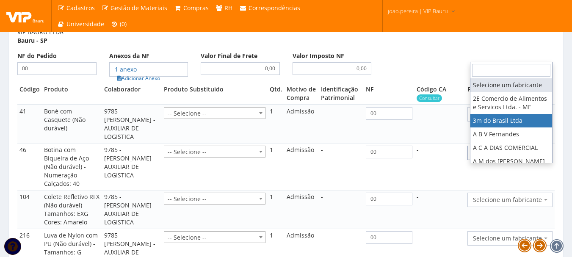
select select "19"
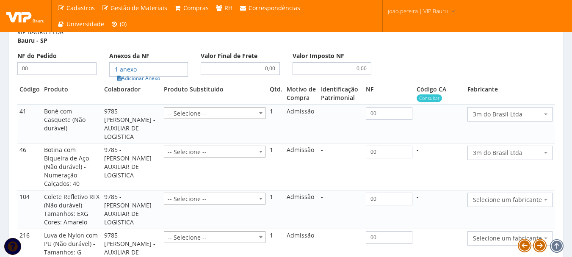
click at [513, 204] on span "Selecione um fabricante" at bounding box center [507, 200] width 69 height 8
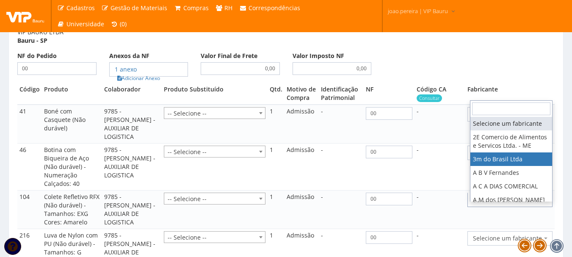
select select "19"
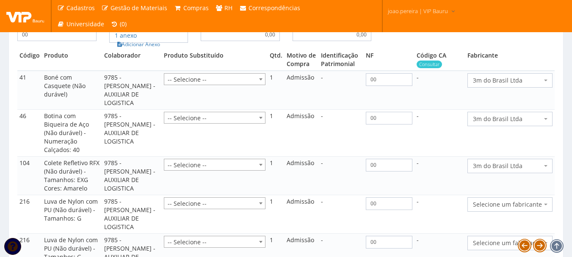
scroll to position [889, 0]
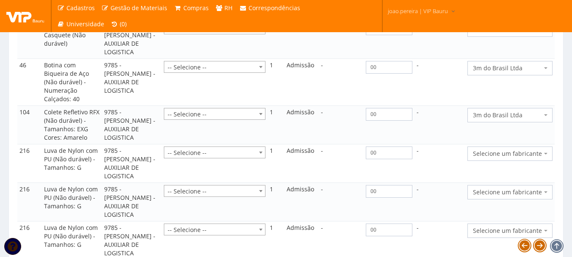
click at [510, 161] on span "Selecione um fabricante" at bounding box center [509, 153] width 85 height 14
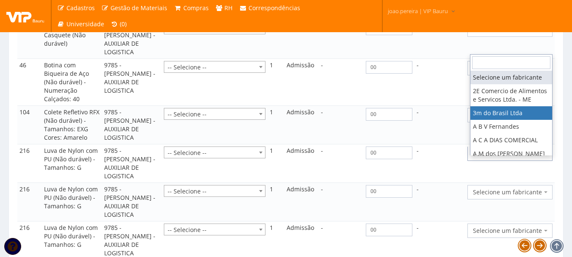
select select "19"
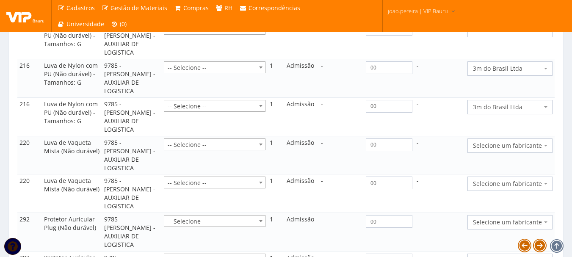
scroll to position [1058, 0]
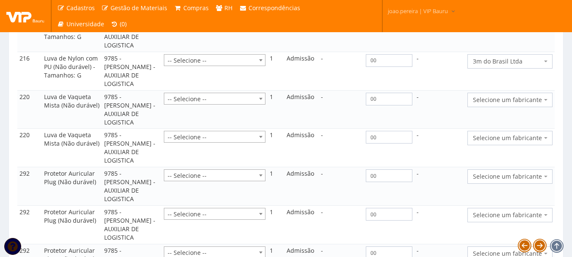
click at [518, 104] on span "Selecione um fabricante" at bounding box center [507, 100] width 69 height 8
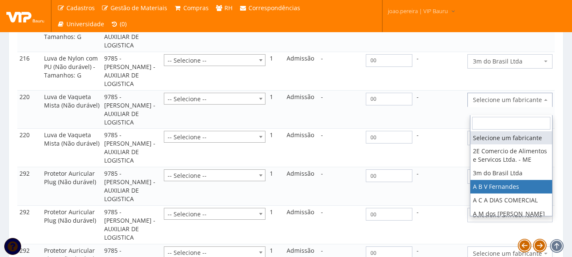
select select "975"
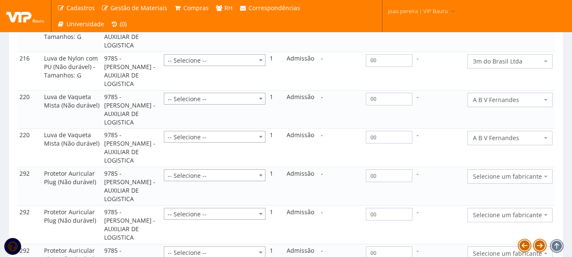
click at [502, 142] on span "A B V Fernandes" at bounding box center [507, 138] width 69 height 8
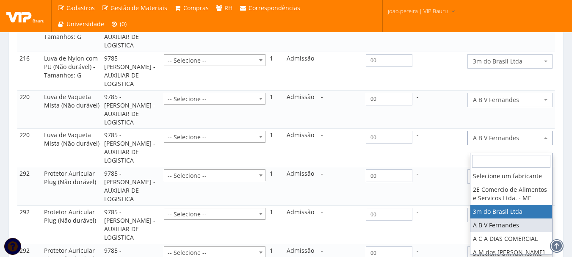
select select "19"
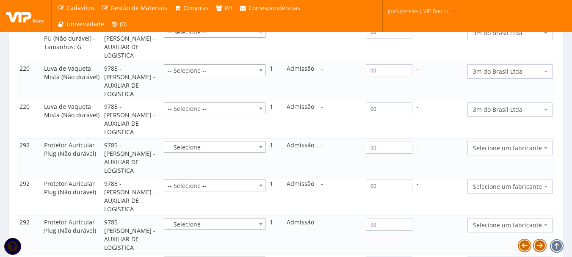
scroll to position [1143, 0]
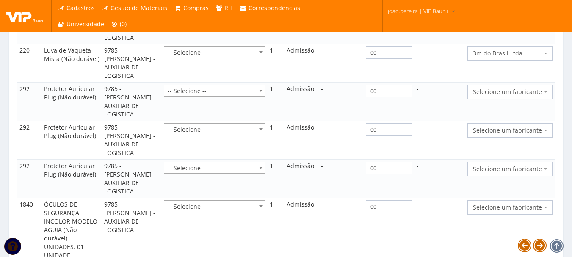
click at [532, 96] on span "Selecione um fabricante" at bounding box center [507, 92] width 69 height 8
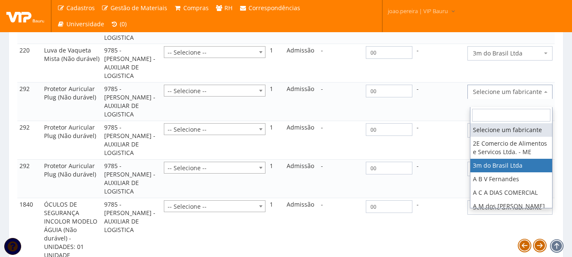
select select "19"
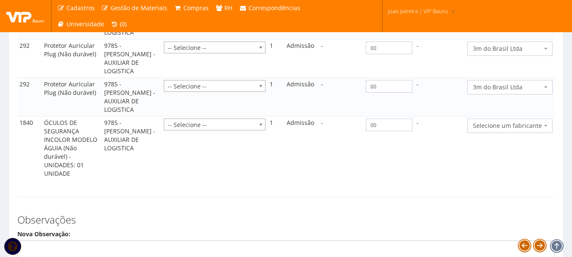
scroll to position [1228, 0]
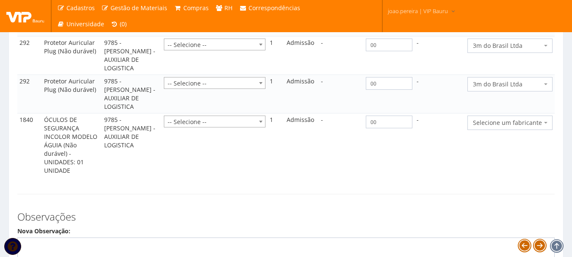
click at [513, 127] on span "Selecione um fabricante" at bounding box center [507, 123] width 69 height 8
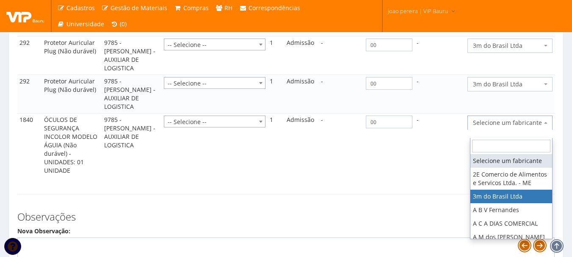
select select "19"
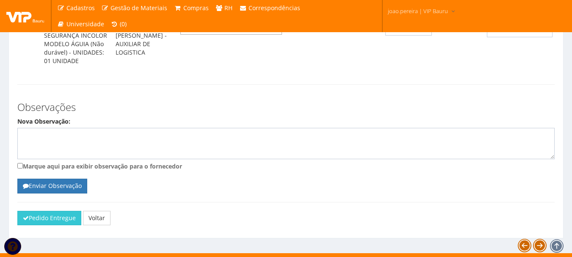
scroll to position [1312, 0]
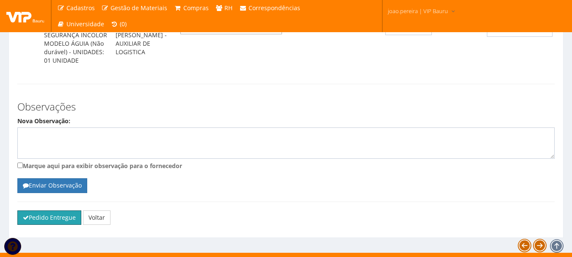
drag, startPoint x: 66, startPoint y: 226, endPoint x: 331, endPoint y: 29, distance: 329.7
click at [70, 225] on button "Pedido Entregue" at bounding box center [49, 217] width 64 height 14
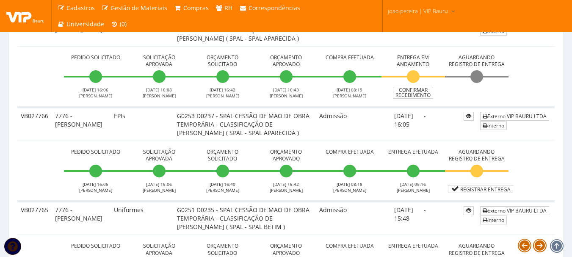
scroll to position [889, 0]
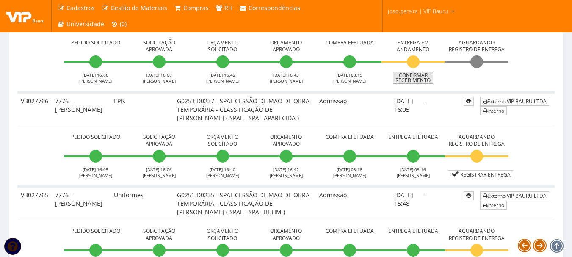
click at [417, 84] on link "Confirmar Recebimento" at bounding box center [413, 78] width 40 height 12
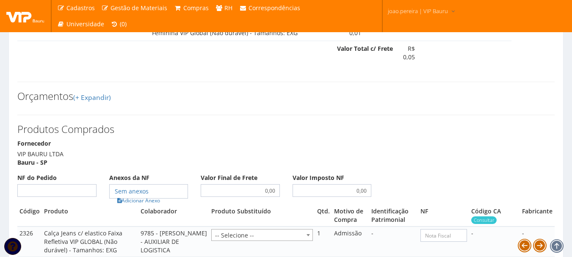
scroll to position [550, 0]
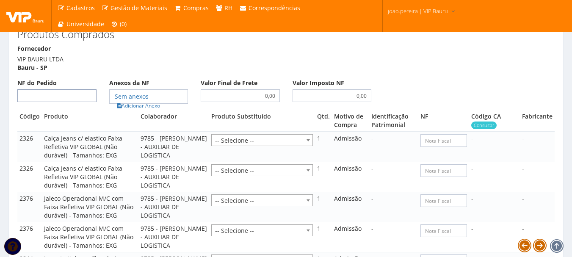
click at [70, 102] on input "NF do Pedido" at bounding box center [56, 95] width 79 height 13
type input "00"
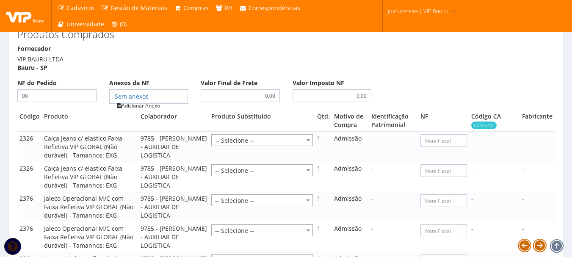
type input "00"
click at [140, 110] on link "Adicionar Anexo" at bounding box center [139, 105] width 48 height 9
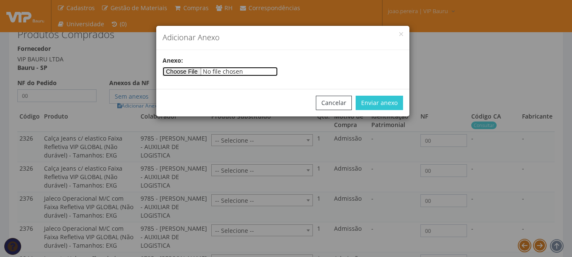
click at [203, 73] on input"] "file" at bounding box center [220, 71] width 115 height 9
type input"] "C:\fakepath\PEDIDOS SEM NOTA FISCAL ESTOQUE.docx"
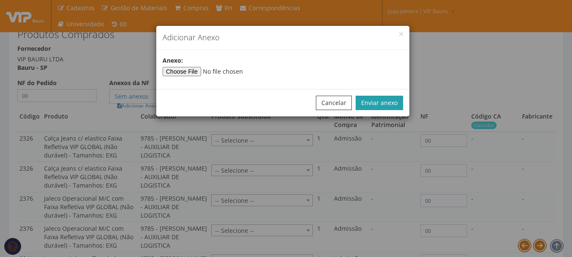
click at [380, 108] on button "Enviar anexo" at bounding box center [379, 103] width 47 height 14
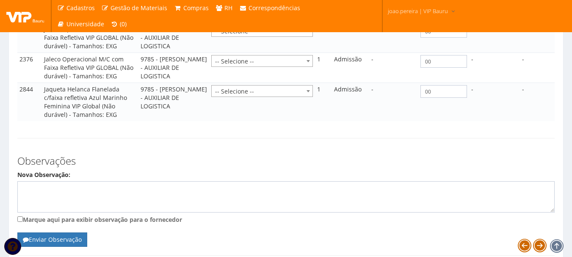
scroll to position [800, 0]
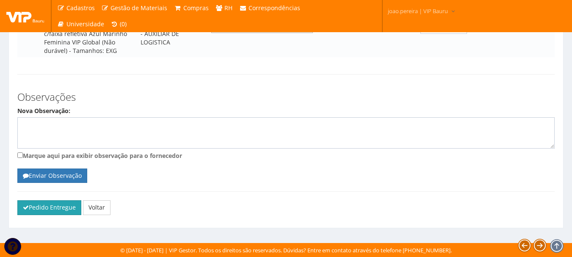
click at [44, 210] on button "Pedido Entregue" at bounding box center [49, 207] width 64 height 14
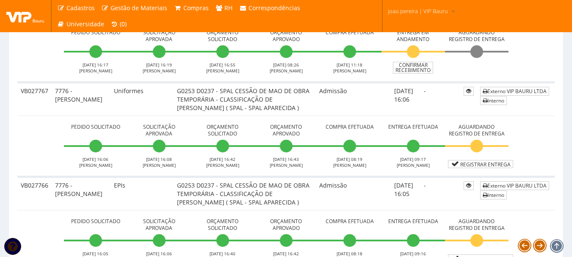
scroll to position [804, 0]
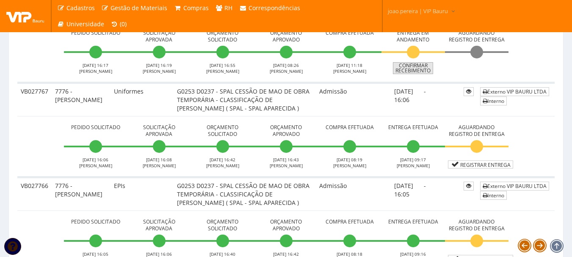
click at [406, 74] on link "Confirmar Recebimento" at bounding box center [413, 68] width 40 height 12
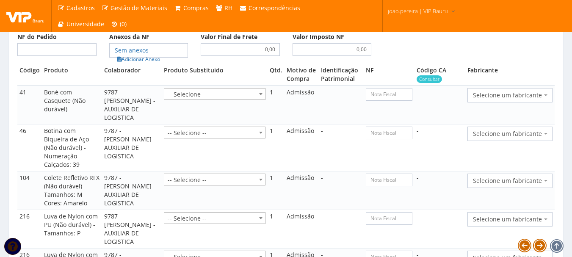
scroll to position [762, 0]
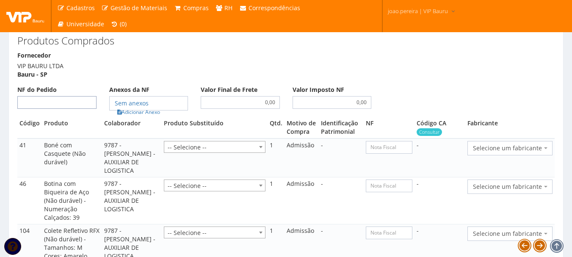
click at [61, 109] on input "NF do Pedido" at bounding box center [56, 102] width 79 height 13
type input "00"
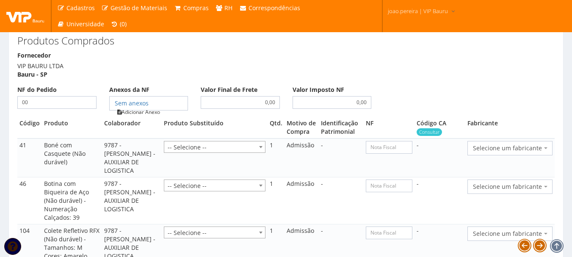
type input "00"
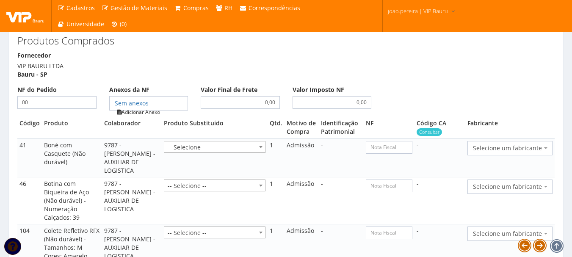
type input "00"
click at [152, 116] on link "Adicionar Anexo" at bounding box center [139, 112] width 48 height 9
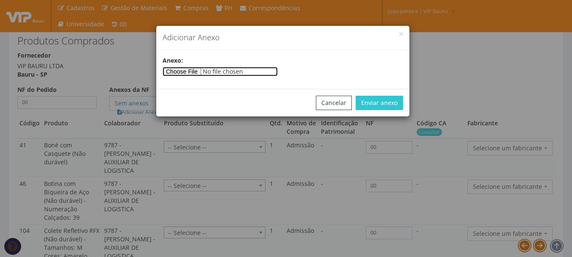
click at [200, 72] on input"] "file" at bounding box center [220, 71] width 115 height 9
type input"] "C:\fakepath\PEDIDOS SEM NOTA FISCAL ESTOQUE.docx"
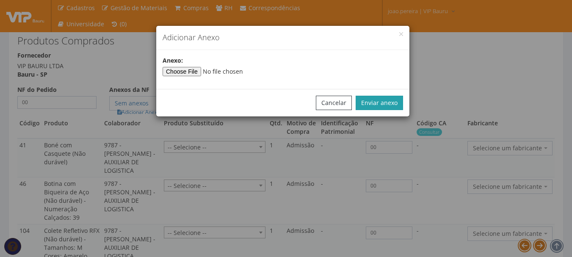
click at [398, 107] on button "Enviar anexo" at bounding box center [379, 103] width 47 height 14
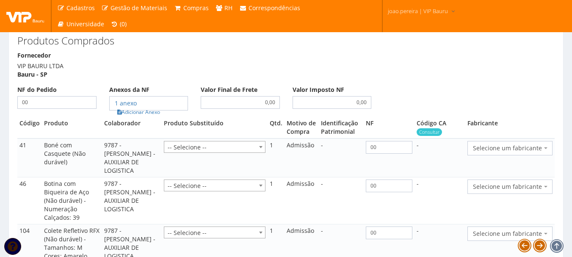
click at [546, 155] on span at bounding box center [547, 148] width 2 height 14
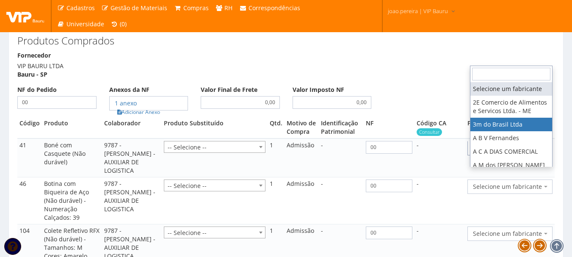
select select "19"
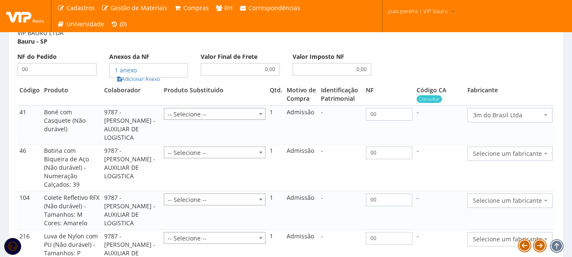
scroll to position [847, 0]
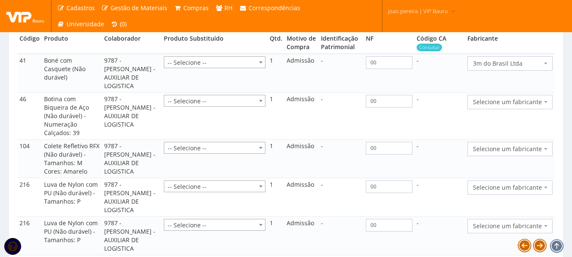
click at [521, 109] on span "Selecione um fabricante" at bounding box center [509, 102] width 85 height 14
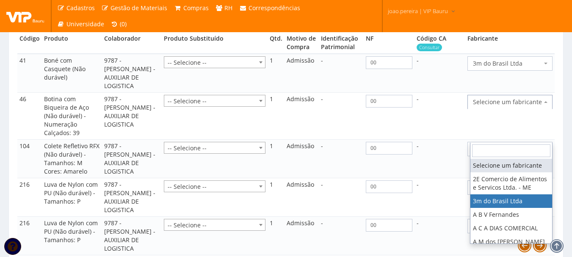
select select "19"
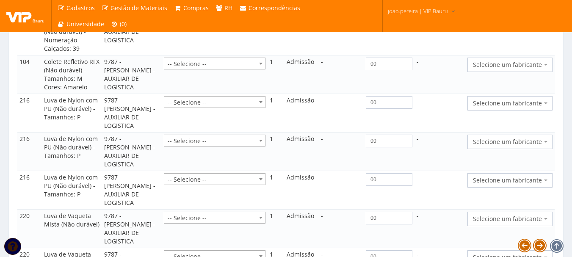
scroll to position [931, 0]
click at [525, 69] on span "Selecione um fabricante" at bounding box center [507, 64] width 69 height 8
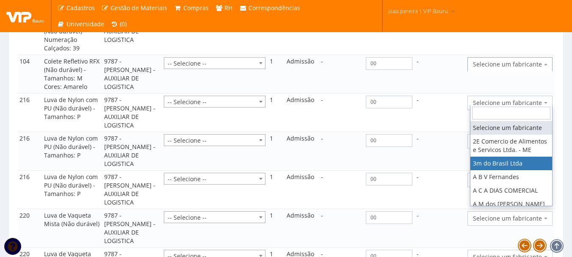
select select "19"
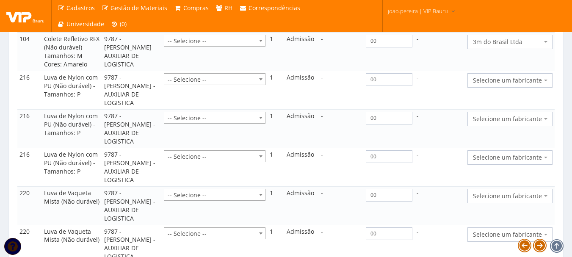
scroll to position [974, 0]
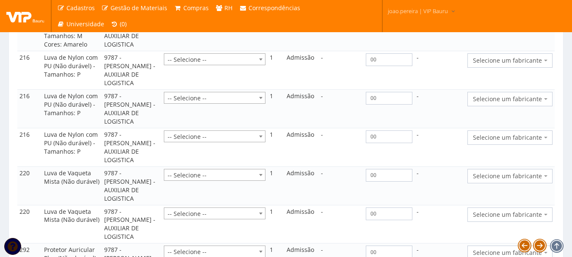
click at [534, 65] on span "Selecione um fabricante" at bounding box center [507, 60] width 69 height 8
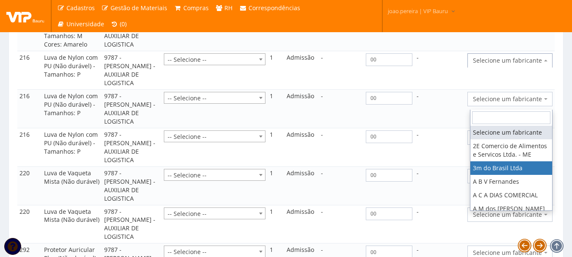
select select "19"
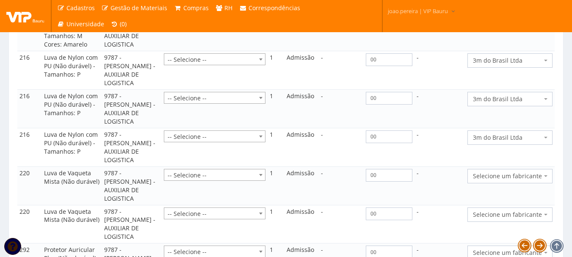
click at [538, 103] on span "3m do Brasil Ltda" at bounding box center [507, 99] width 69 height 8
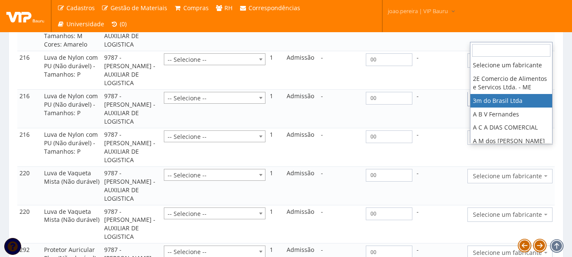
click at [538, 103] on span "3m do Brasil Ltda" at bounding box center [507, 99] width 69 height 8
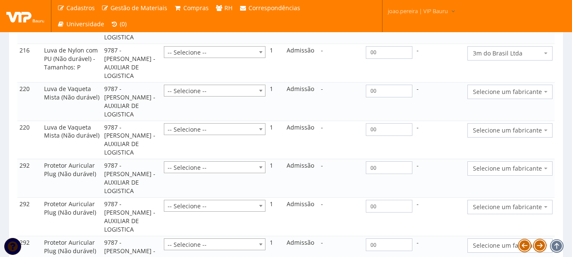
scroll to position [1058, 0]
click at [533, 99] on span "Selecione um fabricante" at bounding box center [509, 91] width 85 height 14
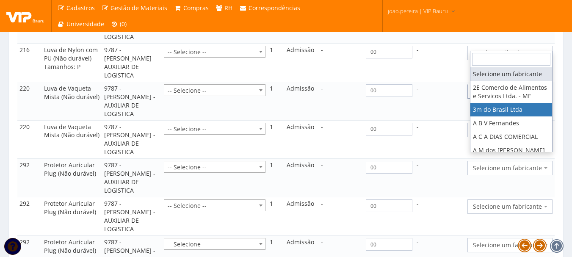
select select "19"
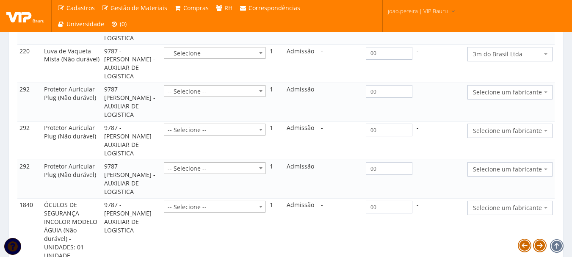
scroll to position [1143, 0]
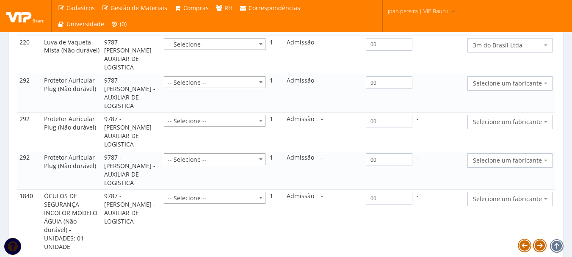
click at [528, 88] on span "Selecione um fabricante" at bounding box center [507, 83] width 69 height 8
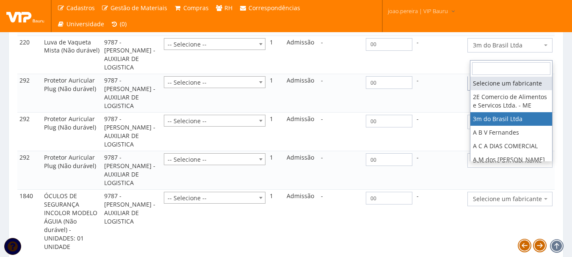
select select "19"
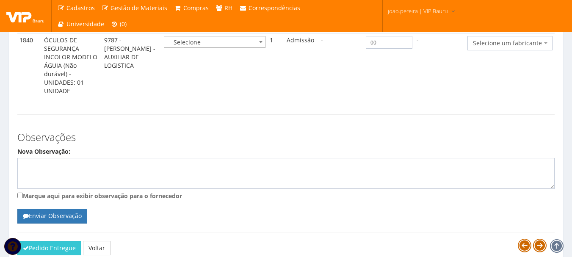
scroll to position [1312, 0]
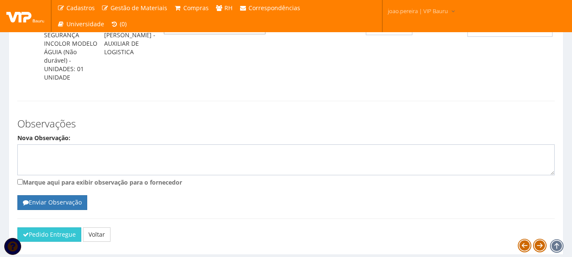
click at [515, 34] on span "Selecione um fabricante" at bounding box center [507, 29] width 69 height 8
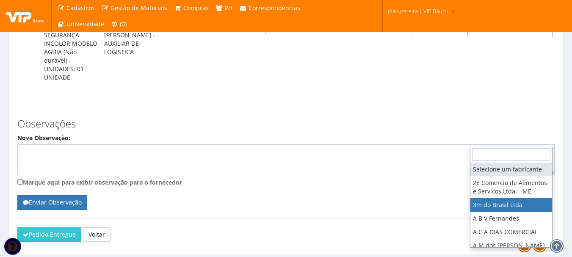
select select "19"
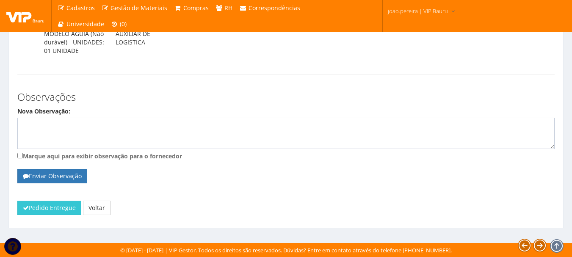
scroll to position [1432, 0]
click at [38, 204] on button "Pedido Entregue" at bounding box center [49, 208] width 64 height 14
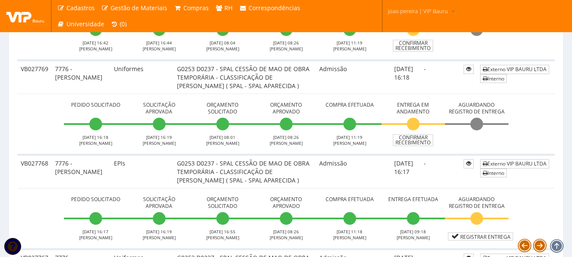
scroll to position [635, 0]
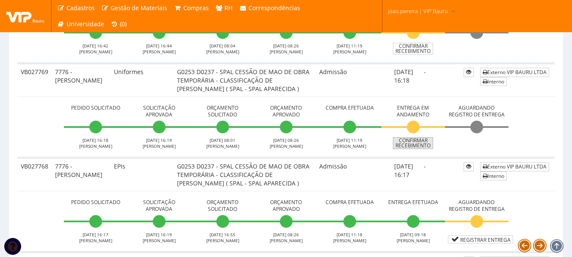
click at [410, 149] on link "Confirmar Recebimento" at bounding box center [413, 143] width 40 height 12
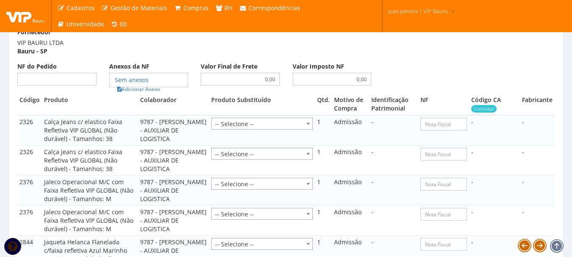
scroll to position [593, 0]
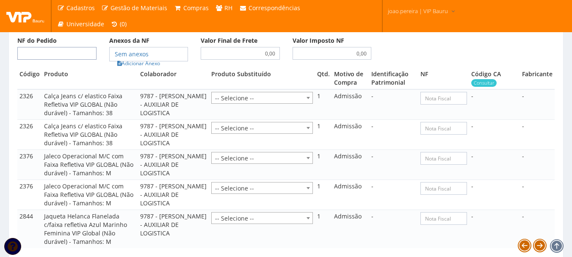
click at [64, 60] on input "NF do Pedido" at bounding box center [56, 53] width 79 height 13
type input "00"
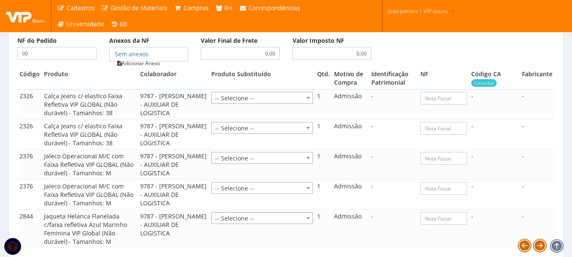
type input "00"
click at [142, 68] on link "Adicionar Anexo" at bounding box center [139, 63] width 48 height 9
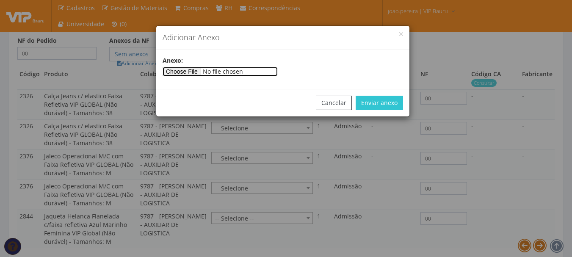
click at [189, 72] on input"] "file" at bounding box center [220, 71] width 115 height 9
type input"] "C:\fakepath\PEDIDOS SEM NOTA FISCAL ESTOQUE.docx"
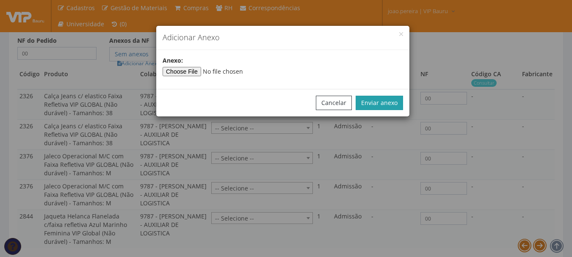
click at [384, 105] on button "Enviar anexo" at bounding box center [379, 103] width 47 height 14
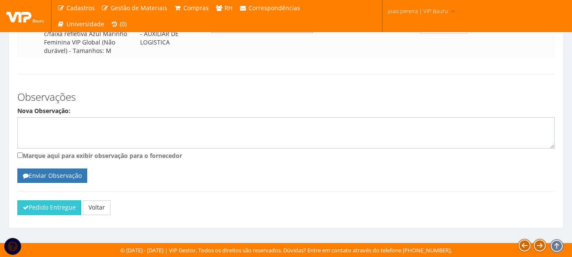
scroll to position [834, 0]
click at [49, 207] on button "Pedido Entregue" at bounding box center [49, 207] width 64 height 14
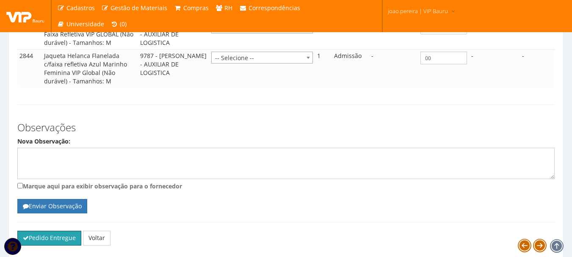
scroll to position [750, 0]
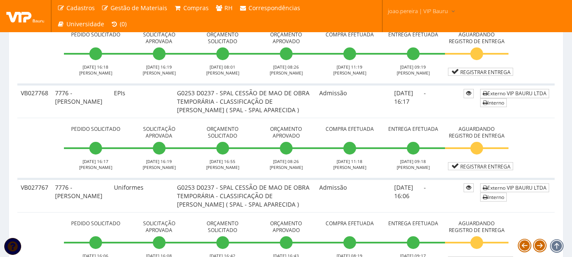
scroll to position [635, 0]
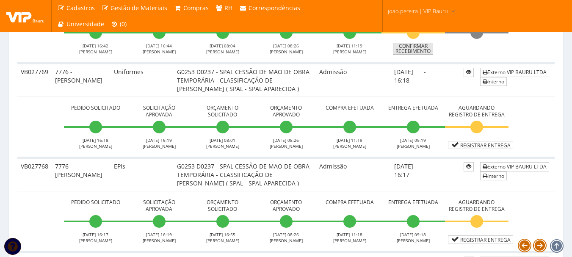
click at [412, 55] on link "Confirmar Recebimento" at bounding box center [413, 49] width 40 height 12
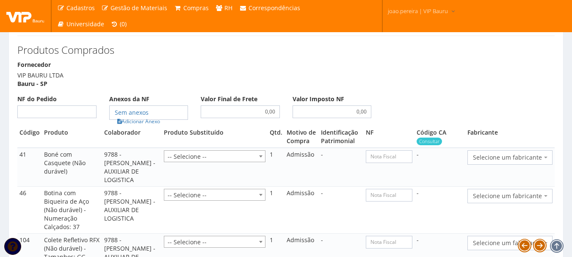
scroll to position [762, 0]
click at [67, 117] on input "NF do Pedido" at bounding box center [56, 111] width 79 height 13
type input "00"
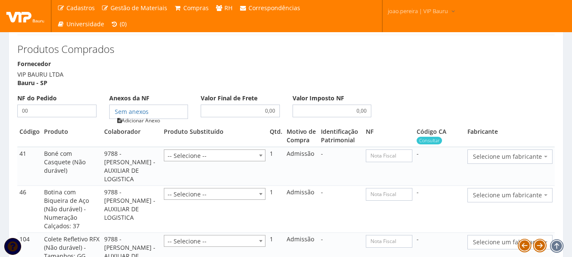
type input "00"
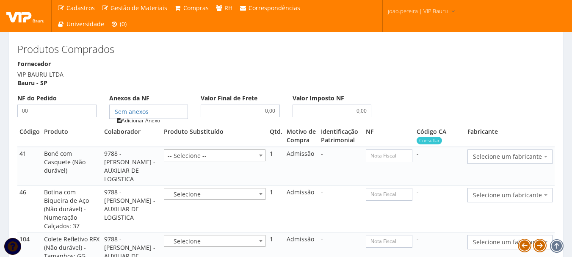
type input "00"
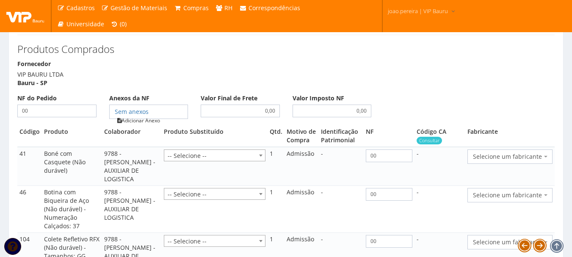
click at [146, 125] on link "Adicionar Anexo" at bounding box center [139, 120] width 48 height 9
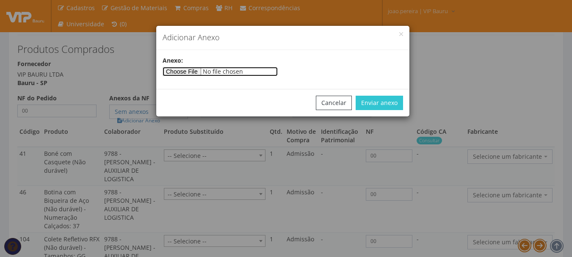
click at [198, 72] on input"] "file" at bounding box center [220, 71] width 115 height 9
type input"] "C:\fakepath\PEDIDOS SEM NOTA FISCAL ESTOQUE.docx"
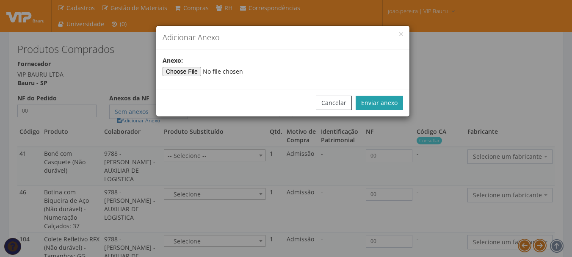
click at [387, 99] on button "Enviar anexo" at bounding box center [379, 103] width 47 height 14
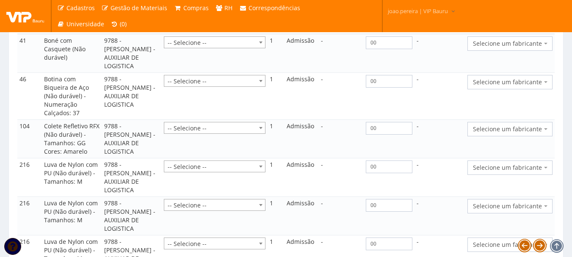
scroll to position [804, 0]
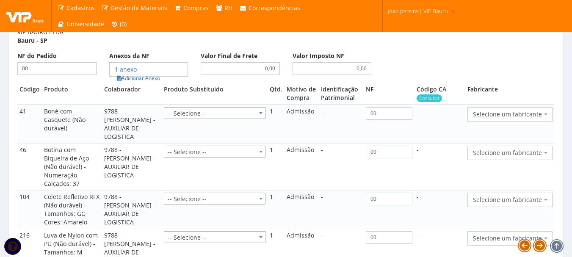
click at [550, 121] on span "Selecione um fabricante" at bounding box center [509, 114] width 85 height 14
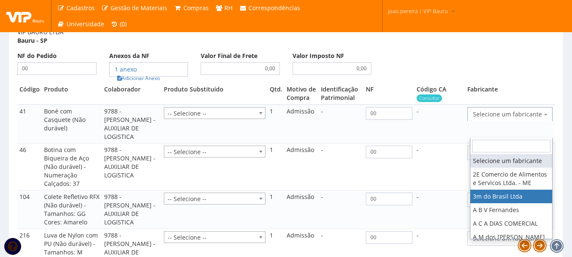
select select "19"
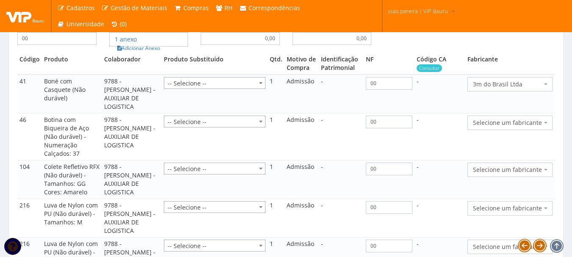
scroll to position [847, 0]
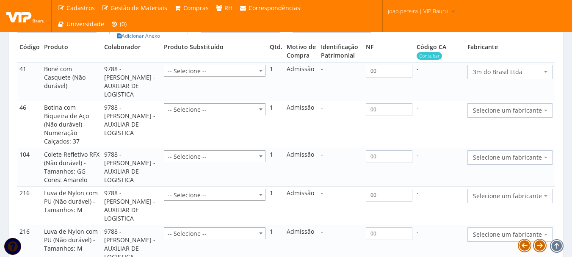
click at [543, 118] on span "Selecione um fabricante" at bounding box center [509, 110] width 85 height 14
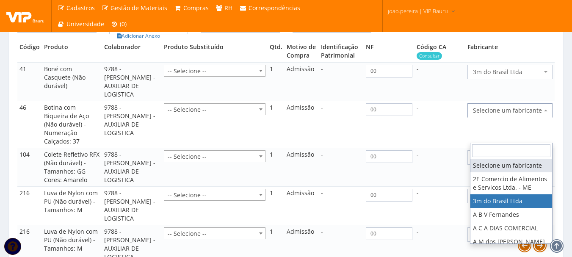
select select "19"
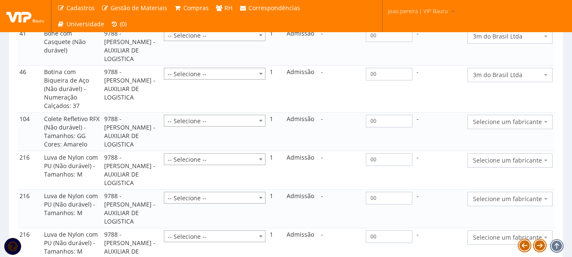
scroll to position [931, 0]
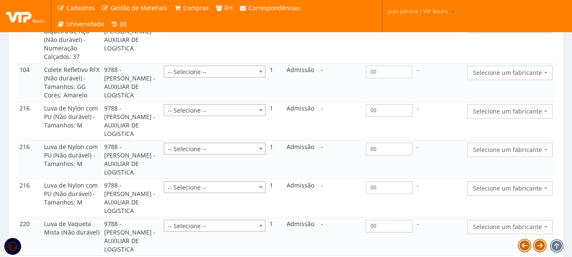
click at [516, 116] on span "Selecione um fabricante" at bounding box center [507, 111] width 69 height 8
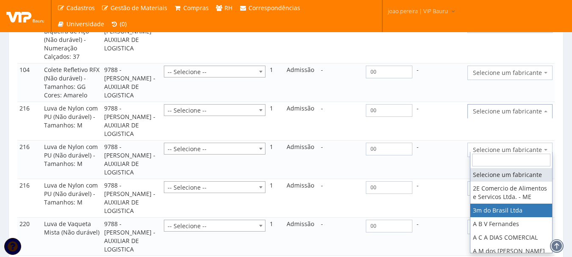
select select "19"
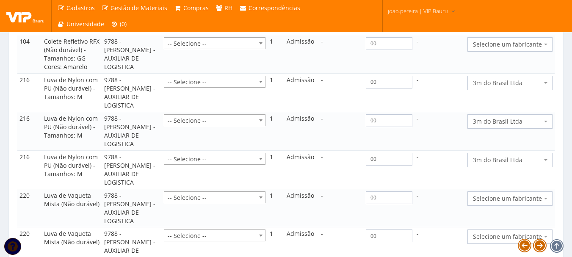
scroll to position [974, 0]
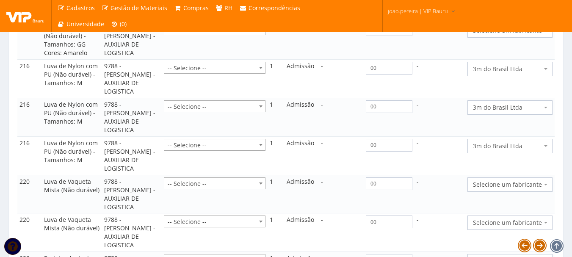
click at [513, 35] on span "Selecione um fabricante" at bounding box center [507, 30] width 69 height 8
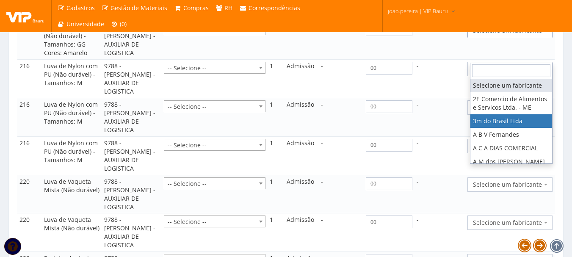
select select "19"
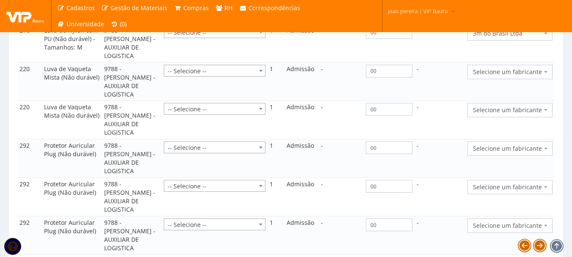
scroll to position [1143, 0]
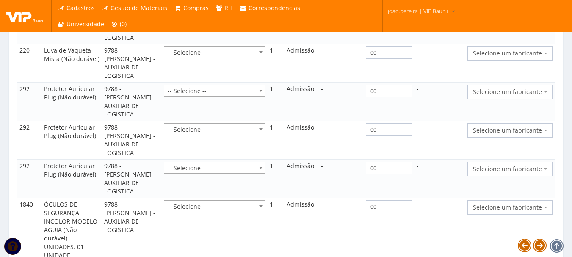
click at [509, 19] on span "Selecione um fabricante" at bounding box center [507, 15] width 69 height 8
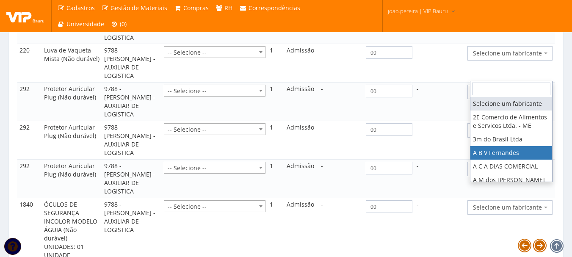
select select "975"
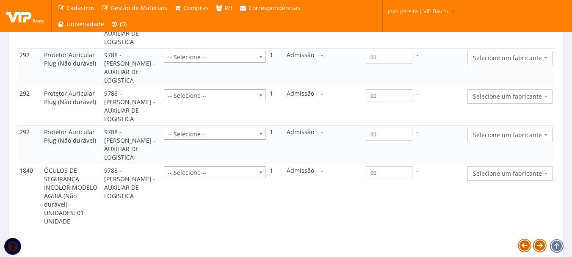
scroll to position [1228, 0]
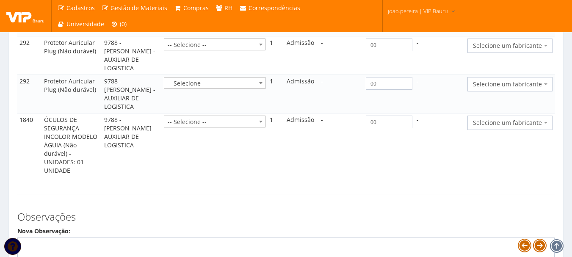
click at [502, 11] on span "Selecione um fabricante" at bounding box center [507, 7] width 69 height 8
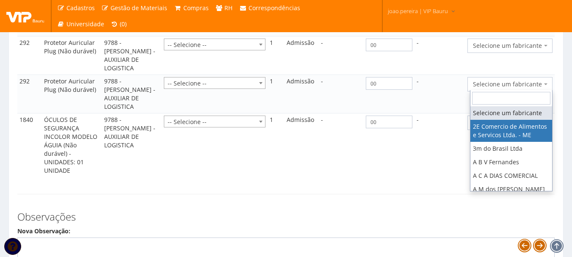
select select "339"
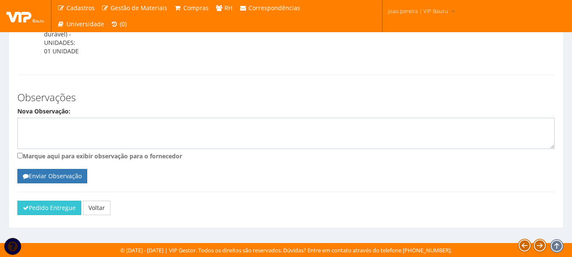
scroll to position [1566, 0]
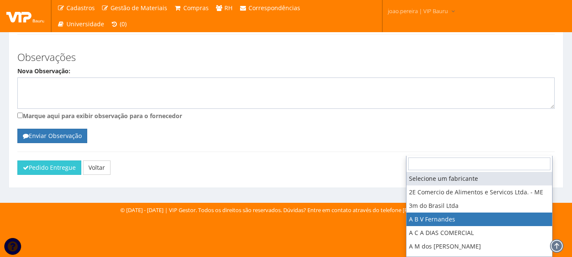
select select "975"
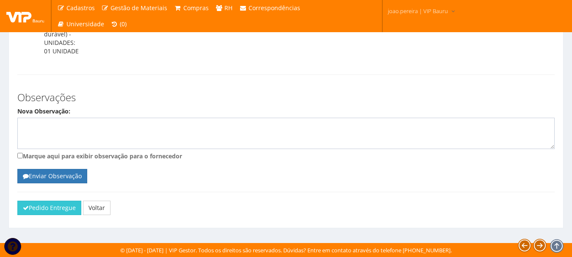
scroll to position [1652, 0]
click at [53, 210] on button "Pedido Entregue" at bounding box center [49, 208] width 64 height 14
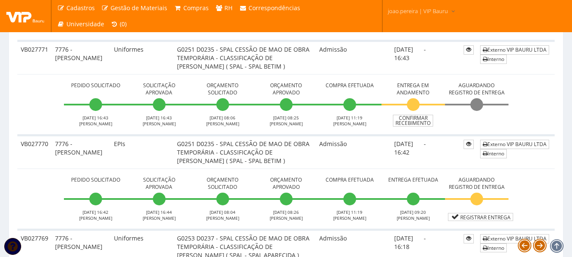
scroll to position [466, 0]
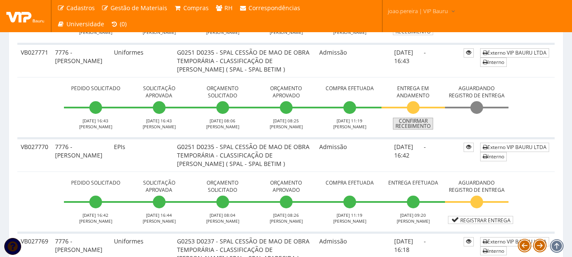
click at [422, 130] on link "Confirmar Recebimento" at bounding box center [413, 124] width 40 height 12
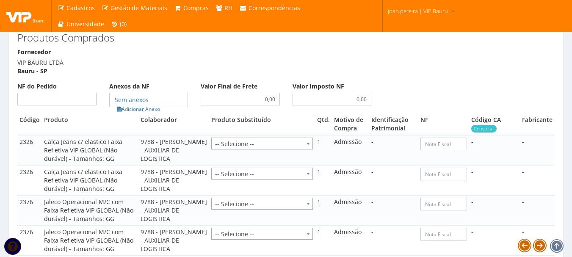
scroll to position [550, 0]
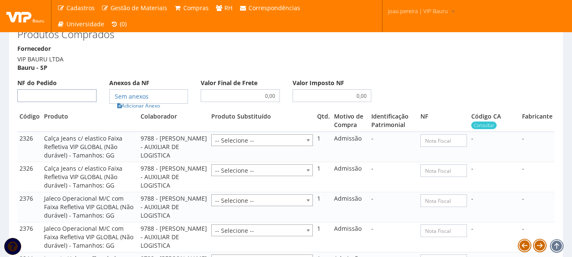
click at [63, 102] on input "NF do Pedido" at bounding box center [56, 95] width 79 height 13
type input "00"
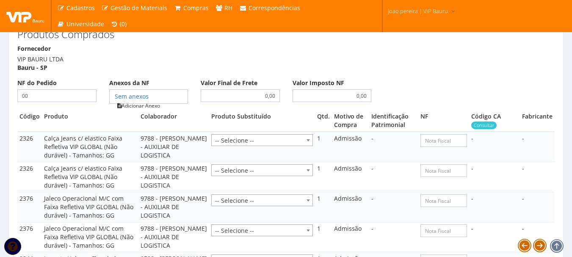
type input "00"
click at [156, 110] on link "Adicionar Anexo" at bounding box center [139, 105] width 48 height 9
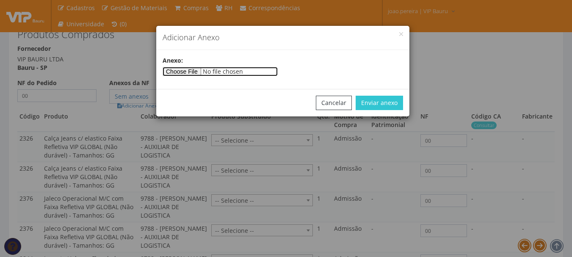
click at [175, 74] on input"] "file" at bounding box center [220, 71] width 115 height 9
type input"] "C:\fakepath\PEDIDOS SEM NOTA FISCAL ESTOQUE.docx"
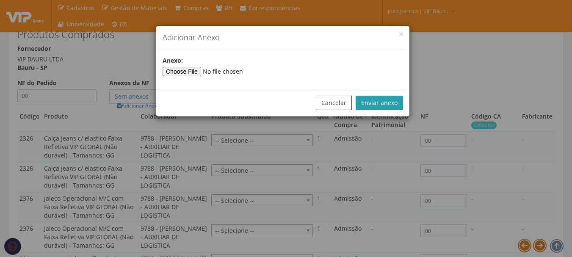
click at [385, 96] on button "Enviar anexo" at bounding box center [379, 103] width 47 height 14
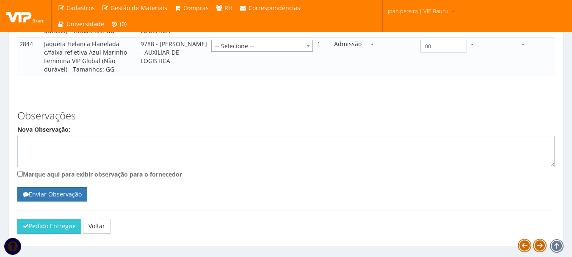
scroll to position [834, 0]
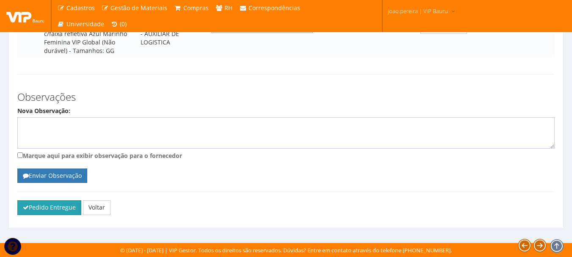
click at [41, 208] on button "Pedido Entregue" at bounding box center [49, 207] width 64 height 14
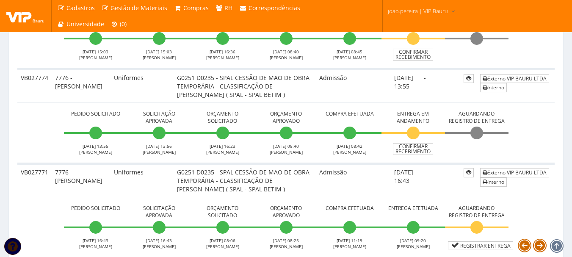
scroll to position [339, 0]
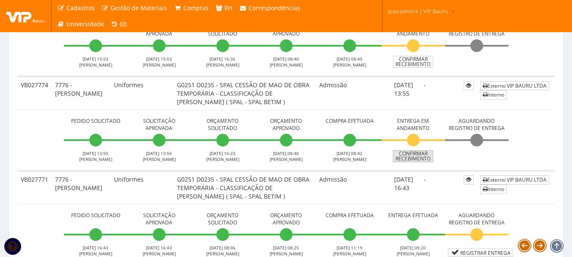
click at [420, 162] on link "Confirmar Recebimento" at bounding box center [413, 156] width 40 height 12
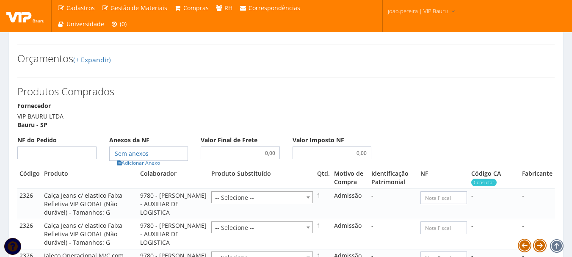
scroll to position [508, 0]
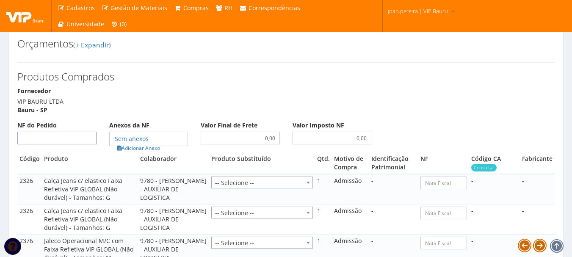
click at [62, 144] on input "NF do Pedido" at bounding box center [56, 138] width 79 height 13
type input "00"
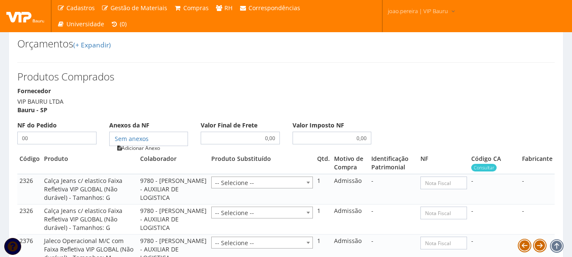
type input "00"
click at [160, 152] on link "Adicionar Anexo" at bounding box center [139, 147] width 48 height 9
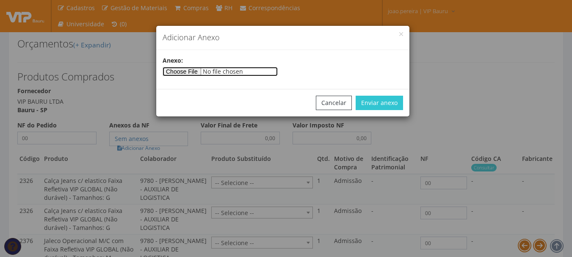
click at [190, 70] on input"] "file" at bounding box center [220, 71] width 115 height 9
type input"] "C:\fakepath\PEDIDOS SEM NOTA FISCAL ESTOQUE.docx"
click at [394, 94] on div "Cancelar Enviar anexo" at bounding box center [282, 103] width 253 height 28
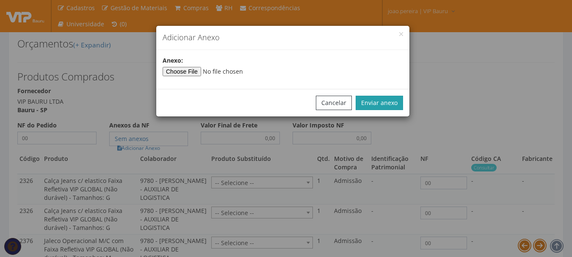
click at [388, 102] on button "Enviar anexo" at bounding box center [379, 103] width 47 height 14
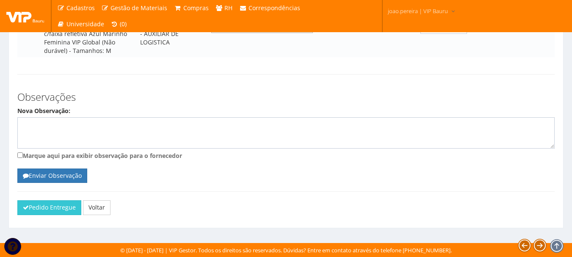
scroll to position [800, 0]
click at [43, 210] on button "Pedido Entregue" at bounding box center [49, 207] width 64 height 14
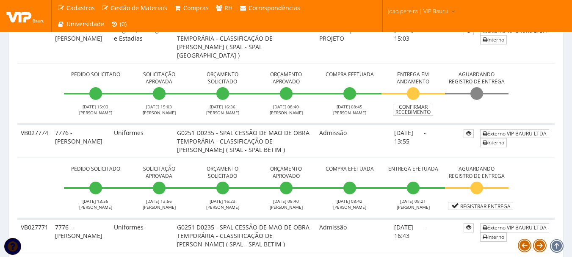
scroll to position [254, 0]
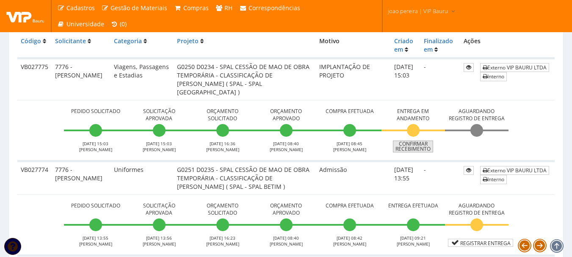
click at [415, 149] on link "Confirmar Recebimento" at bounding box center [413, 147] width 40 height 12
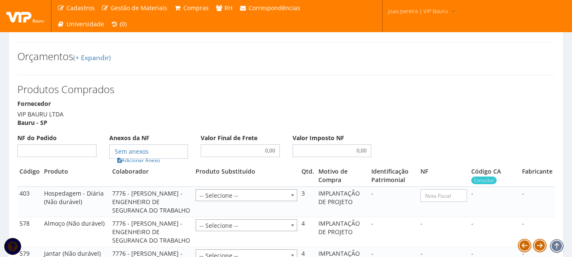
scroll to position [677, 0]
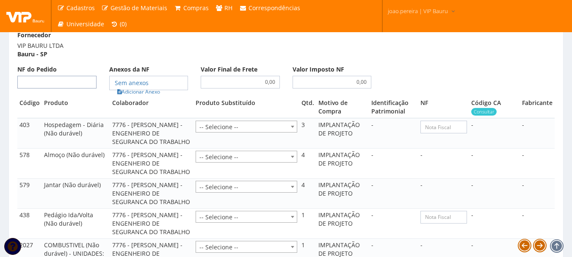
click at [74, 76] on input "NF do Pedido" at bounding box center [56, 82] width 79 height 13
type input "00"
click at [141, 87] on link "Adicionar Anexo" at bounding box center [139, 91] width 48 height 9
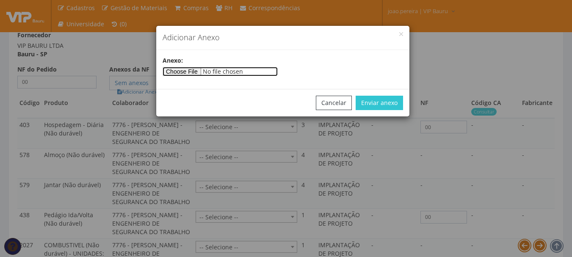
click at [196, 69] on input"] "file" at bounding box center [220, 71] width 115 height 9
type input"] "C:\fakepath\PEDIDOS SEM NOTA FISCAL ESTOQUE.docx"
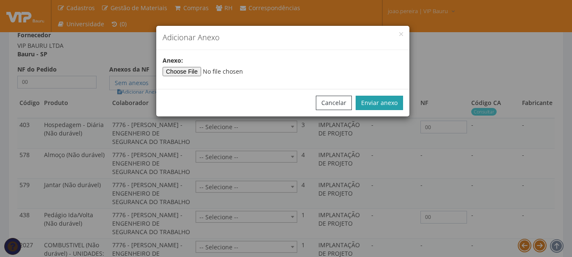
click at [383, 101] on button "Enviar anexo" at bounding box center [379, 103] width 47 height 14
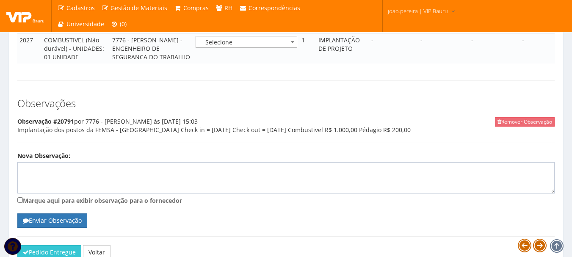
scroll to position [918, 0]
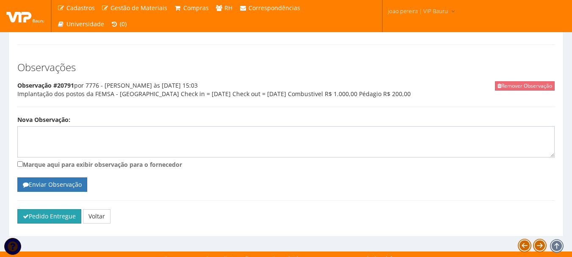
click at [41, 209] on button "Pedido Entregue" at bounding box center [49, 216] width 64 height 14
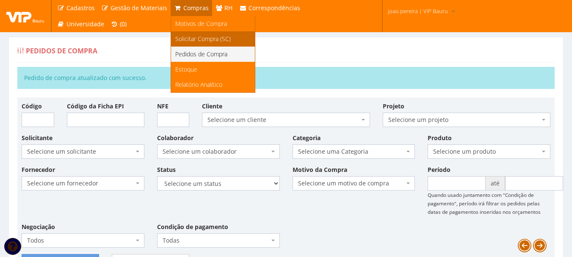
click at [186, 37] on span "Solicitar Compra (SC)" at bounding box center [202, 39] width 55 height 8
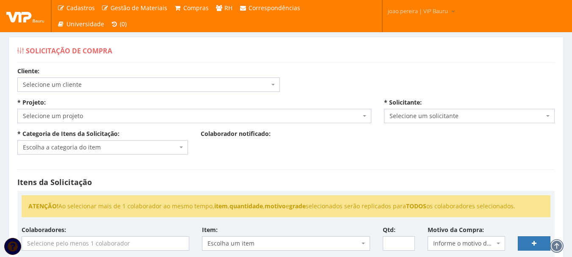
click at [88, 86] on span "Selecione um cliente" at bounding box center [146, 84] width 246 height 8
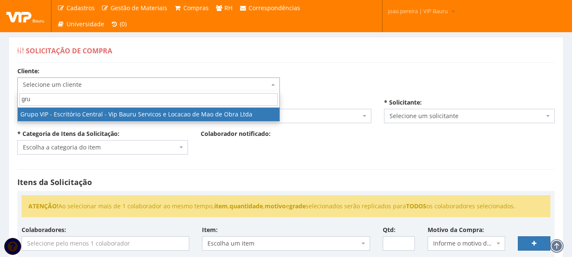
type input "grup"
select select "16"
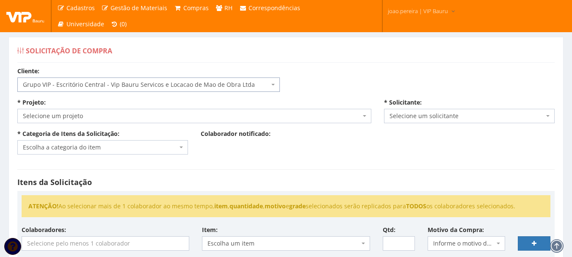
click at [141, 112] on span "Selecione um projeto" at bounding box center [192, 116] width 338 height 8
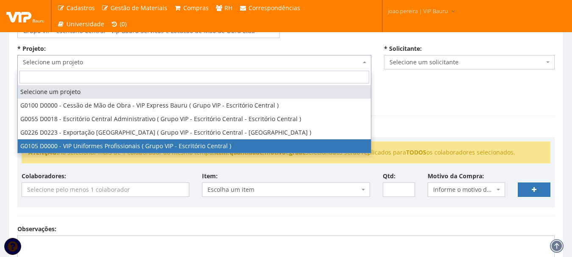
scroll to position [42, 0]
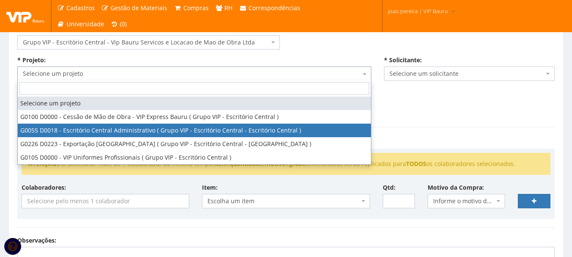
select select "55"
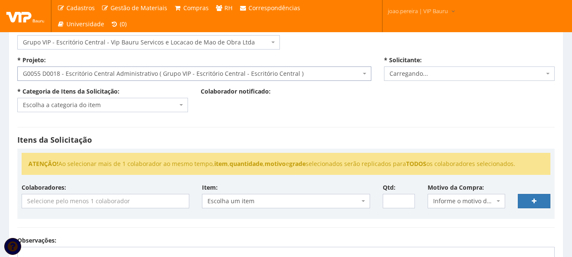
select select "4079"
click at [124, 103] on span "Escolha a categoria do item" at bounding box center [100, 105] width 154 height 8
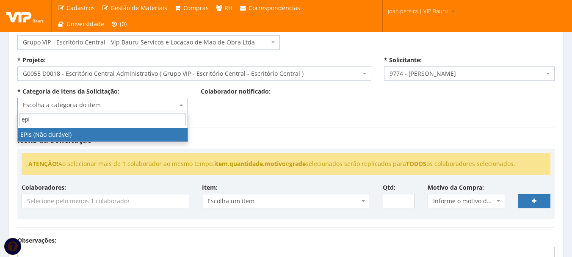
type input "epis"
select select "1"
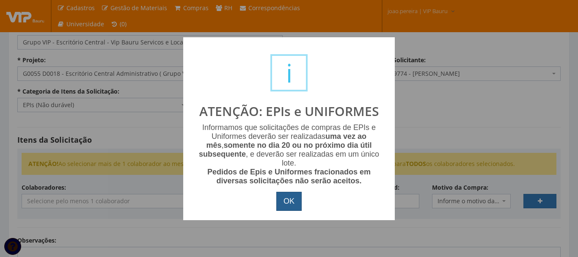
click at [292, 197] on button "OK" at bounding box center [288, 201] width 25 height 19
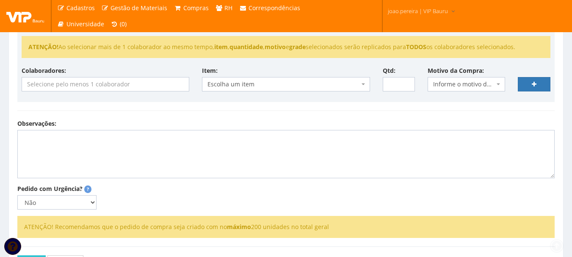
scroll to position [169, 0]
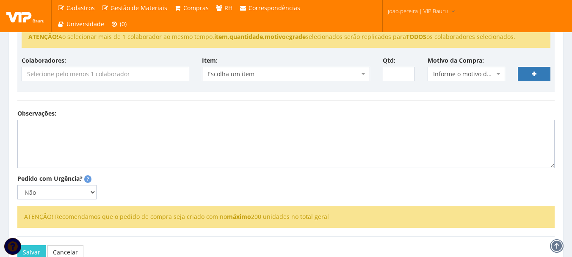
click at [138, 76] on input "search" at bounding box center [106, 74] width 169 height 14
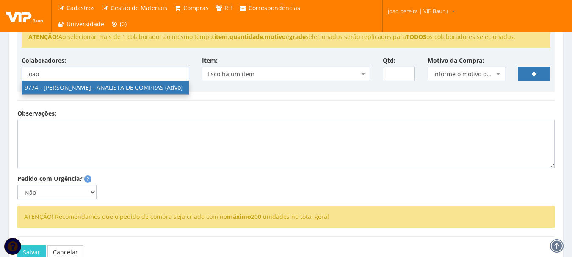
type input "joao"
select select "4079"
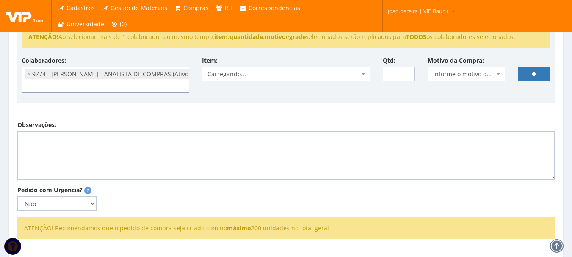
scroll to position [93, 0]
click at [277, 106] on div "Itens da Solicitação ATENÇÃO! Ao selecionar mais de 1 colaborador ao mesmo temp…" at bounding box center [286, 56] width 550 height 129
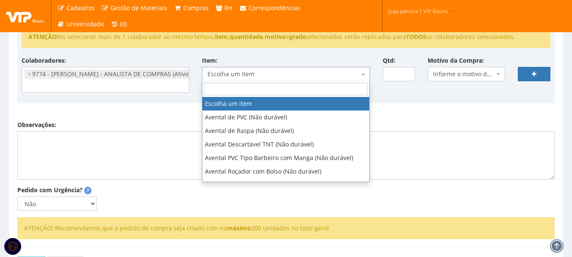
click at [277, 74] on span "Escolha um item" at bounding box center [283, 74] width 152 height 8
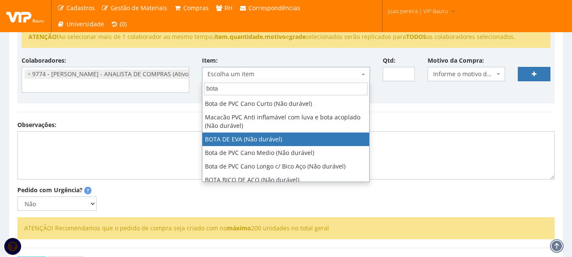
scroll to position [19, 0]
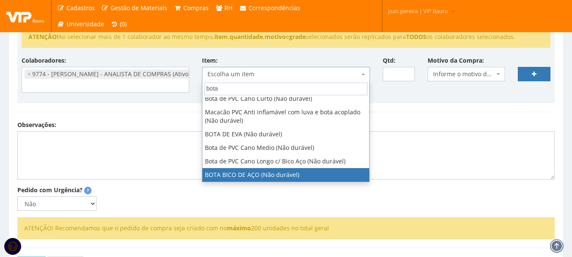
type input "bota"
select select "2936"
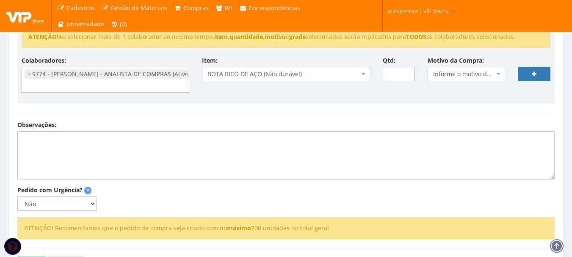
click at [397, 69] on input "Qtd:" at bounding box center [399, 74] width 33 height 14
type input "12"
click at [486, 75] on span "Informe o motivo da compra" at bounding box center [463, 74] width 61 height 8
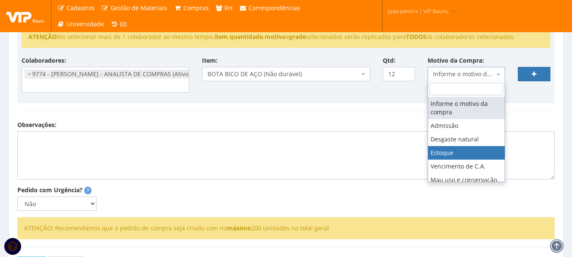
select select "3"
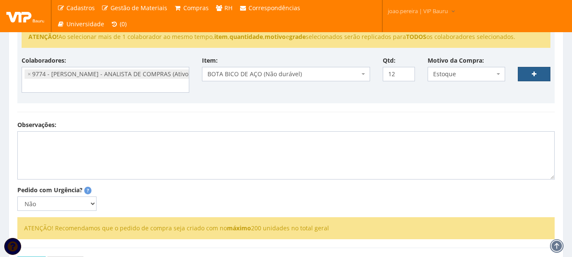
click at [542, 72] on link at bounding box center [534, 74] width 33 height 14
select select
type input "0"
select select
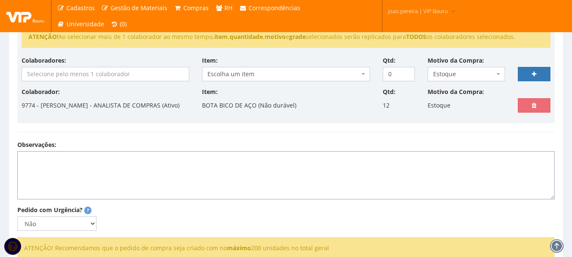
click at [81, 165] on textarea "Observações:" at bounding box center [285, 175] width 537 height 48
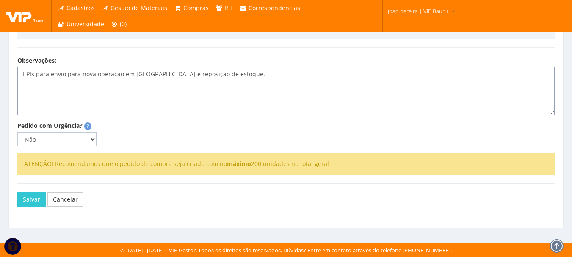
scroll to position [262, 0]
type textarea "EPIs para envio para nova operação em [GEOGRAPHIC_DATA] e reposição de estoque."
click at [28, 198] on button "Salvar" at bounding box center [31, 199] width 28 height 14
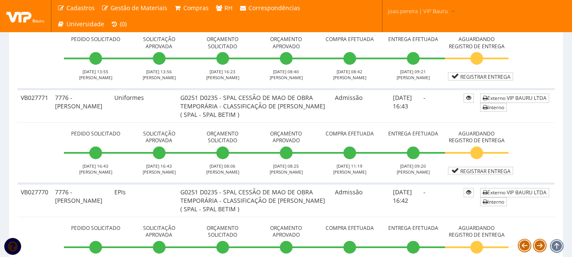
scroll to position [550, 0]
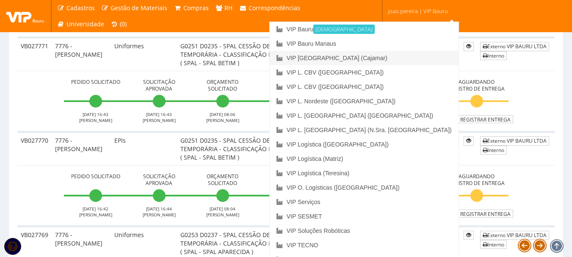
click at [394, 59] on link "VIP [GEOGRAPHIC_DATA] (Cajamar)" at bounding box center [364, 58] width 189 height 14
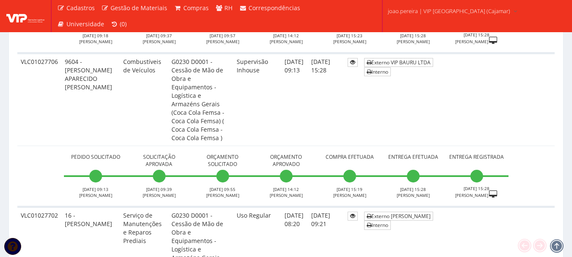
scroll to position [3175, 0]
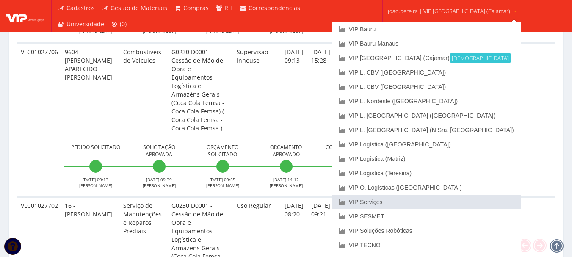
click at [408, 197] on link "VIP Serviços" at bounding box center [426, 202] width 189 height 14
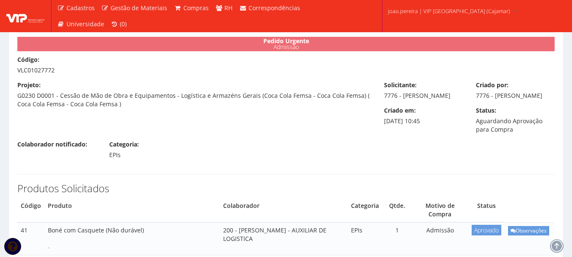
scroll to position [42, 0]
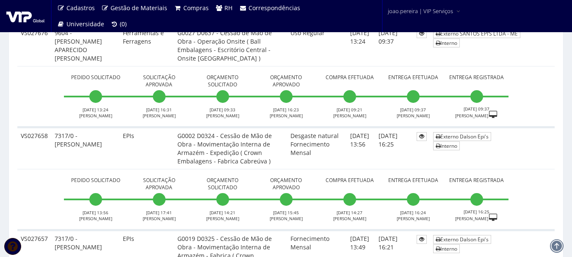
scroll to position [1312, 0]
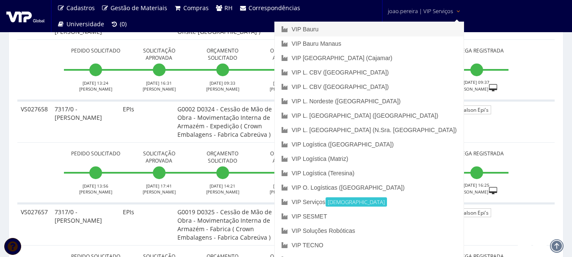
click at [380, 25] on link "VIP Bauru" at bounding box center [369, 29] width 189 height 14
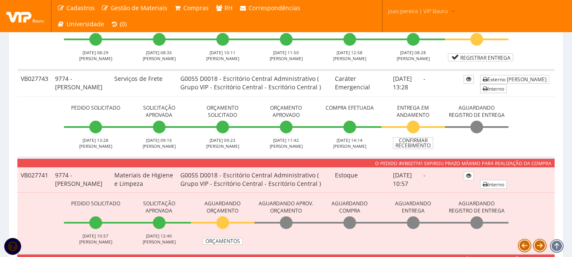
scroll to position [2747, 0]
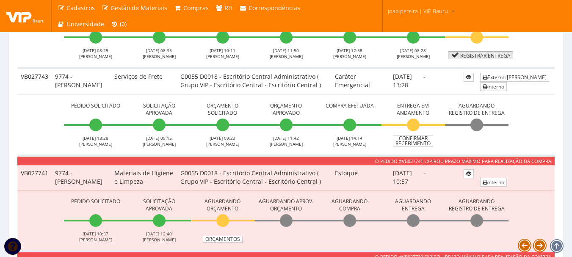
click at [475, 59] on link "Registrar Entrega" at bounding box center [480, 55] width 65 height 8
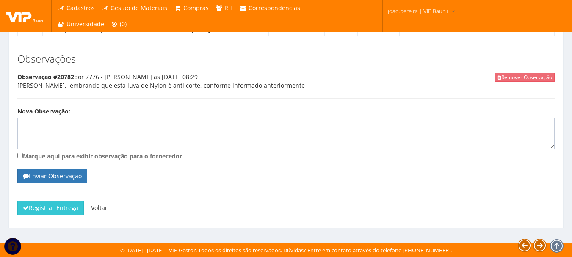
scroll to position [1157, 0]
click at [59, 208] on button "Registrar Entrega" at bounding box center [50, 208] width 66 height 14
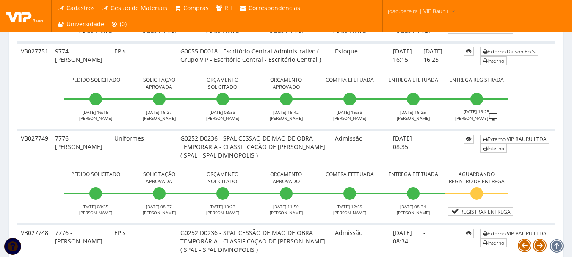
scroll to position [2328, 0]
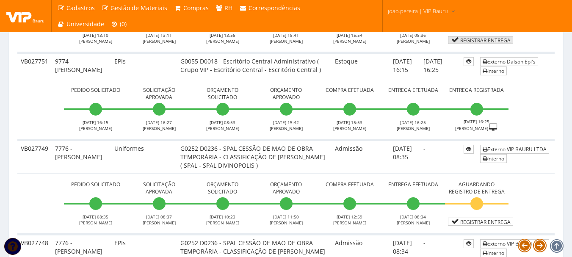
click at [484, 44] on link "Registrar Entrega" at bounding box center [480, 40] width 65 height 8
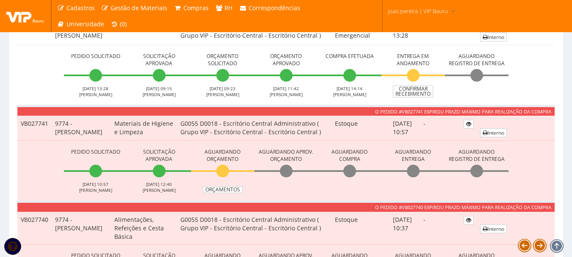
scroll to position [2836, 0]
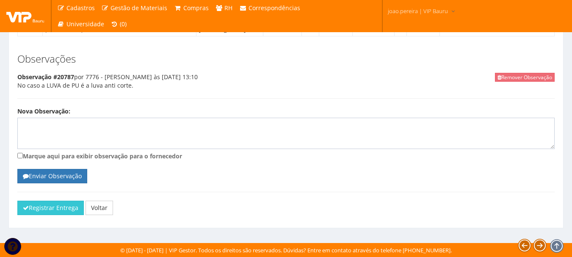
scroll to position [1157, 0]
drag, startPoint x: 56, startPoint y: 210, endPoint x: 317, endPoint y: 31, distance: 317.0
click at [56, 210] on button "Registrar Entrega" at bounding box center [50, 208] width 66 height 14
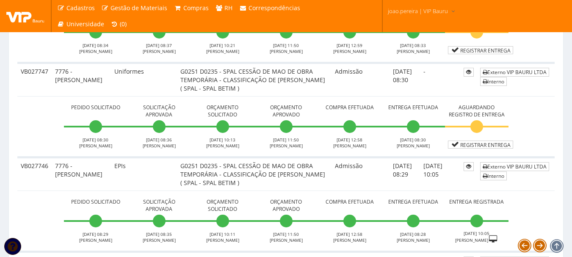
scroll to position [2582, 0]
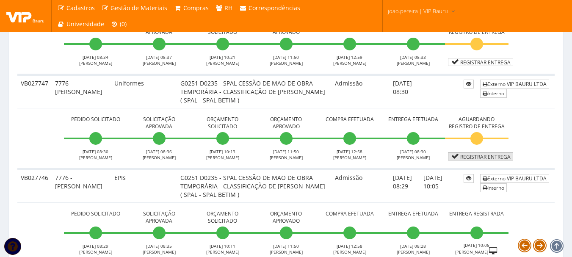
click at [488, 160] on link "Registrar Entrega" at bounding box center [480, 156] width 65 height 8
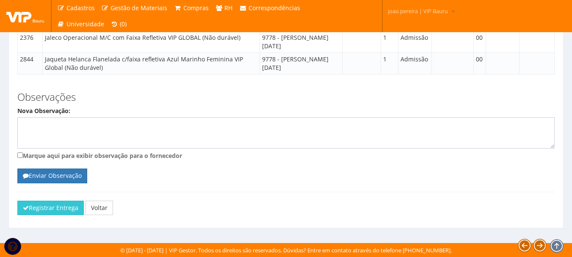
scroll to position [741, 0]
click at [47, 212] on button "Registrar Entrega" at bounding box center [50, 208] width 66 height 14
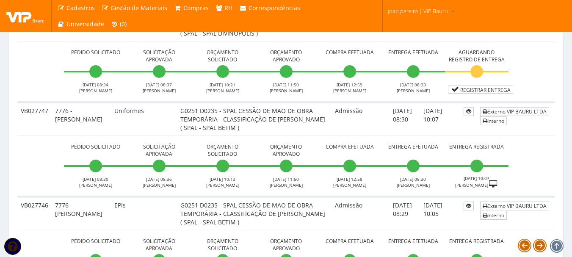
scroll to position [2540, 0]
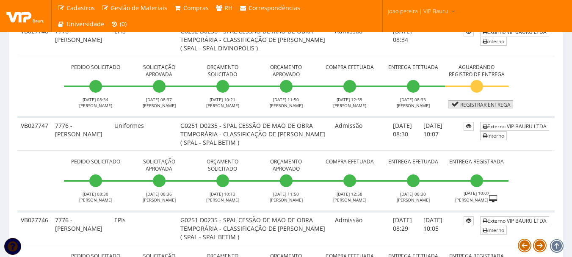
click at [491, 108] on link "Registrar Entrega" at bounding box center [480, 104] width 65 height 8
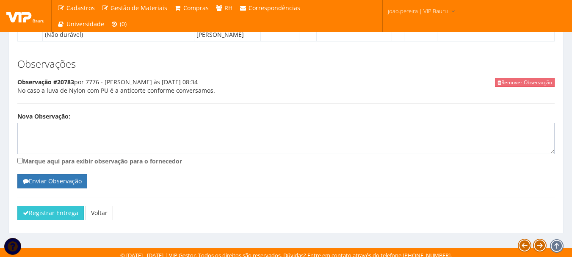
scroll to position [1157, 0]
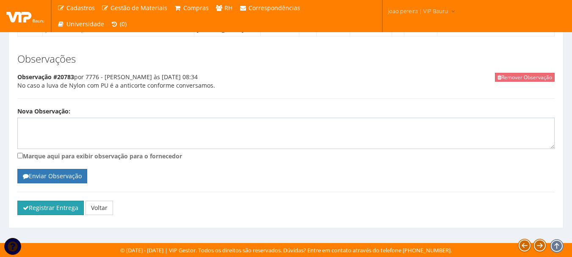
click at [60, 207] on button "Registrar Entrega" at bounding box center [50, 208] width 66 height 14
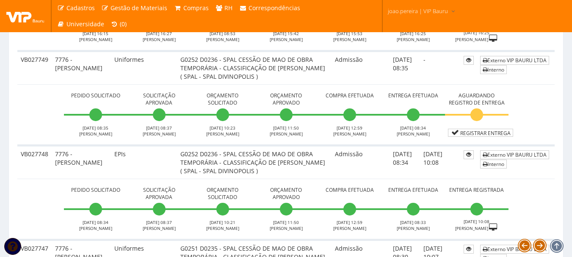
scroll to position [2413, 0]
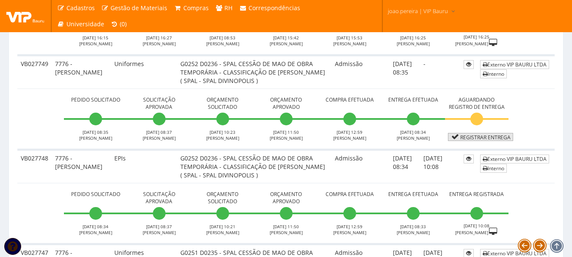
click at [482, 141] on link "Registrar Entrega" at bounding box center [480, 137] width 65 height 8
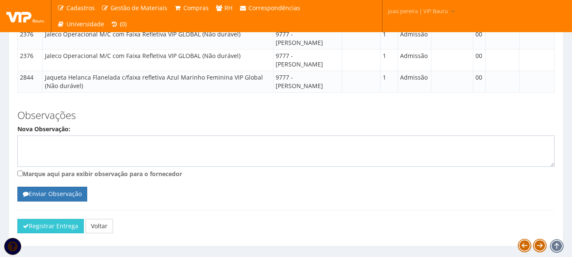
scroll to position [741, 0]
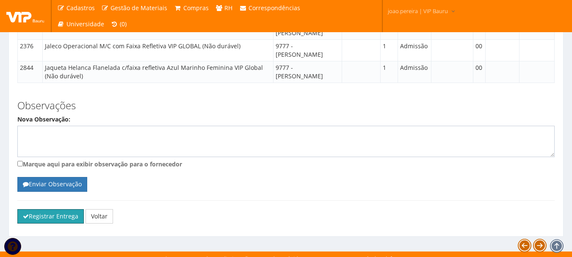
drag, startPoint x: 29, startPoint y: 211, endPoint x: 306, endPoint y: 27, distance: 333.2
click at [30, 211] on button "Registrar Entrega" at bounding box center [50, 216] width 66 height 14
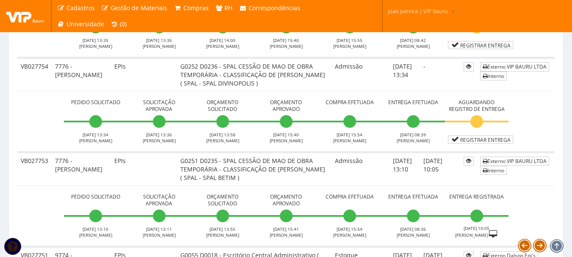
scroll to position [2159, 0]
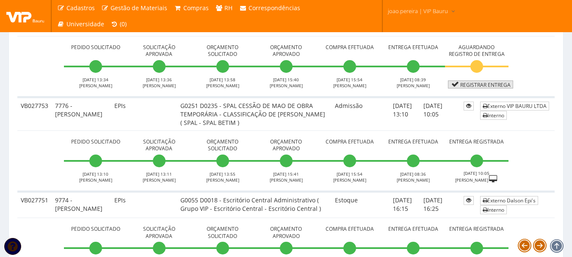
click at [486, 88] on link "Registrar Entrega" at bounding box center [480, 84] width 65 height 8
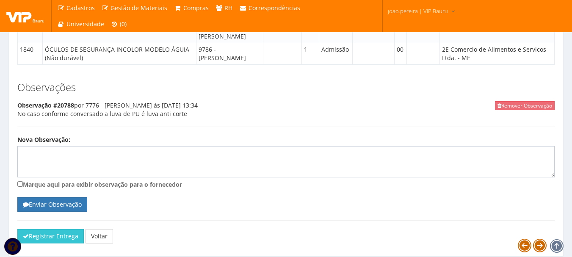
scroll to position [1157, 0]
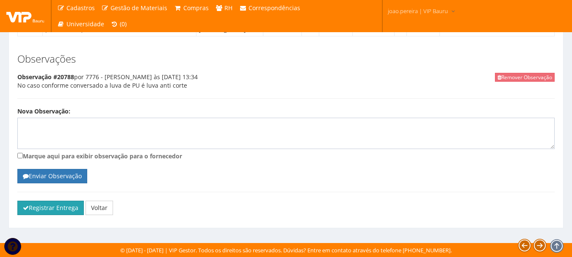
click at [43, 207] on button "Registrar Entrega" at bounding box center [50, 208] width 66 height 14
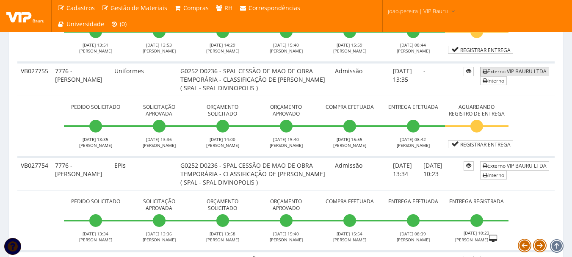
scroll to position [2074, 0]
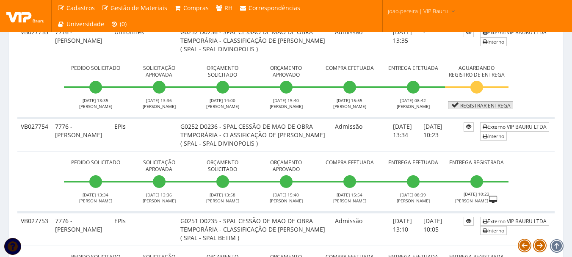
click at [488, 109] on link "Registrar Entrega" at bounding box center [480, 105] width 65 height 8
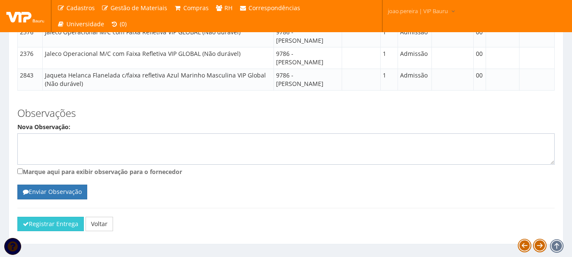
scroll to position [741, 0]
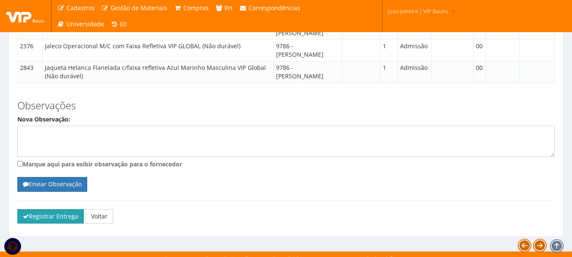
click at [56, 209] on button "Registrar Entrega" at bounding box center [50, 216] width 66 height 14
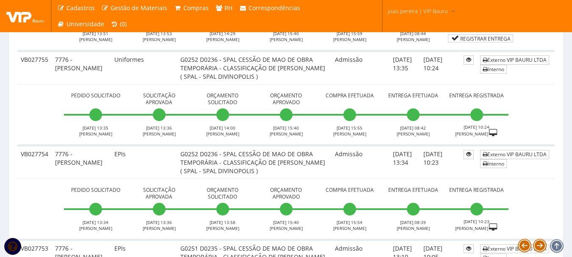
scroll to position [2032, 0]
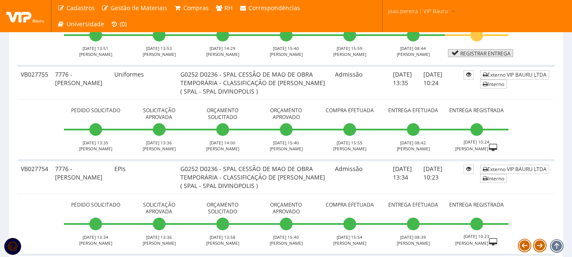
click at [483, 57] on link "Registrar Entrega" at bounding box center [480, 53] width 65 height 8
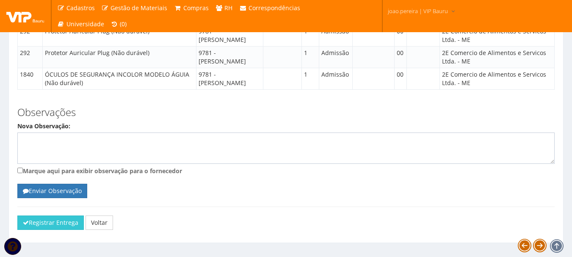
scroll to position [1119, 0]
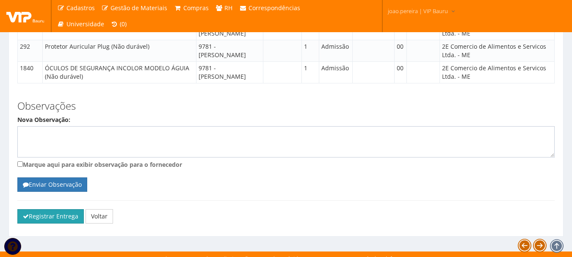
click at [41, 209] on button "Registrar Entrega" at bounding box center [50, 216] width 66 height 14
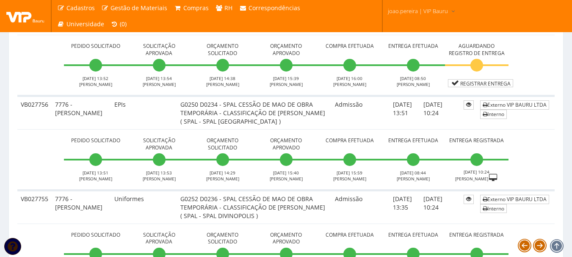
scroll to position [1905, 0]
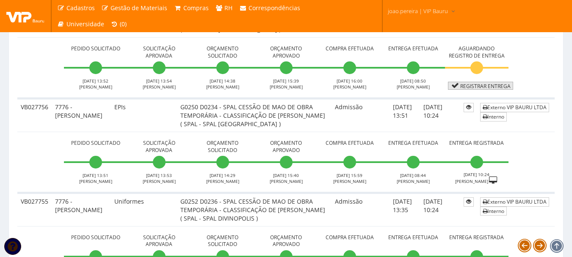
click at [490, 90] on link "Registrar Entrega" at bounding box center [480, 86] width 65 height 8
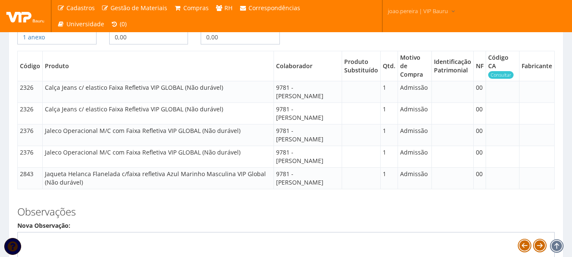
scroll to position [741, 0]
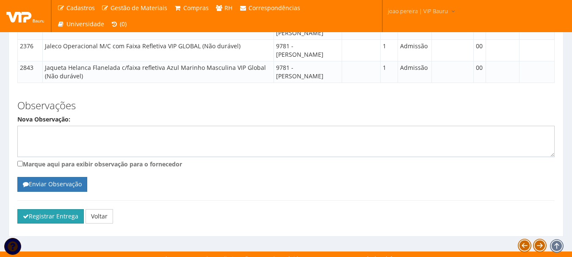
click at [54, 210] on button "Registrar Entrega" at bounding box center [50, 216] width 66 height 14
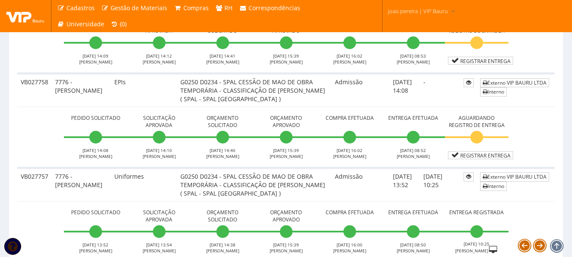
scroll to position [1778, 0]
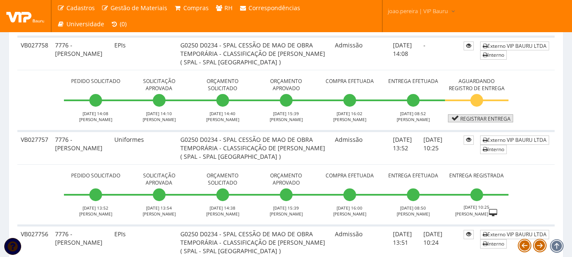
click at [483, 122] on link "Registrar Entrega" at bounding box center [480, 118] width 65 height 8
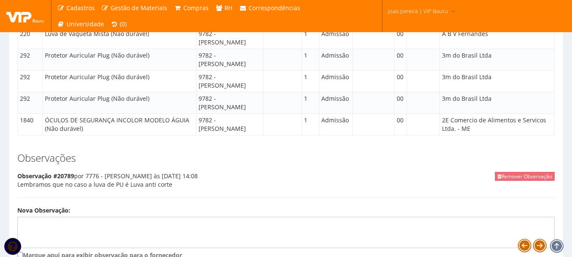
scroll to position [1157, 0]
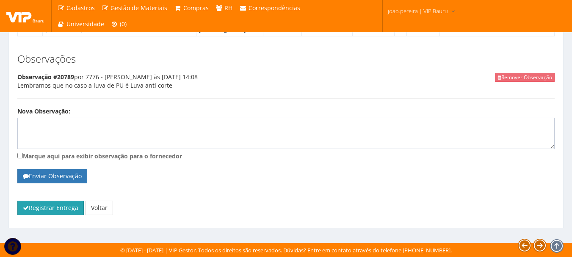
click at [44, 211] on button "Registrar Entrega" at bounding box center [50, 208] width 66 height 14
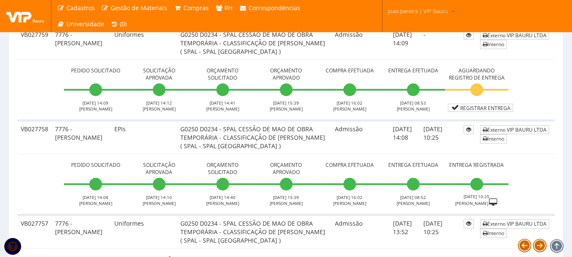
scroll to position [1693, 0]
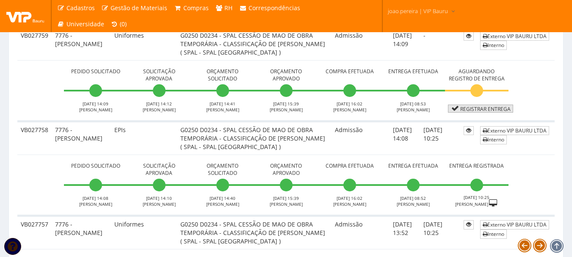
click at [485, 113] on link "Registrar Entrega" at bounding box center [480, 109] width 65 height 8
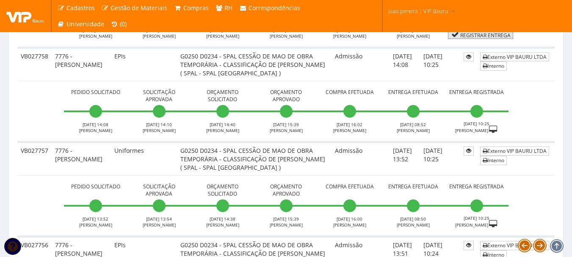
scroll to position [1778, 0]
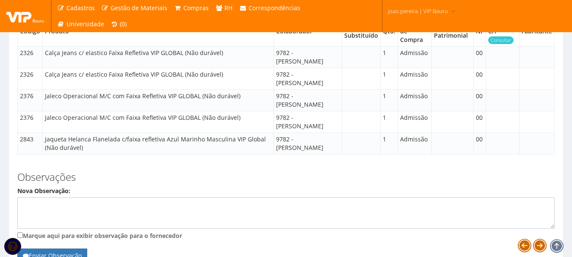
scroll to position [741, 0]
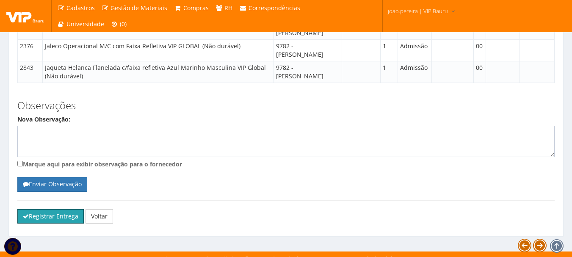
drag, startPoint x: 42, startPoint y: 211, endPoint x: 317, endPoint y: 32, distance: 328.3
click at [43, 211] on button "Registrar Entrega" at bounding box center [50, 216] width 66 height 14
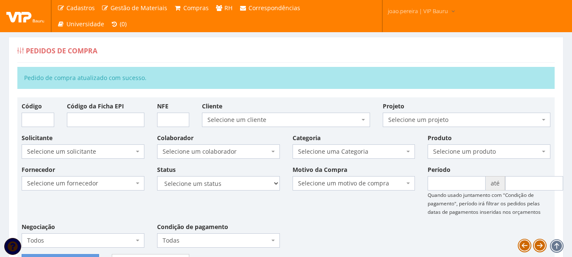
click at [339, 212] on div "Fornecedor Selecione um fornecedor ******** ******** 1000 MARCAS [GEOGRAPHIC_DA…" at bounding box center [285, 209] width 541 height 89
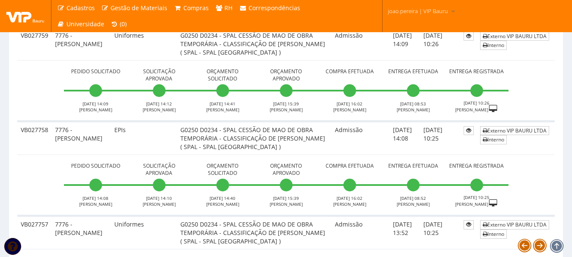
scroll to position [1608, 0]
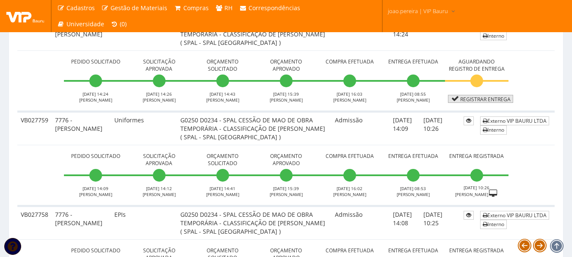
click at [482, 103] on link "Registrar Entrega" at bounding box center [480, 99] width 65 height 8
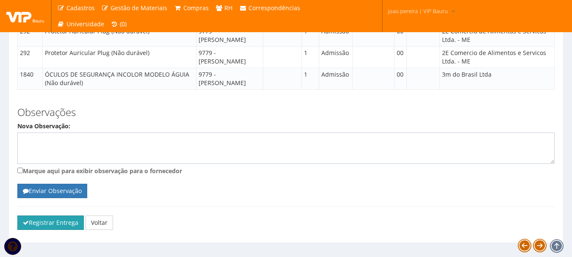
scroll to position [1097, 0]
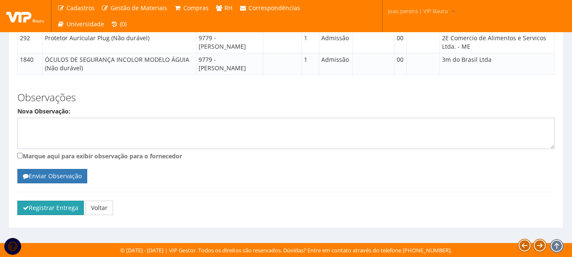
click at [35, 203] on button "Registrar Entrega" at bounding box center [50, 208] width 66 height 14
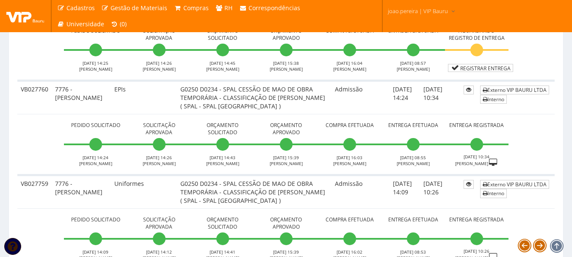
scroll to position [1481, 0]
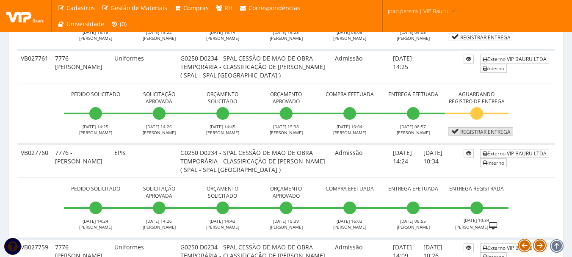
click at [479, 135] on link "Registrar Entrega" at bounding box center [480, 131] width 65 height 8
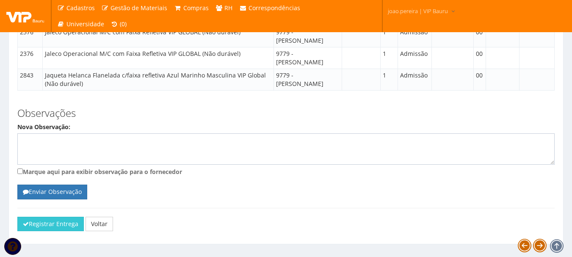
scroll to position [741, 0]
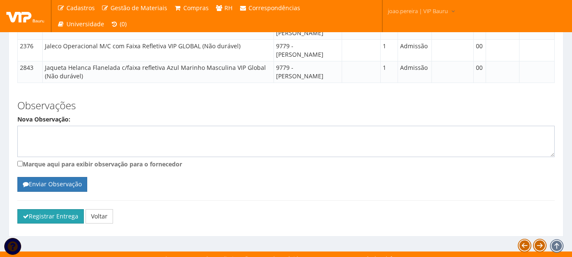
click at [39, 212] on button "Registrar Entrega" at bounding box center [50, 216] width 66 height 14
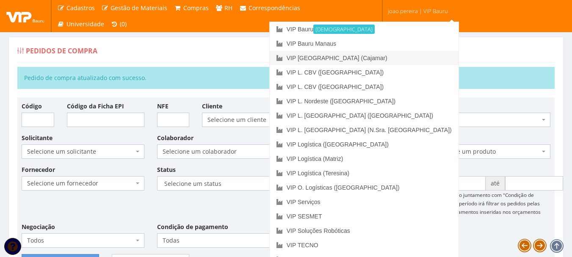
click at [399, 63] on link "VIP [GEOGRAPHIC_DATA] (Cajamar)" at bounding box center [364, 58] width 189 height 14
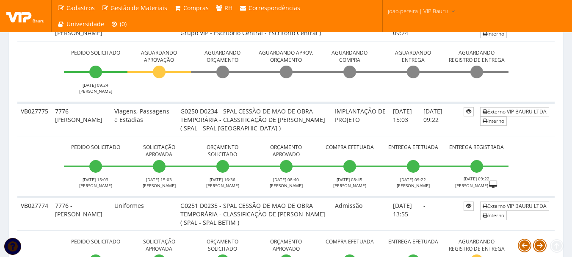
scroll to position [175, 0]
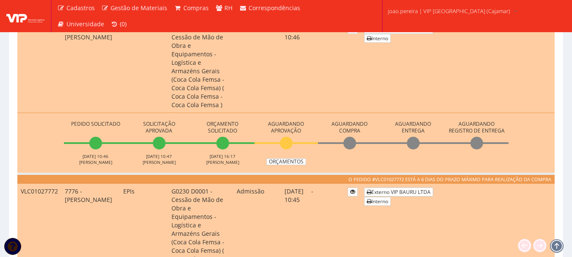
scroll to position [296, 0]
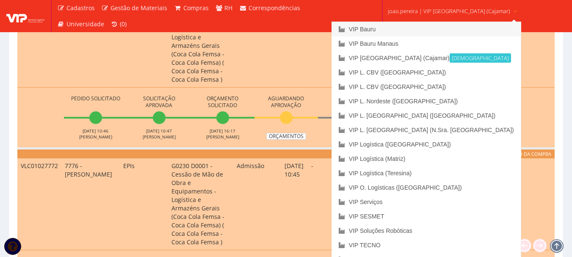
click at [405, 26] on link "VIP Bauru" at bounding box center [426, 29] width 189 height 14
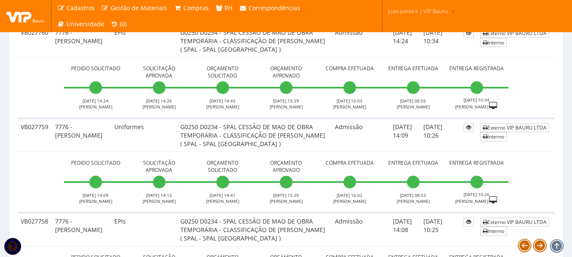
scroll to position [1439, 0]
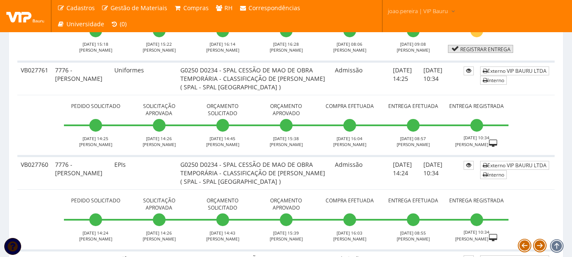
click at [497, 53] on link "Registrar Entrega" at bounding box center [480, 49] width 65 height 8
click at [485, 53] on link "Registrar Entrega" at bounding box center [480, 49] width 65 height 8
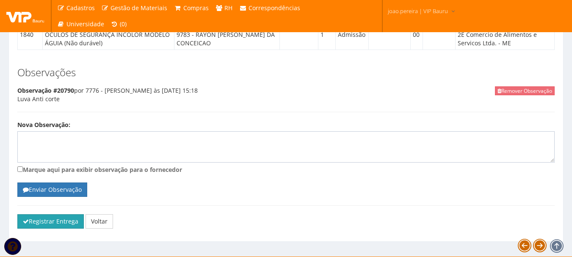
scroll to position [1157, 0]
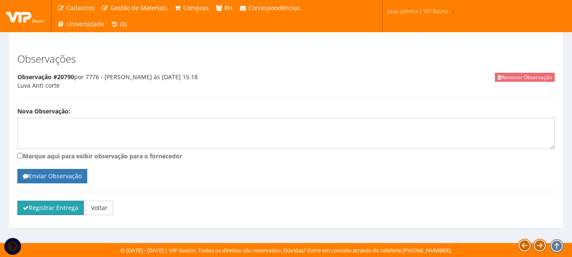
click at [29, 209] on button "Registrar Entrega" at bounding box center [50, 208] width 66 height 14
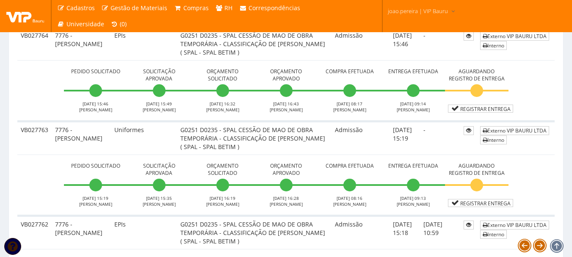
scroll to position [1270, 0]
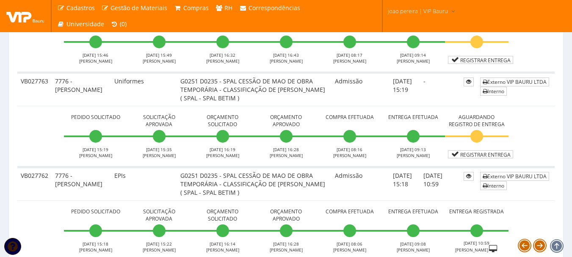
click at [485, 167] on td "Pedido Solicitado 01/10/2025 15:19 RODRIGO MARTINS Solicitação Aprovada 01/10/2…" at bounding box center [285, 136] width 537 height 61
click at [485, 158] on link "Registrar Entrega" at bounding box center [480, 154] width 65 height 8
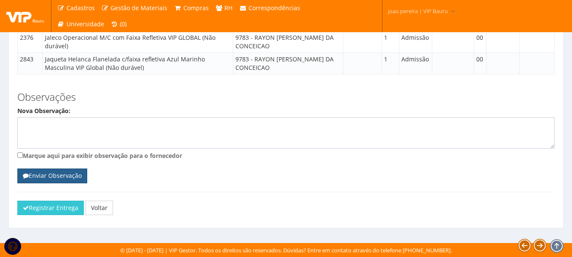
scroll to position [741, 0]
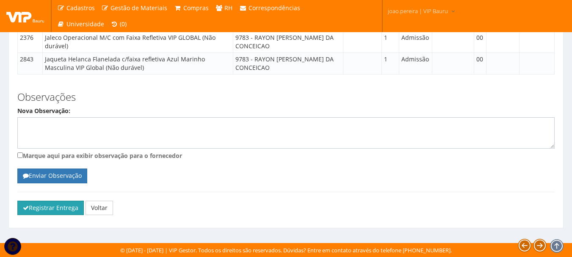
click at [41, 207] on button "Registrar Entrega" at bounding box center [50, 208] width 66 height 14
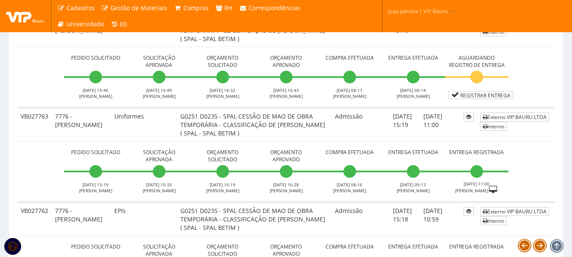
scroll to position [1228, 0]
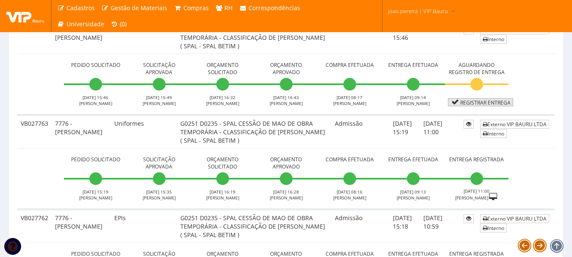
click at [493, 106] on link "Registrar Entrega" at bounding box center [480, 102] width 65 height 8
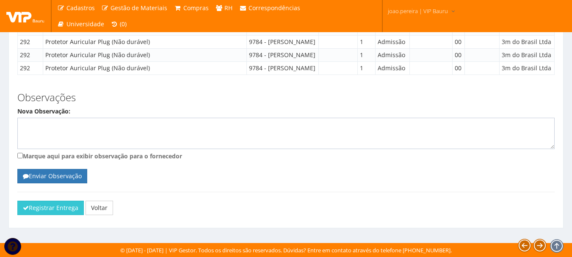
scroll to position [1119, 0]
click at [43, 210] on button "Registrar Entrega" at bounding box center [50, 208] width 66 height 14
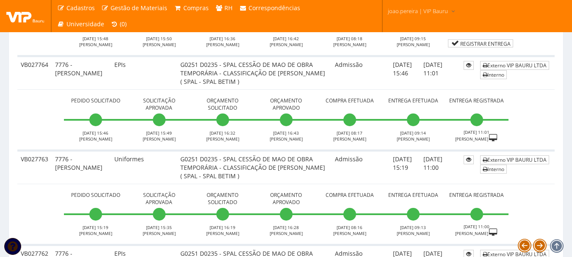
scroll to position [1185, 0]
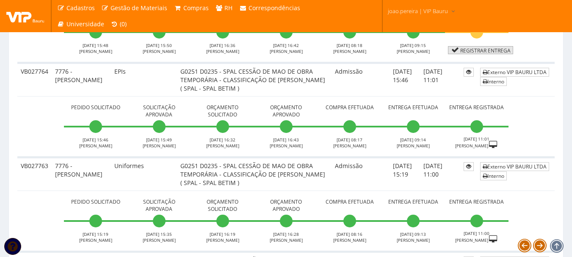
click at [488, 54] on link "Registrar Entrega" at bounding box center [480, 50] width 65 height 8
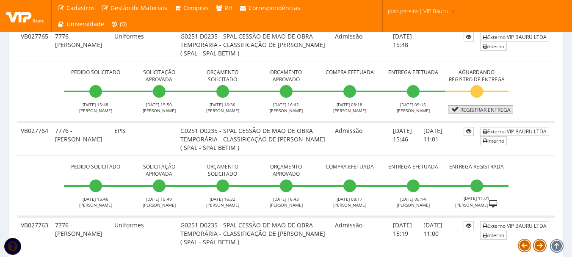
scroll to position [1101, 0]
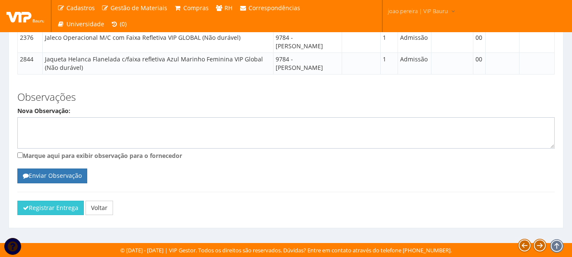
scroll to position [741, 0]
drag, startPoint x: 42, startPoint y: 212, endPoint x: 315, endPoint y: 29, distance: 328.4
click at [42, 212] on button "Registrar Entrega" at bounding box center [50, 208] width 66 height 14
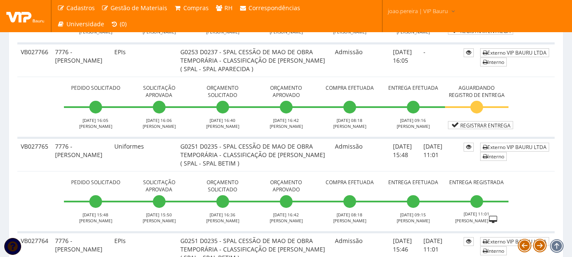
scroll to position [974, 0]
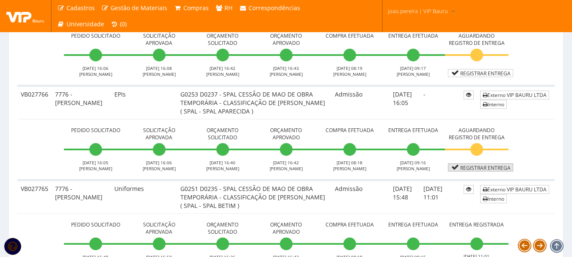
click at [487, 171] on link "Registrar Entrega" at bounding box center [480, 167] width 65 height 8
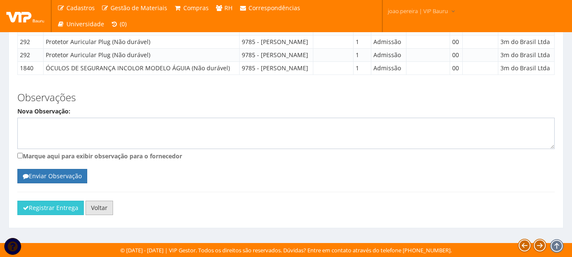
scroll to position [1119, 0]
click at [41, 204] on button "Registrar Entrega" at bounding box center [50, 208] width 66 height 14
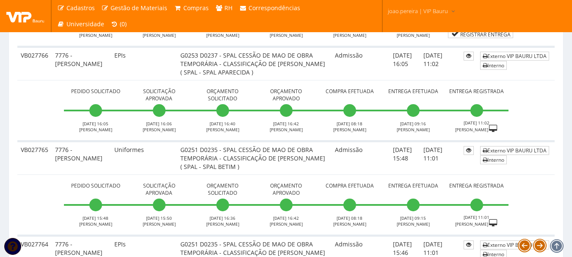
scroll to position [1016, 0]
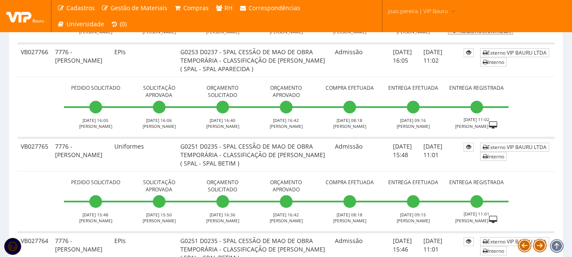
click at [488, 35] on link "Registrar Entrega" at bounding box center [480, 31] width 65 height 8
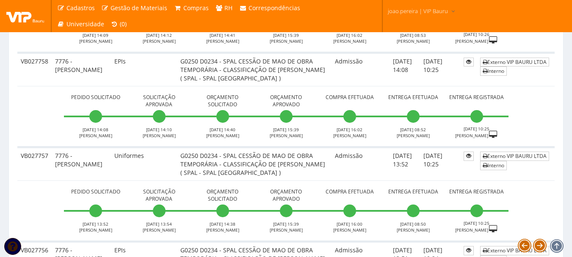
scroll to position [1716, 0]
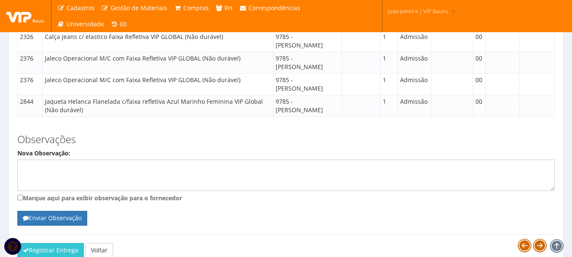
scroll to position [741, 0]
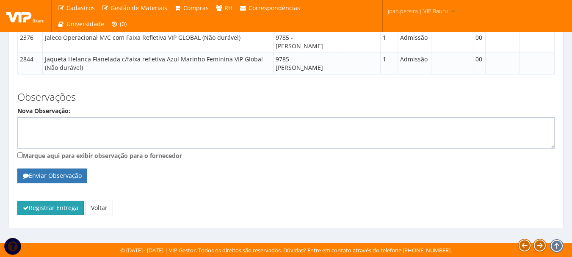
click at [55, 205] on button "Registrar Entrega" at bounding box center [50, 208] width 66 height 14
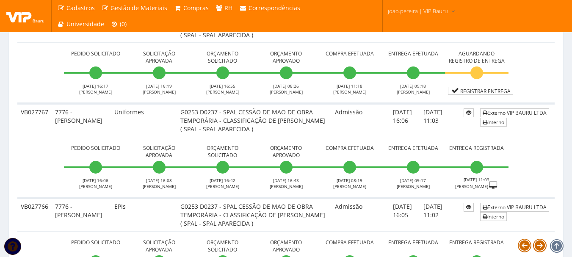
scroll to position [847, 0]
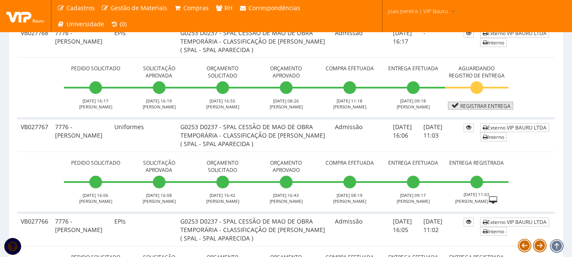
click at [488, 110] on link "Registrar Entrega" at bounding box center [480, 106] width 65 height 8
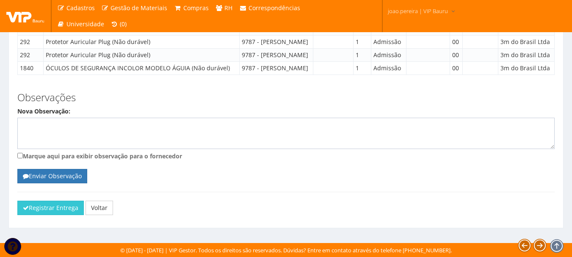
scroll to position [1119, 0]
click at [30, 213] on button "Registrar Entrega" at bounding box center [50, 208] width 66 height 14
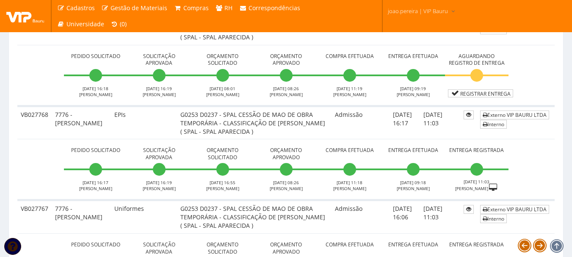
scroll to position [762, 0]
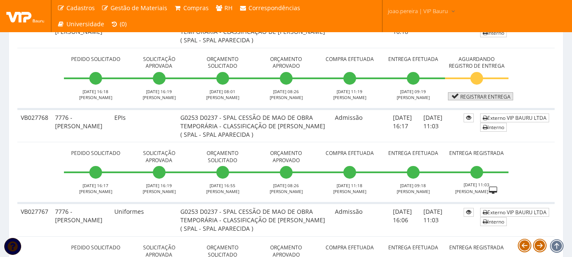
click at [492, 100] on link "Registrar Entrega" at bounding box center [480, 96] width 65 height 8
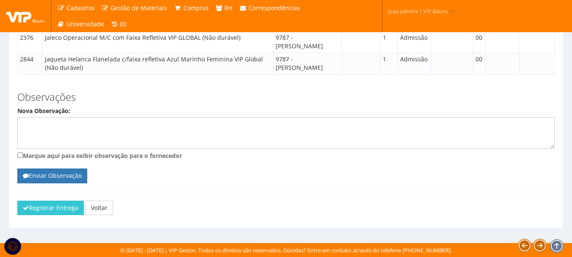
scroll to position [741, 0]
click at [59, 209] on button "Registrar Entrega" at bounding box center [50, 208] width 66 height 14
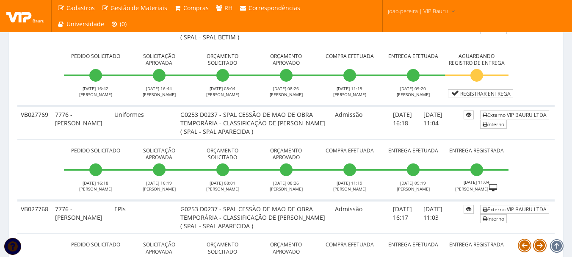
scroll to position [720, 0]
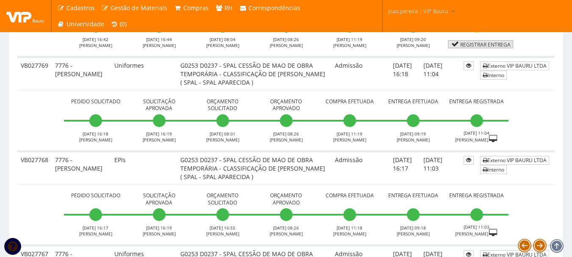
click at [490, 48] on link "Registrar Entrega" at bounding box center [480, 44] width 65 height 8
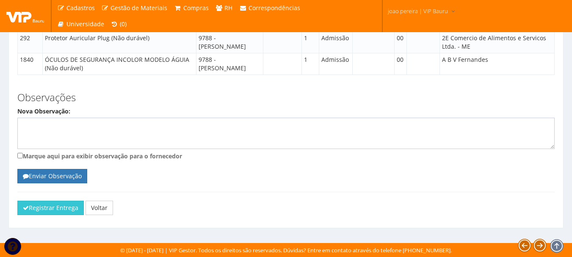
scroll to position [1119, 0]
click at [47, 211] on button "Registrar Entrega" at bounding box center [50, 208] width 66 height 14
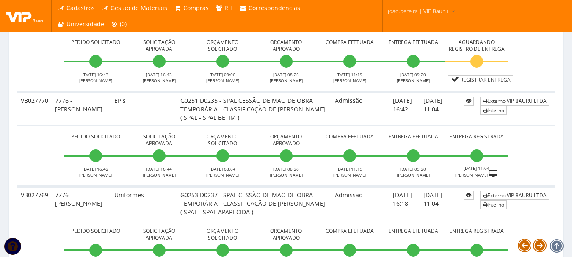
scroll to position [593, 0]
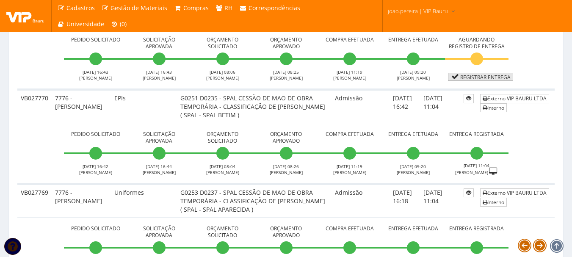
click at [497, 81] on link "Registrar Entrega" at bounding box center [480, 77] width 65 height 8
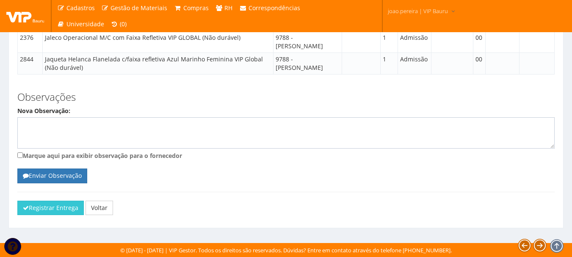
scroll to position [741, 0]
click at [43, 209] on button "Registrar Entrega" at bounding box center [50, 208] width 66 height 14
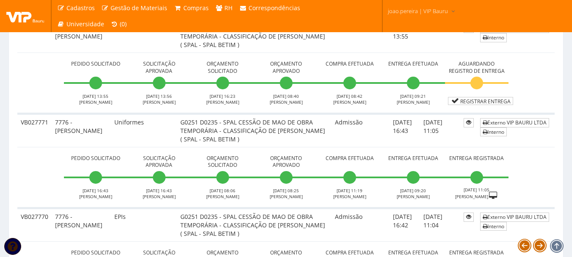
scroll to position [466, 0]
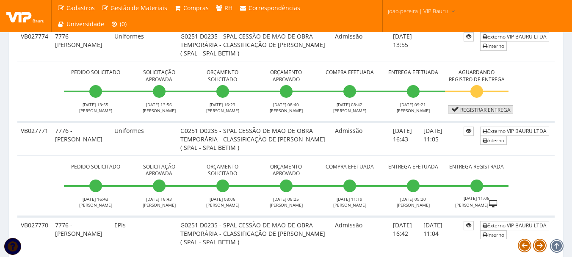
click at [484, 113] on link "Registrar Entrega" at bounding box center [480, 109] width 65 height 8
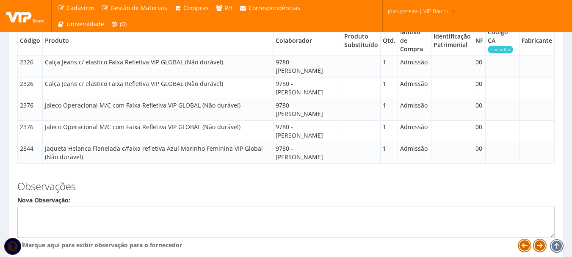
scroll to position [741, 0]
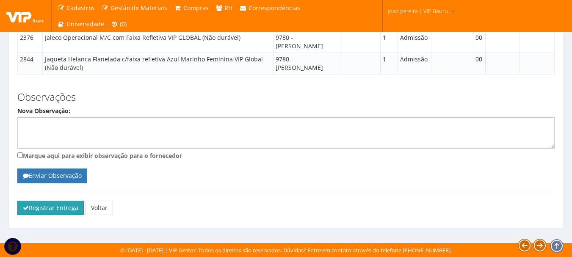
click at [33, 212] on button "Registrar Entrega" at bounding box center [50, 208] width 66 height 14
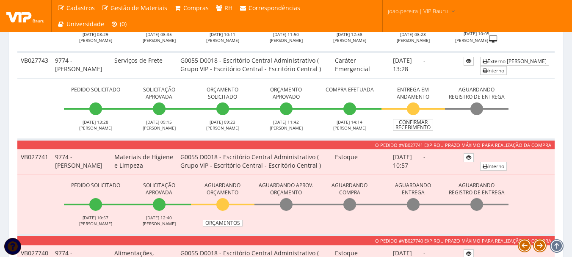
scroll to position [3032, 0]
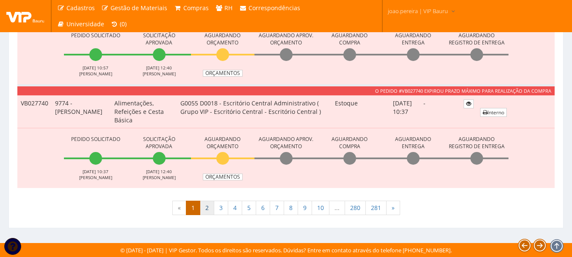
click at [209, 211] on link "2" at bounding box center [207, 208] width 14 height 14
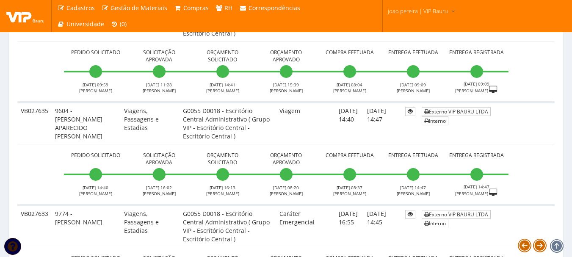
scroll to position [3220, 0]
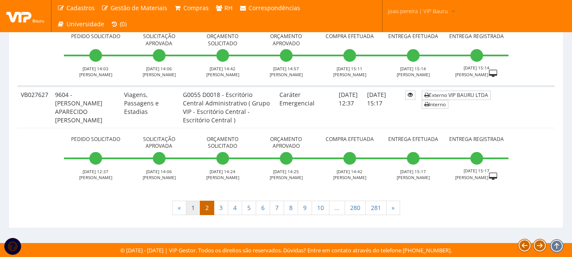
click at [192, 204] on link "1" at bounding box center [193, 208] width 14 height 14
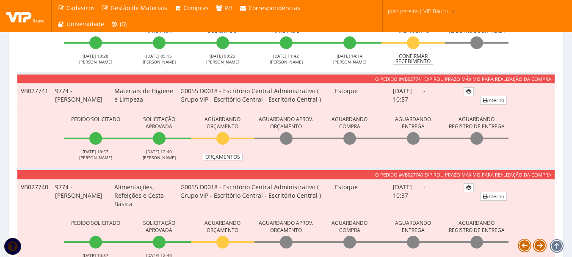
scroll to position [2747, 0]
